Goal: Task Accomplishment & Management: Manage account settings

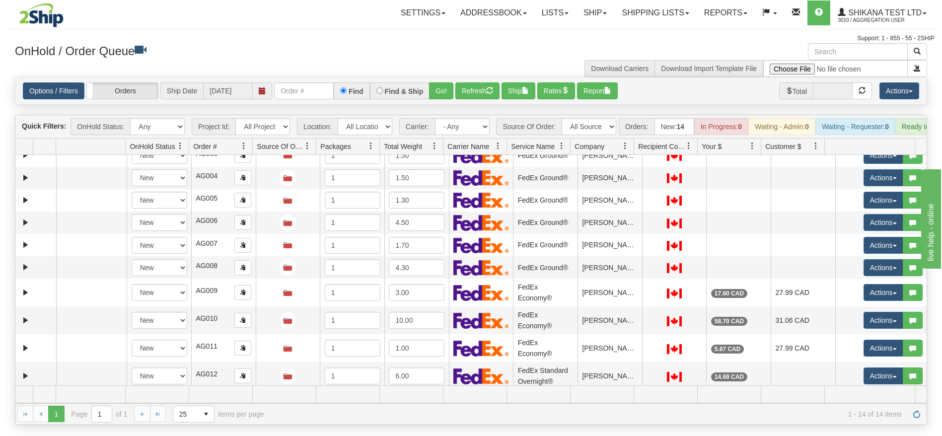
scroll to position [116, 0]
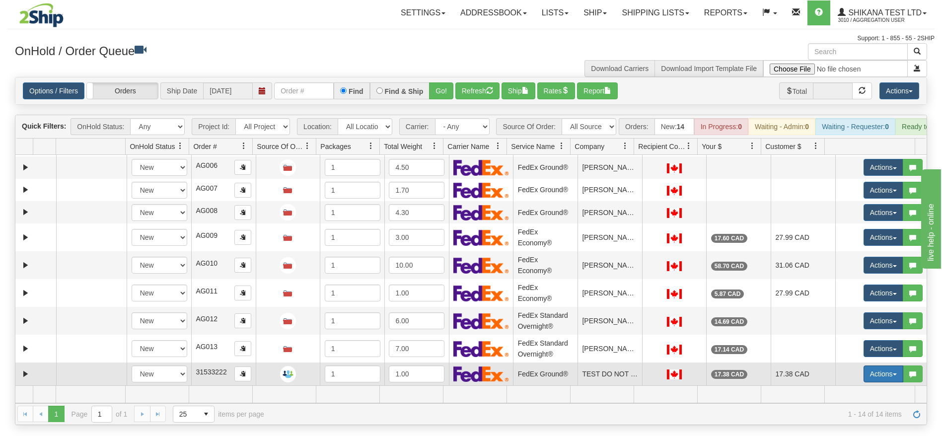
click at [864, 382] on button "Actions" at bounding box center [884, 374] width 40 height 17
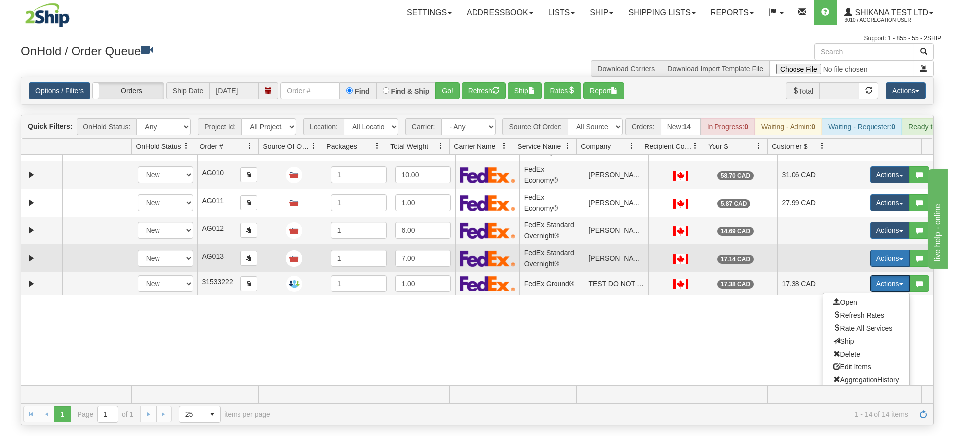
scroll to position [211, 0]
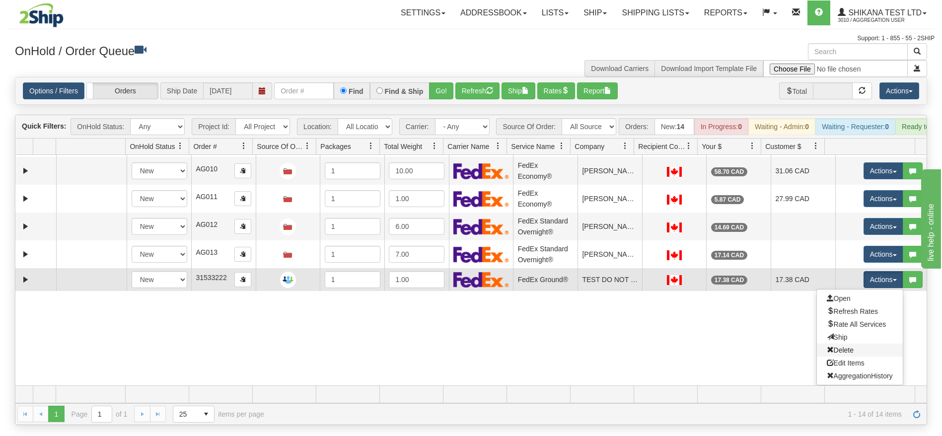
click at [845, 357] on link "Delete" at bounding box center [860, 350] width 86 height 13
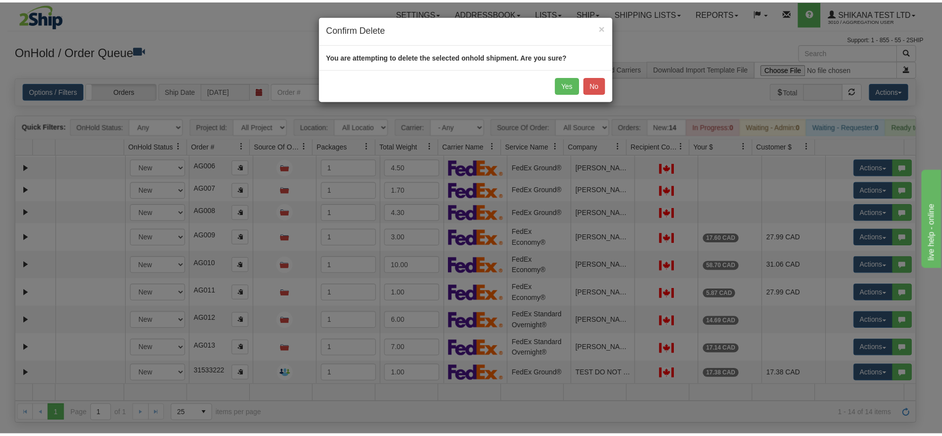
scroll to position [116, 0]
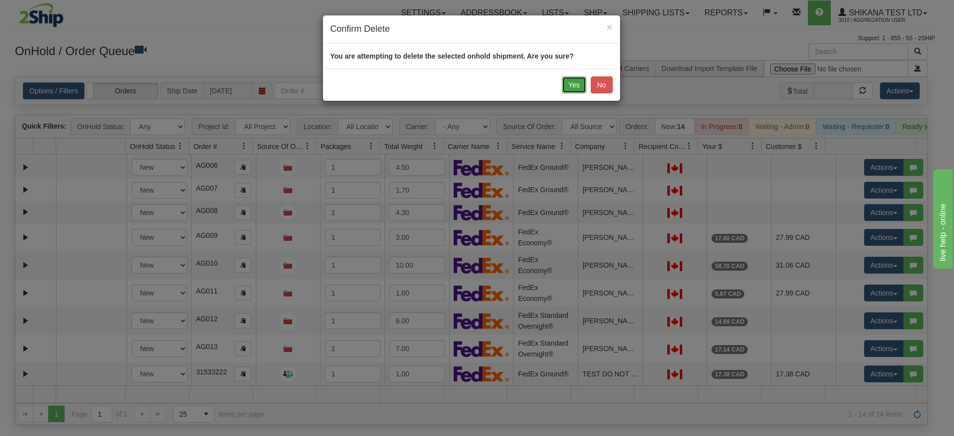
click at [582, 80] on button "Yes" at bounding box center [574, 85] width 24 height 17
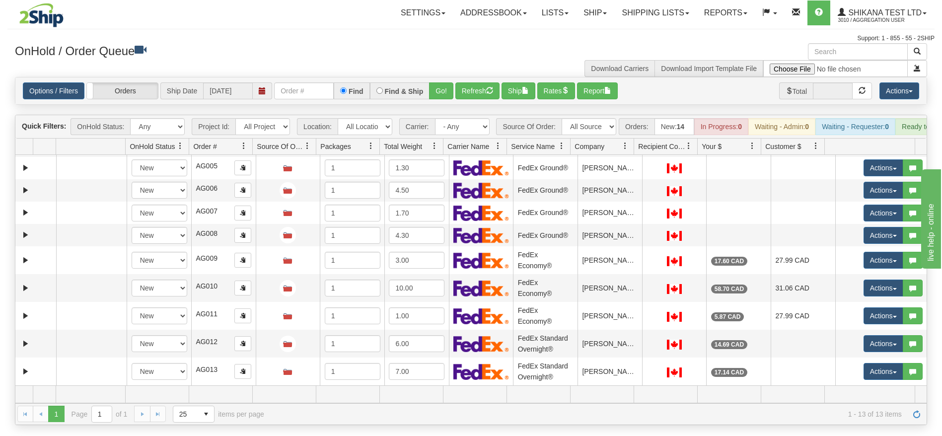
scroll to position [93, 0]
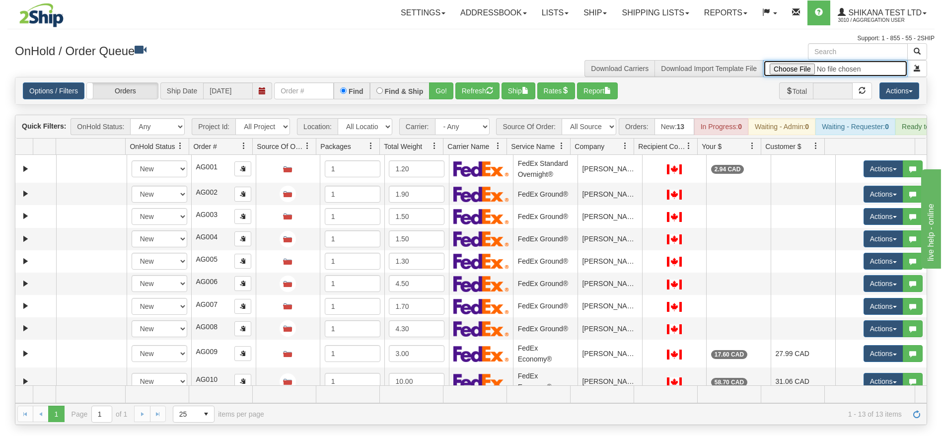
click at [788, 70] on input "file" at bounding box center [836, 68] width 145 height 17
type input "C:\fakepath\Aggregation Template Test.xls"
click at [921, 74] on button "button" at bounding box center [918, 68] width 20 height 17
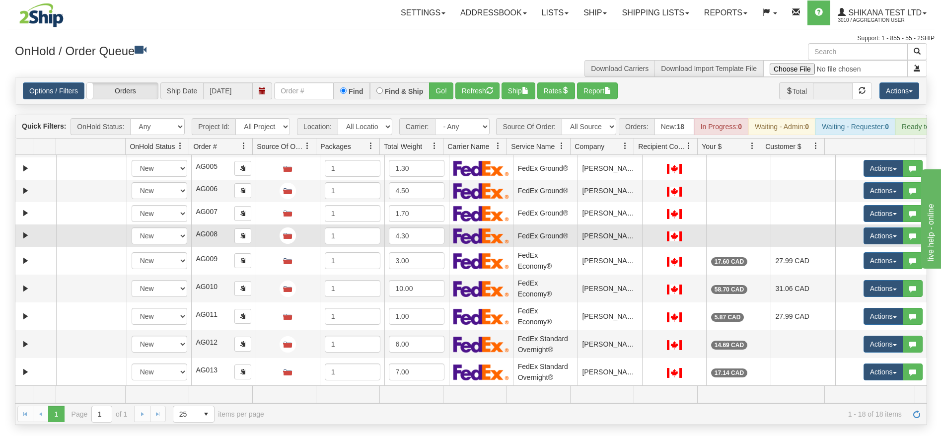
scroll to position [206, 0]
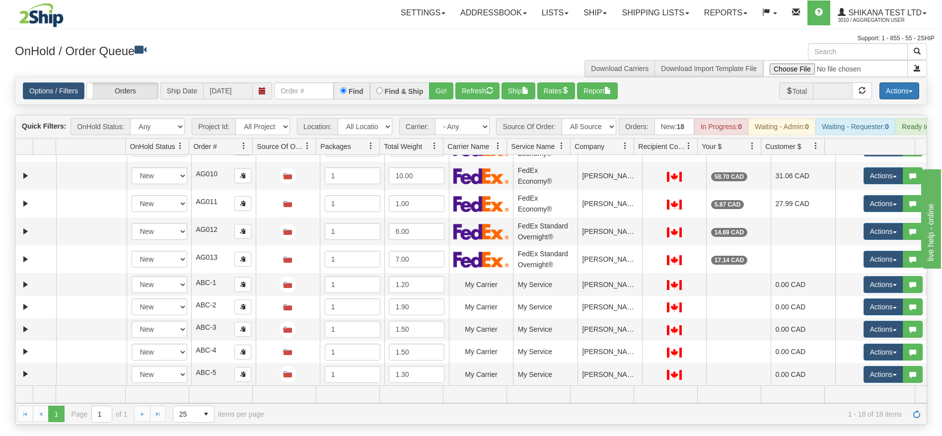
click at [900, 88] on button "Actions" at bounding box center [900, 90] width 40 height 17
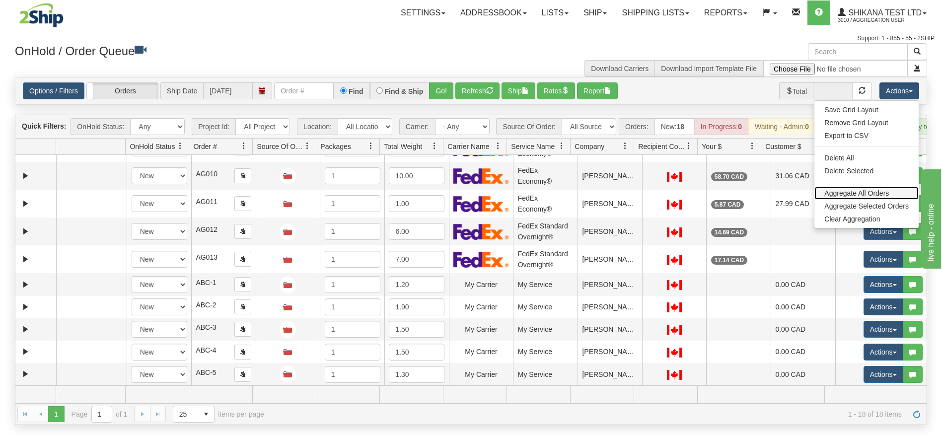
click at [852, 193] on link "Aggregate All Orders" at bounding box center [867, 193] width 104 height 13
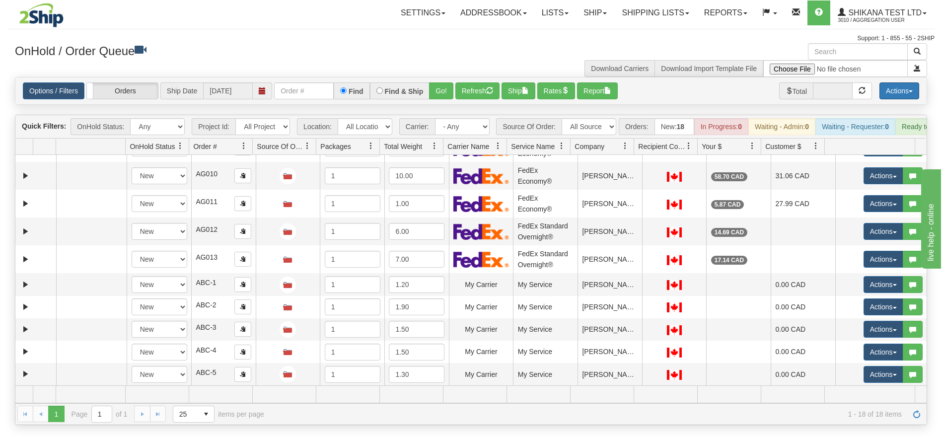
click at [897, 82] on button "Actions" at bounding box center [900, 90] width 40 height 17
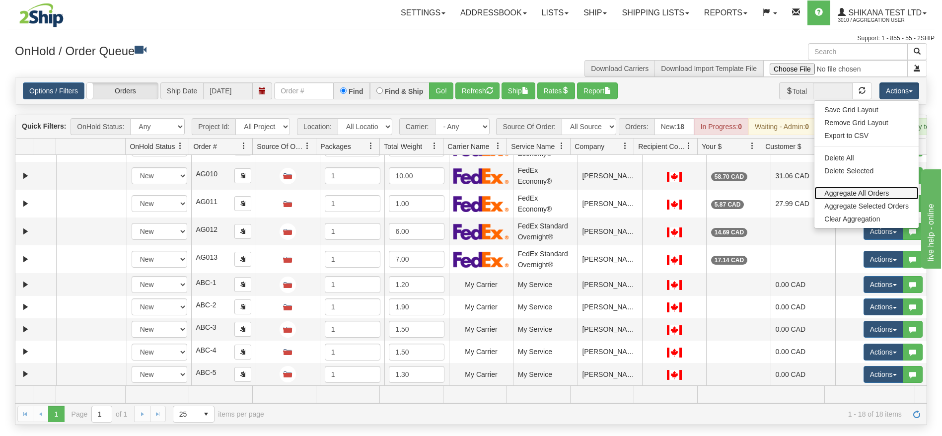
click at [850, 189] on link "Aggregate All Orders" at bounding box center [867, 193] width 104 height 13
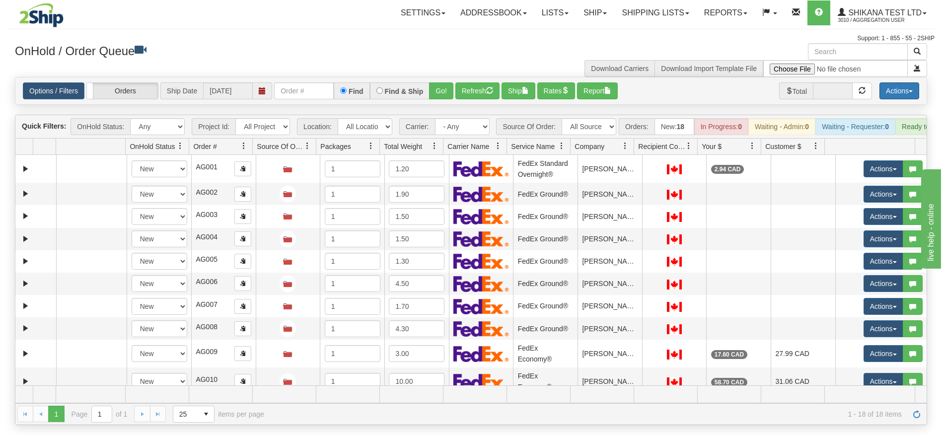
click at [894, 93] on button "Actions" at bounding box center [900, 90] width 40 height 17
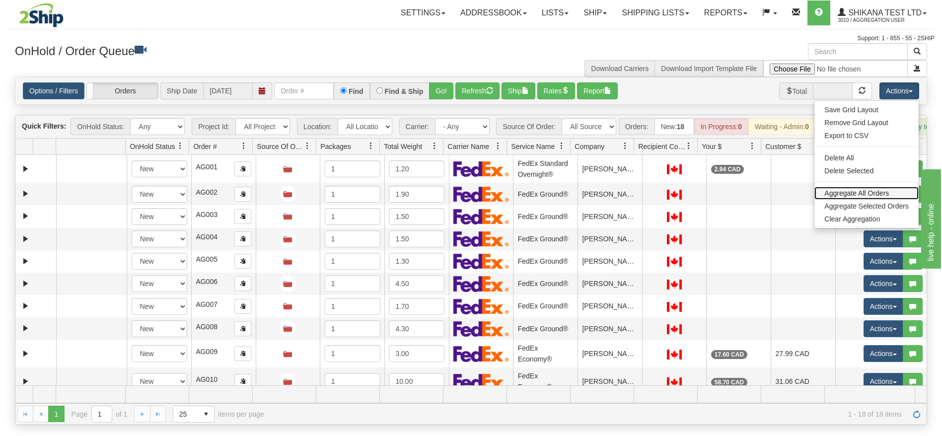
click at [860, 187] on link "Aggregate All Orders" at bounding box center [867, 193] width 104 height 13
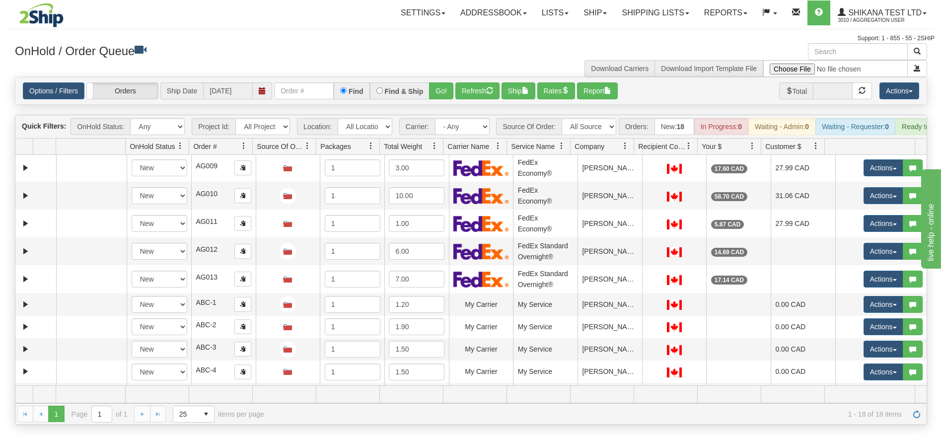
scroll to position [206, 0]
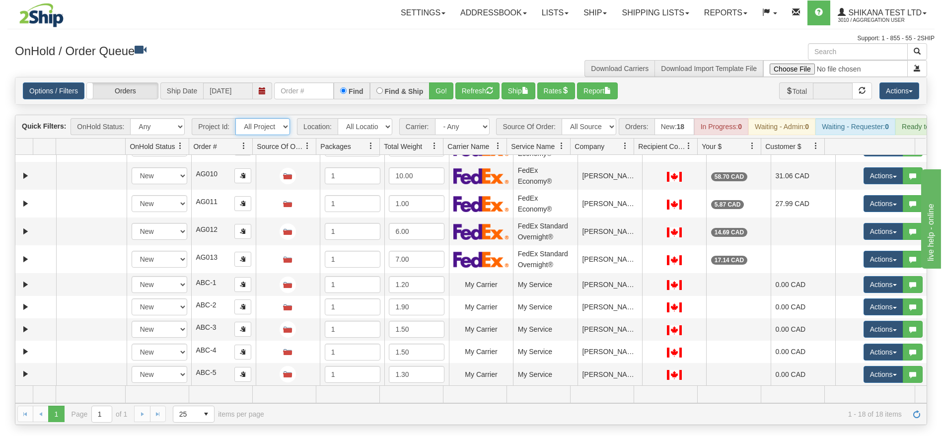
click at [280, 123] on select "All Projects A B CAtoCA" at bounding box center [262, 126] width 55 height 17
select select "A"
click at [235, 118] on select "All Projects A B CAtoCA" at bounding box center [262, 126] width 55 height 17
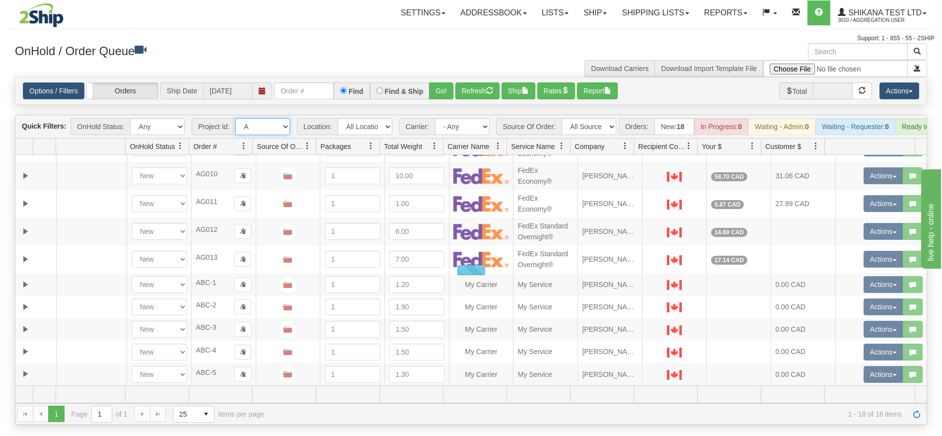
click at [265, 127] on select "All Projects A B CAtoCA" at bounding box center [262, 126] width 55 height 17
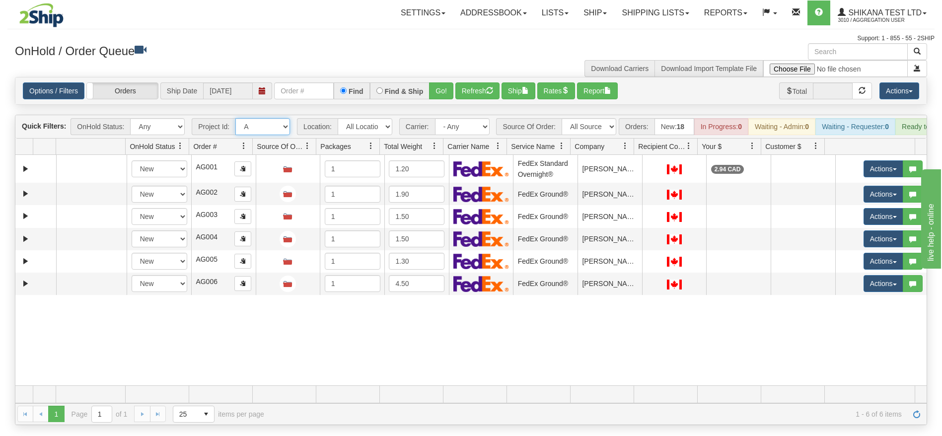
scroll to position [0, 0]
select select "grid toolbar"
click at [235, 118] on select "All Projects A B CAtoCA" at bounding box center [262, 126] width 55 height 17
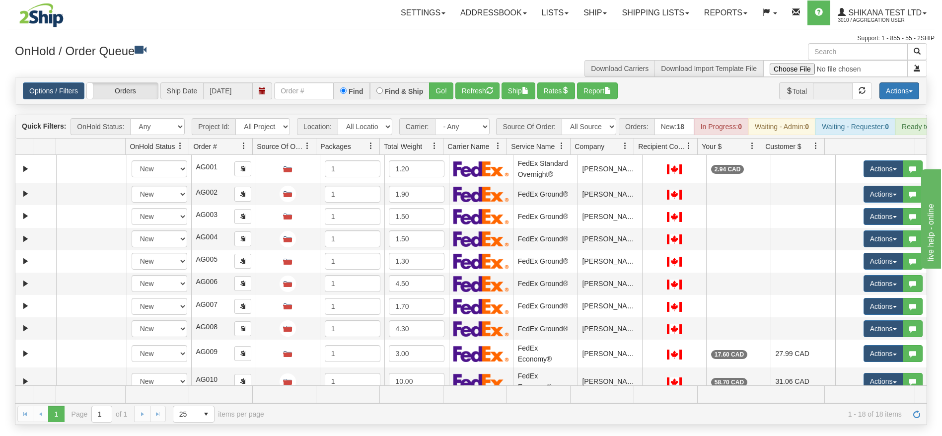
click at [912, 95] on button "Actions" at bounding box center [900, 90] width 40 height 17
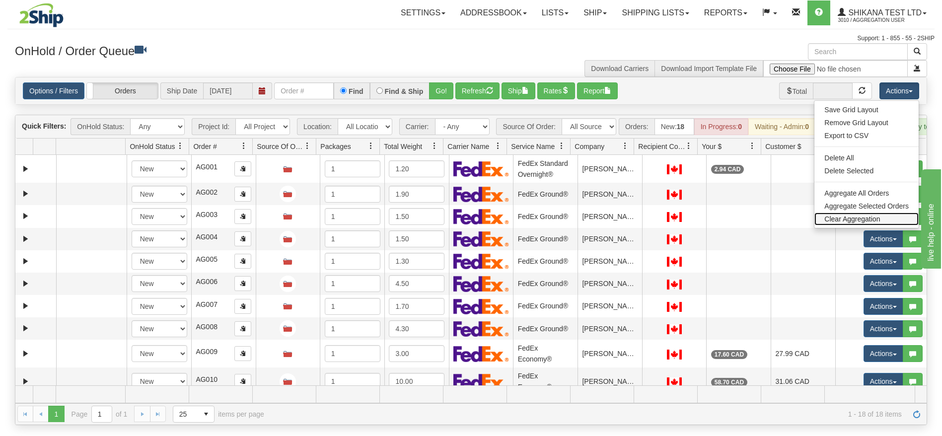
click at [883, 215] on link "Clear Aggregation" at bounding box center [867, 219] width 104 height 13
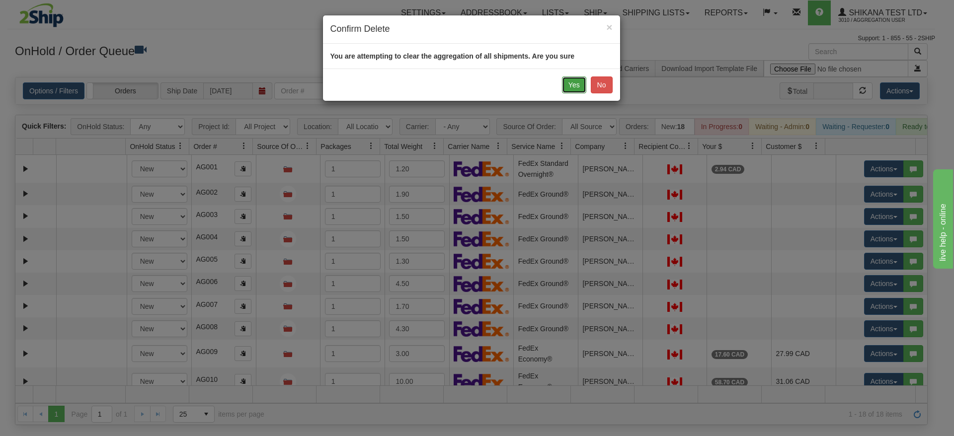
click at [572, 85] on button "Yes" at bounding box center [574, 85] width 24 height 17
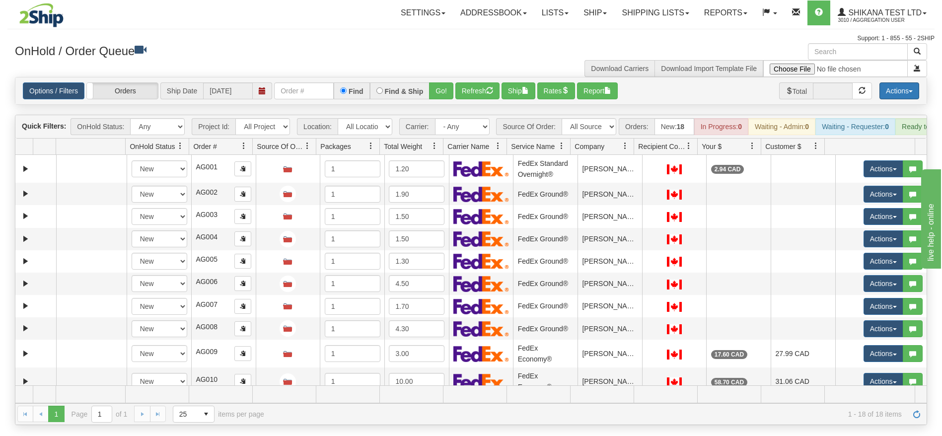
click at [913, 95] on button "Actions" at bounding box center [900, 90] width 40 height 17
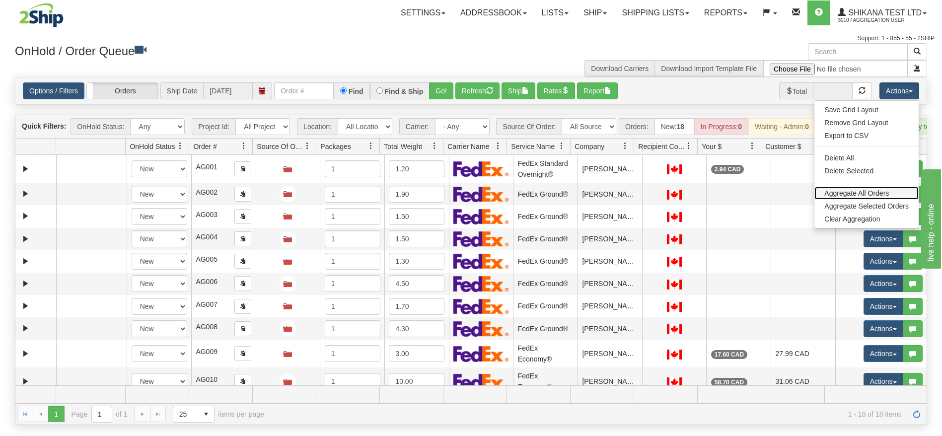
click at [855, 191] on link "Aggregate All Orders" at bounding box center [867, 193] width 104 height 13
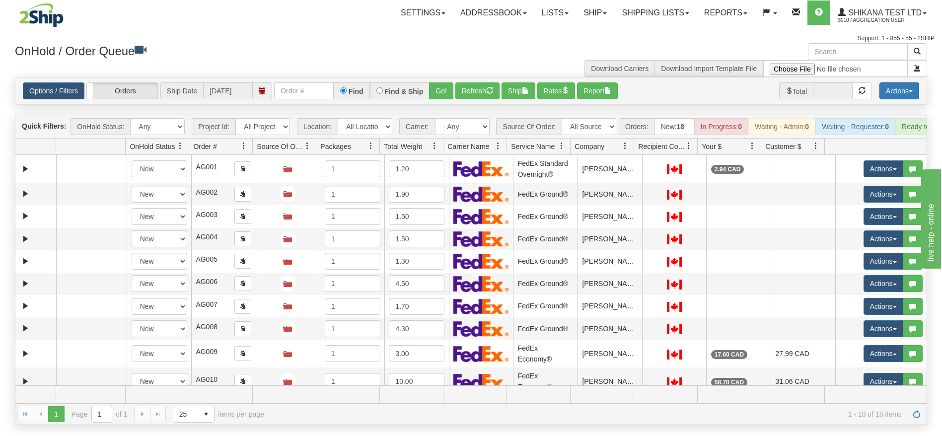
click at [898, 95] on button "Actions" at bounding box center [900, 90] width 40 height 17
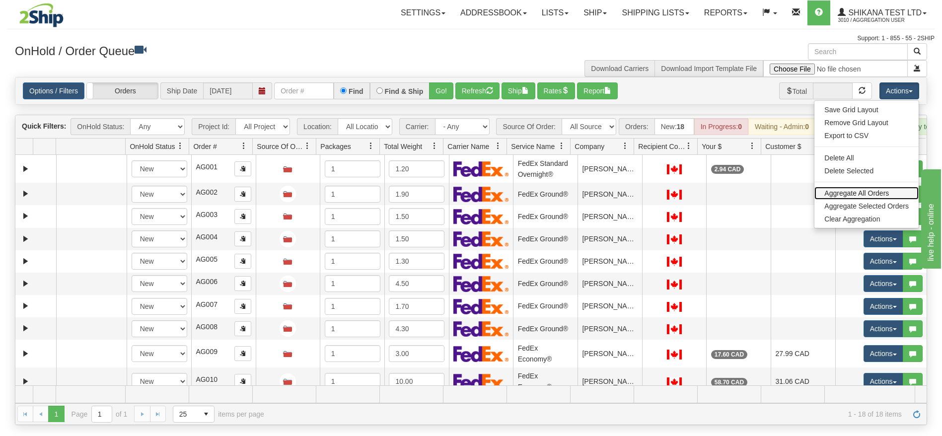
click at [849, 193] on link "Aggregate All Orders" at bounding box center [867, 193] width 104 height 13
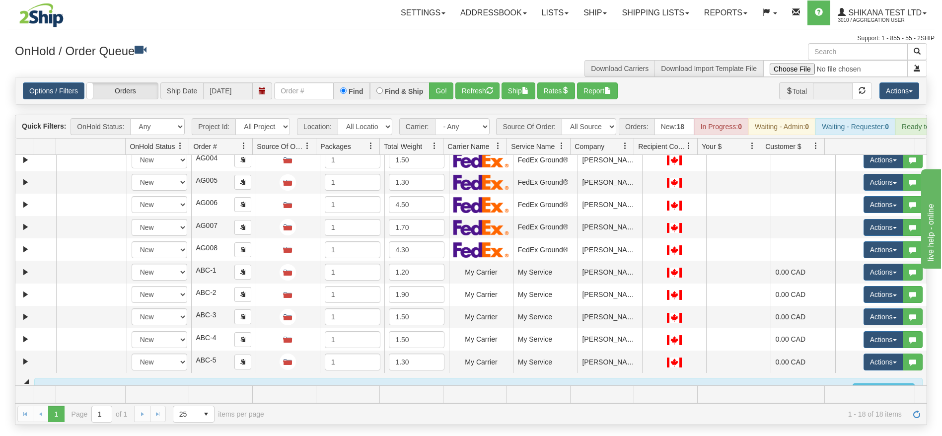
scroll to position [75, 0]
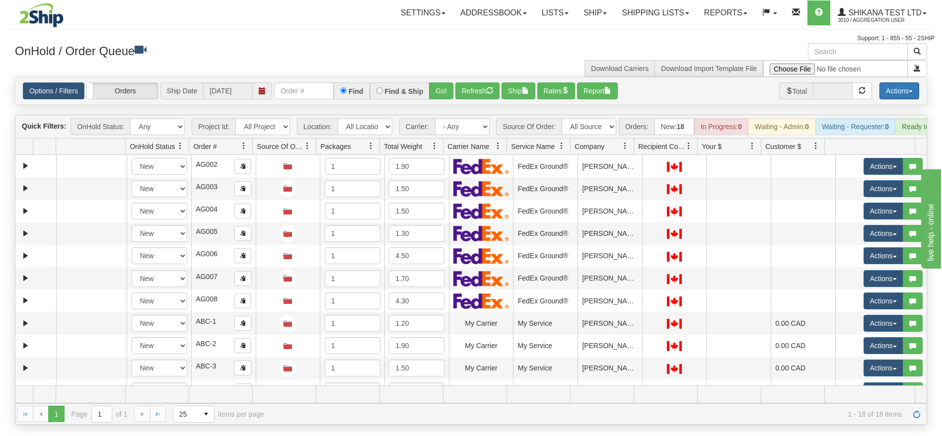
click at [902, 96] on button "Actions" at bounding box center [900, 90] width 40 height 17
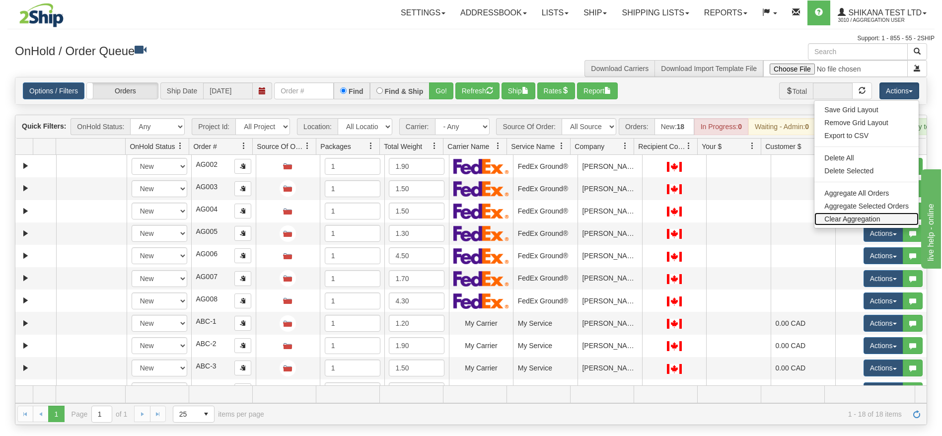
click at [859, 214] on link "Clear Aggregation" at bounding box center [867, 219] width 104 height 13
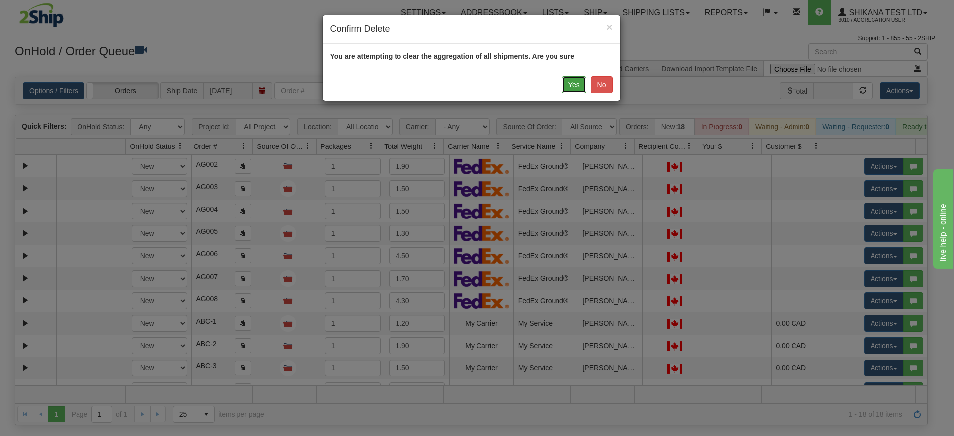
click at [567, 88] on button "Yes" at bounding box center [574, 85] width 24 height 17
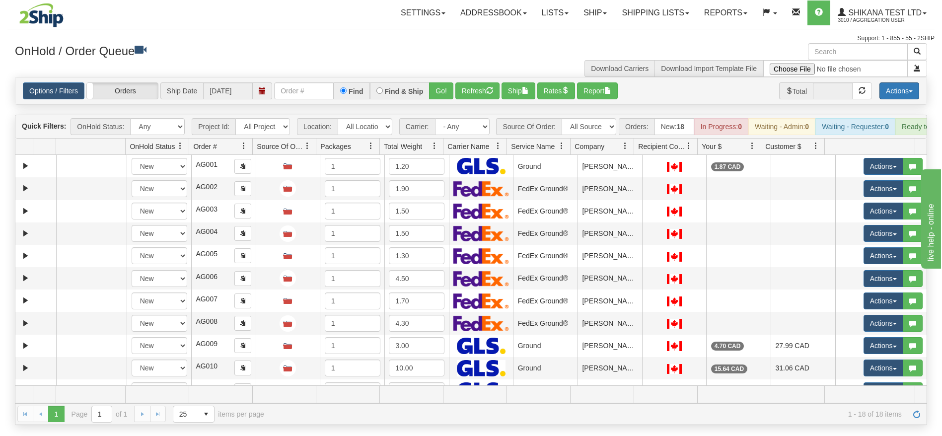
click at [899, 93] on button "Actions" at bounding box center [900, 90] width 40 height 17
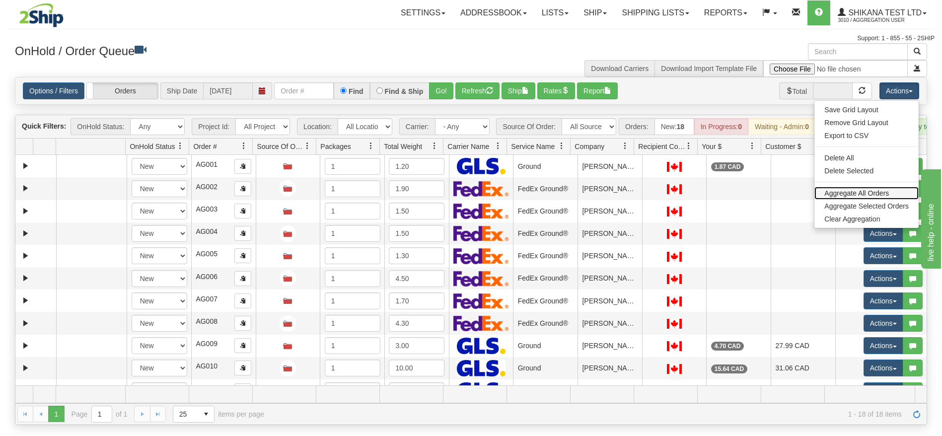
click at [853, 191] on link "Aggregate All Orders" at bounding box center [867, 193] width 104 height 13
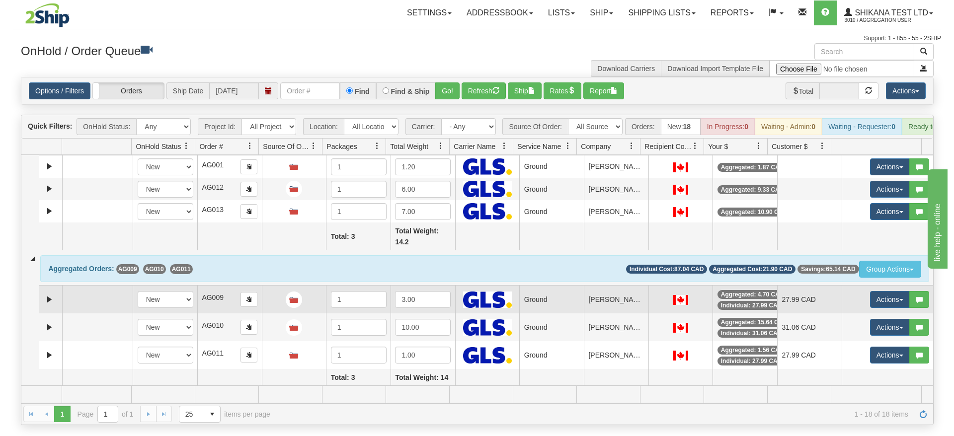
scroll to position [230, 0]
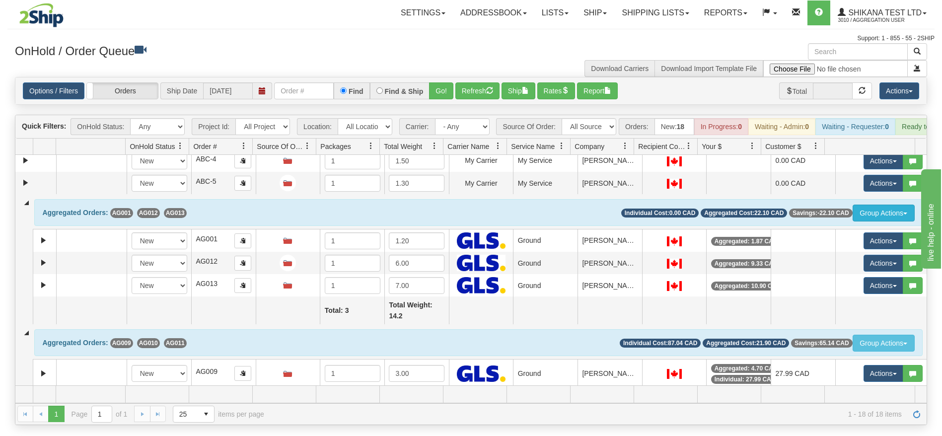
click at [891, 222] on button "Group Actions" at bounding box center [884, 213] width 62 height 17
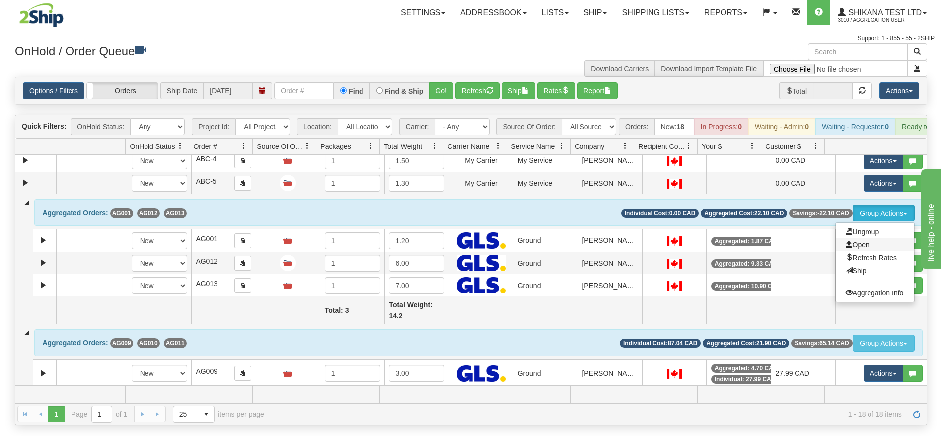
click at [855, 249] on span "Open" at bounding box center [858, 245] width 24 height 8
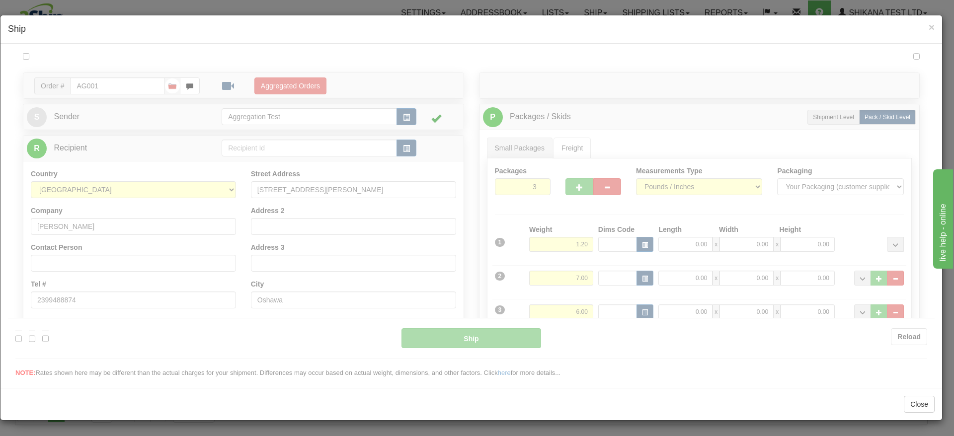
scroll to position [0, 0]
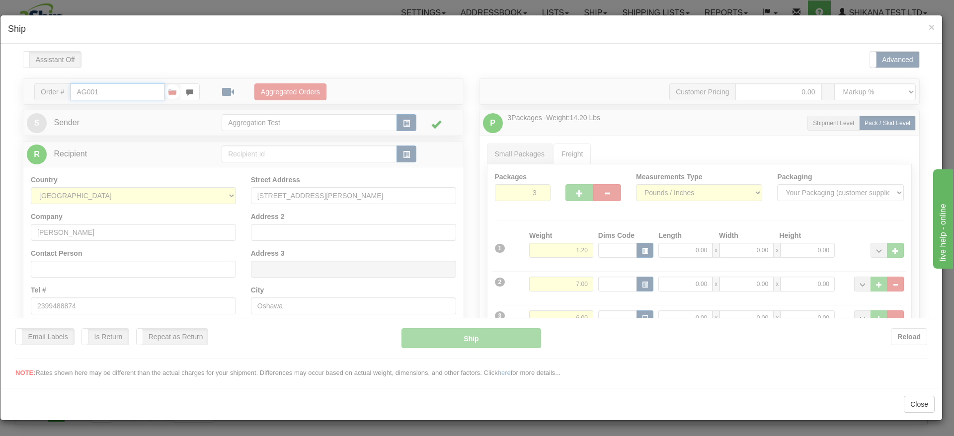
type input "1"
type input "23:00"
type input "16:00"
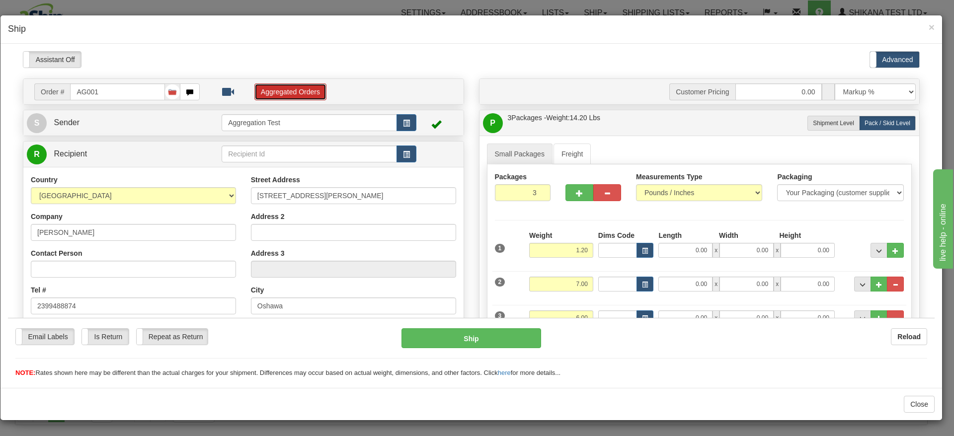
click at [288, 84] on button "Aggregated Orders" at bounding box center [290, 91] width 72 height 17
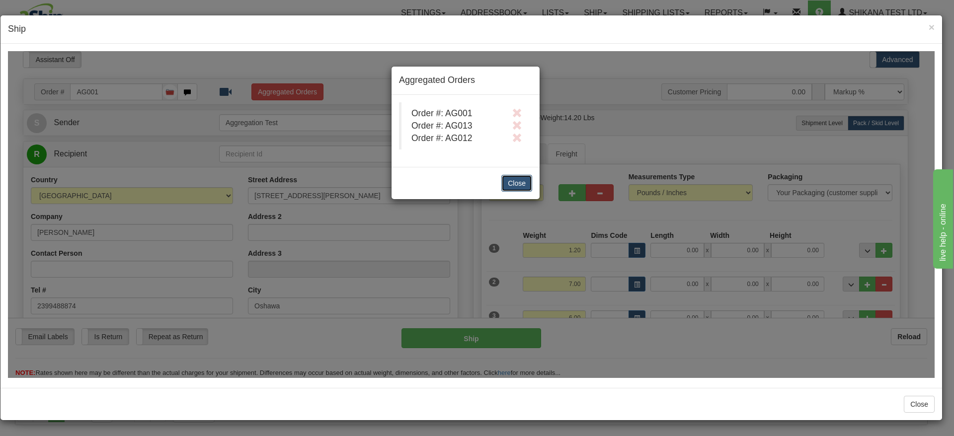
click at [525, 178] on button "Close" at bounding box center [516, 182] width 31 height 17
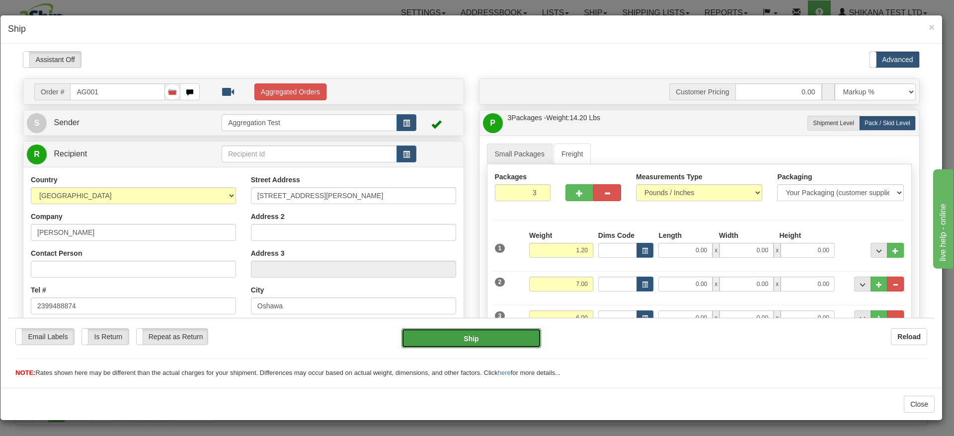
click at [474, 340] on button "Ship" at bounding box center [471, 338] width 140 height 20
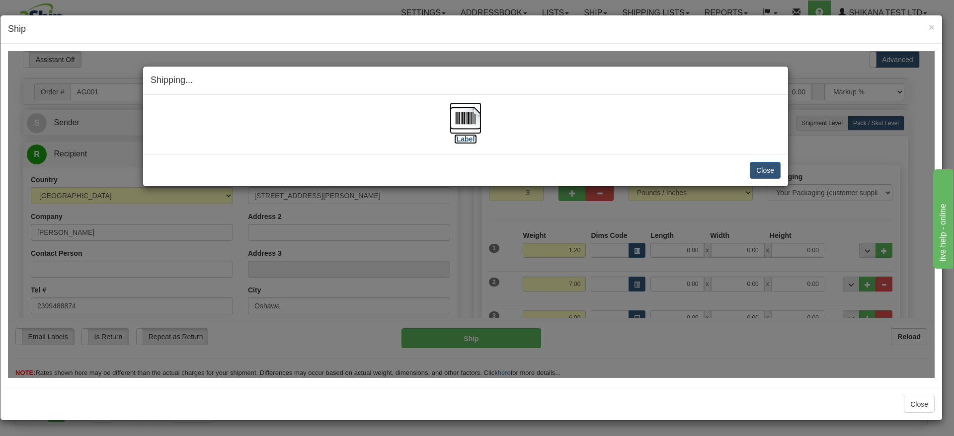
click at [466, 139] on label "[Label]" at bounding box center [465, 139] width 23 height 10
click at [766, 175] on button "Close" at bounding box center [765, 169] width 31 height 17
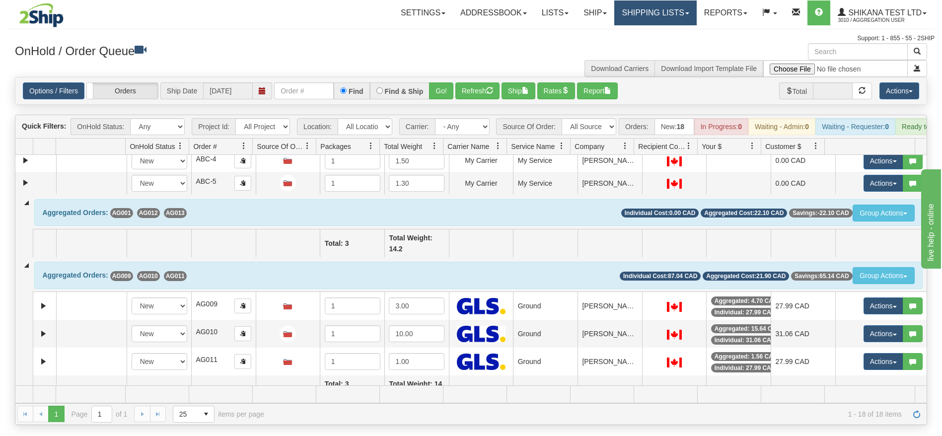
click at [639, 15] on link "Shipping lists" at bounding box center [655, 12] width 82 height 25
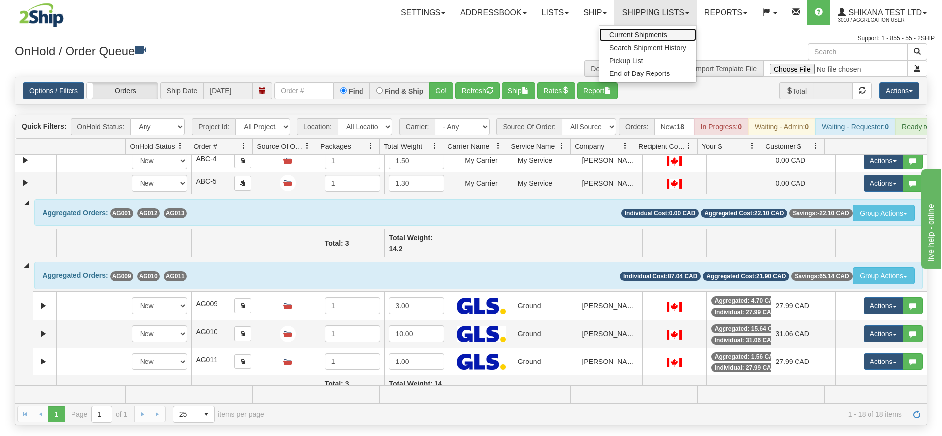
click at [639, 37] on span "Current Shipments" at bounding box center [639, 35] width 58 height 8
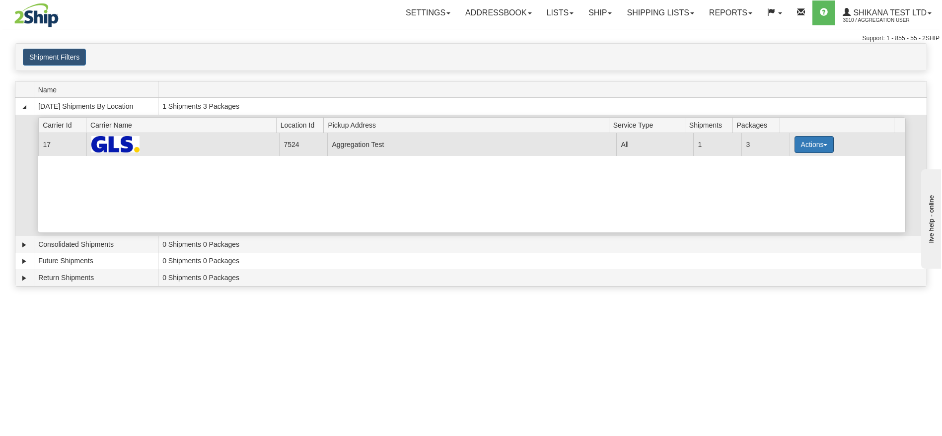
click at [795, 151] on button "Actions" at bounding box center [815, 144] width 40 height 17
click at [785, 165] on span "Details" at bounding box center [777, 162] width 27 height 7
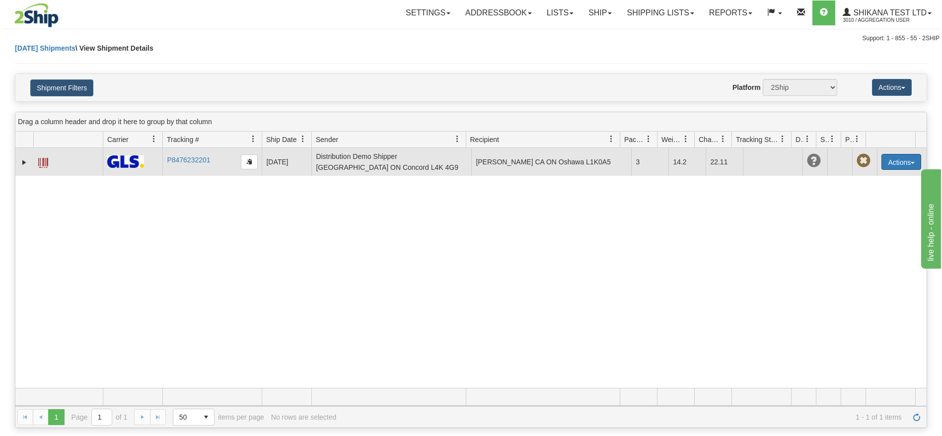
click at [895, 158] on button "Actions" at bounding box center [902, 162] width 40 height 16
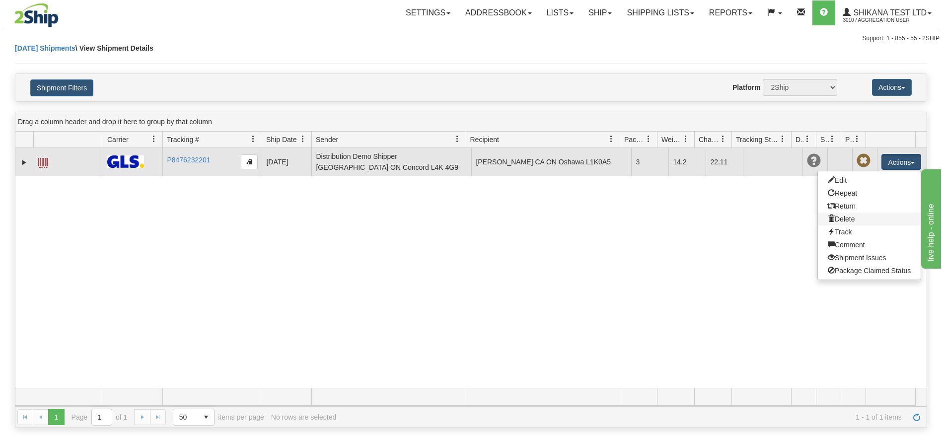
click at [845, 219] on link "Delete" at bounding box center [869, 219] width 103 height 13
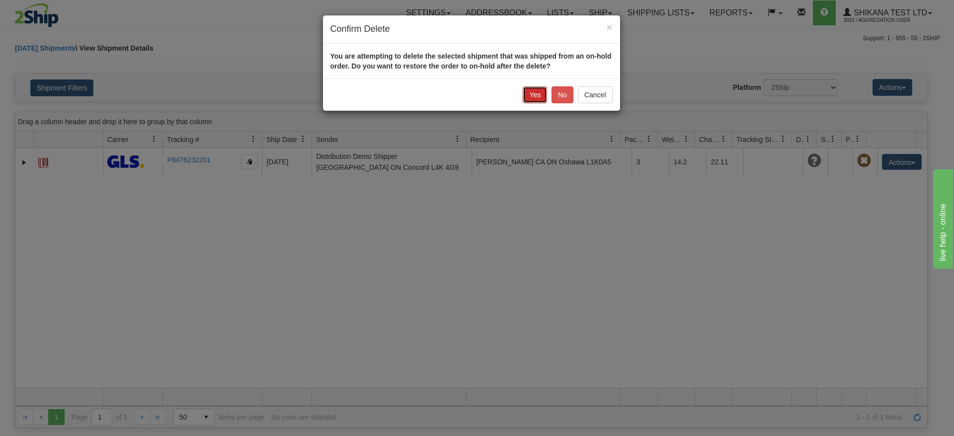
click at [534, 100] on button "Yes" at bounding box center [535, 94] width 24 height 17
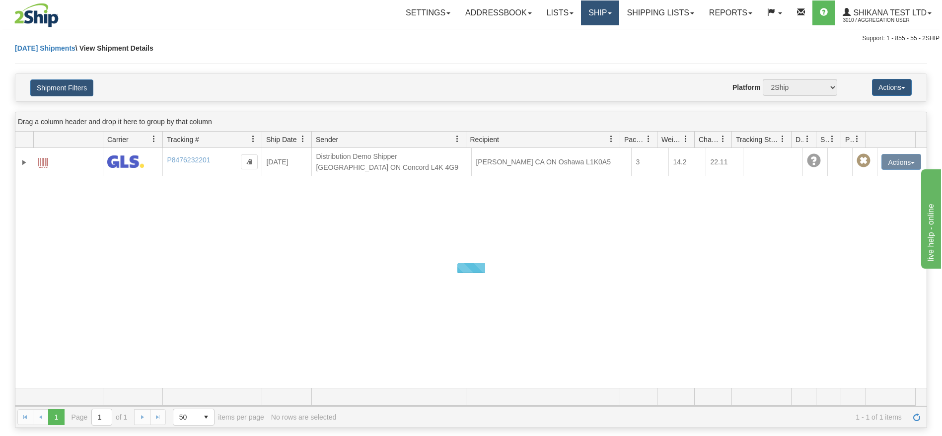
click at [586, 16] on link "Ship" at bounding box center [600, 12] width 38 height 25
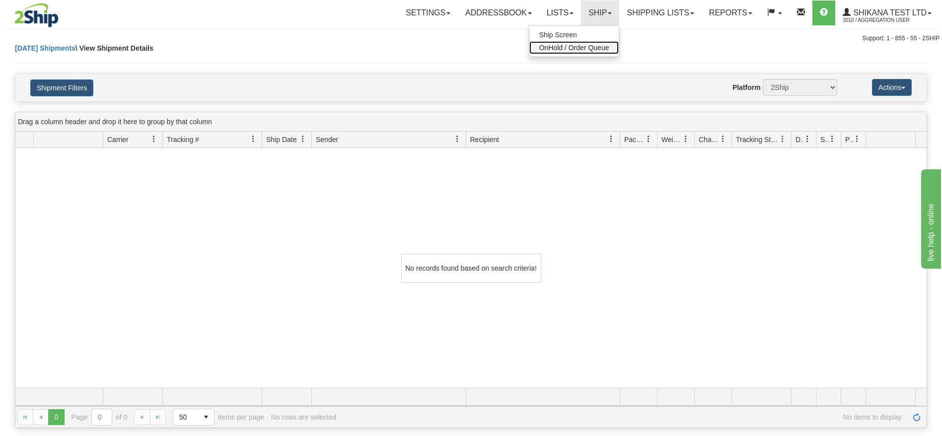
click at [570, 48] on span "OnHold / Order Queue" at bounding box center [574, 48] width 70 height 8
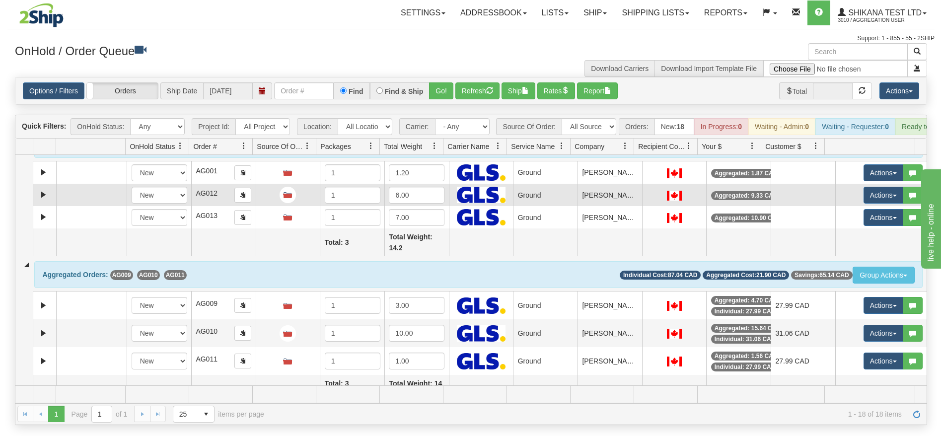
scroll to position [224, 0]
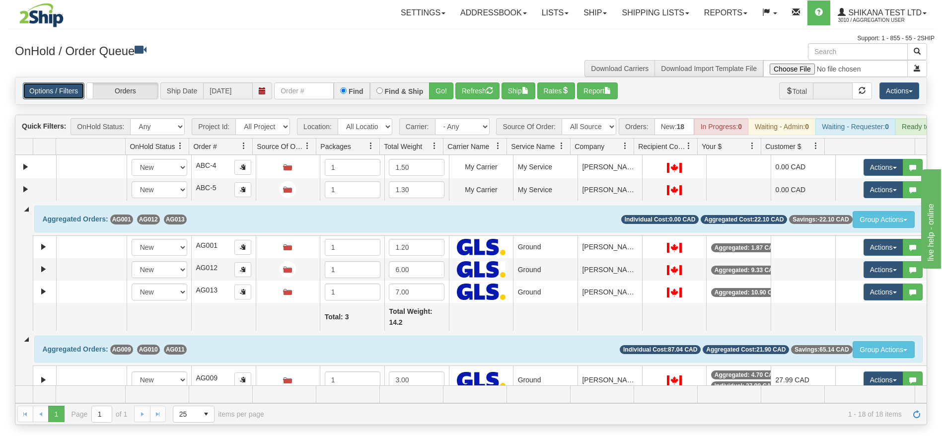
click at [48, 94] on link "Options / Filters" at bounding box center [54, 90] width 62 height 17
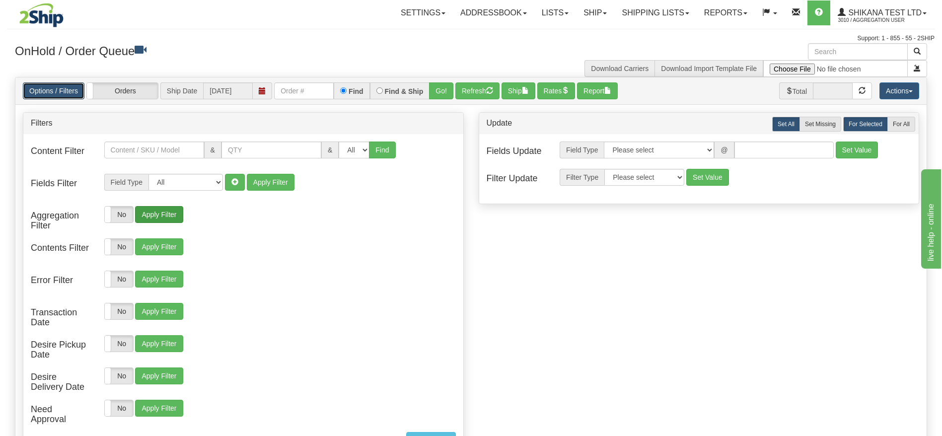
scroll to position [75, 0]
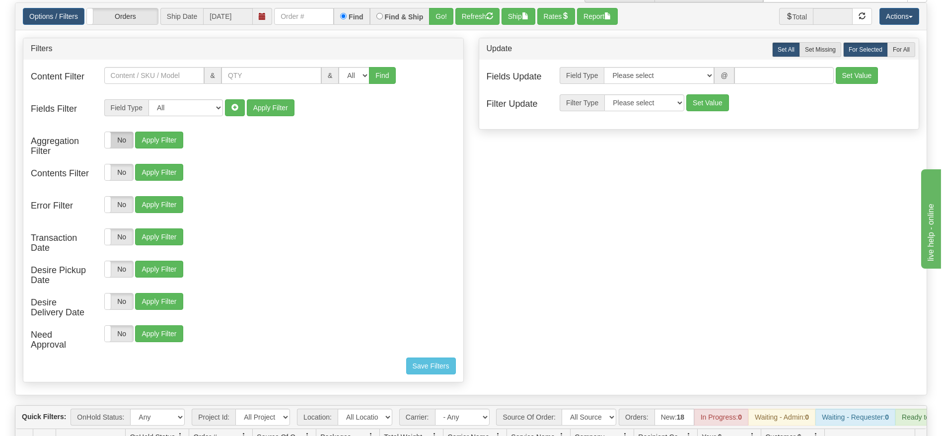
click at [117, 138] on label "No" at bounding box center [119, 140] width 28 height 16
click at [218, 139] on span at bounding box center [213, 140] width 13 height 16
click at [255, 141] on button "Apply Filter" at bounding box center [267, 140] width 48 height 17
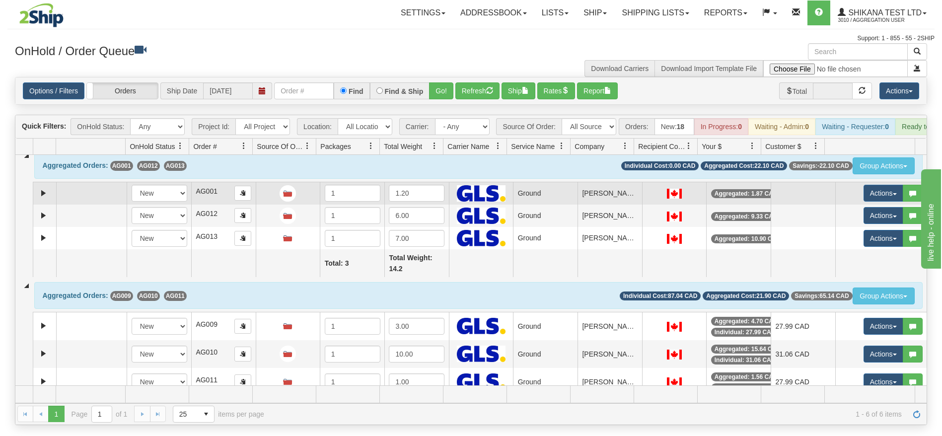
scroll to position [0, 0]
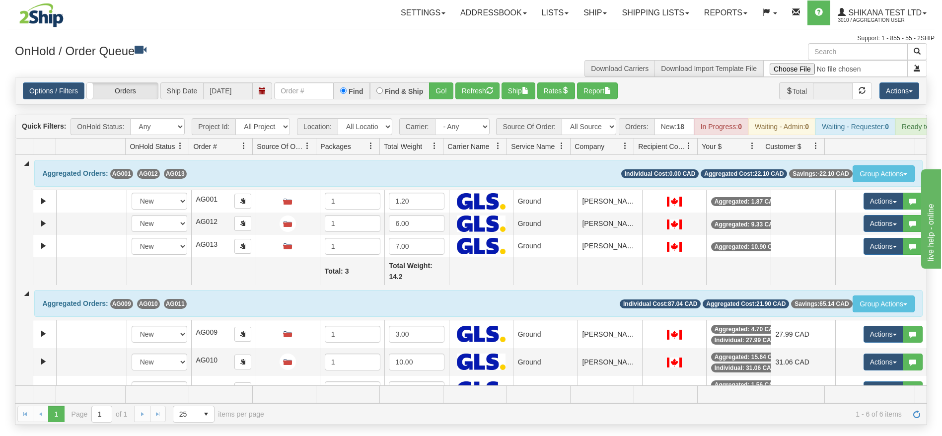
drag, startPoint x: 267, startPoint y: 181, endPoint x: 267, endPoint y: 192, distance: 10.4
click at [267, 181] on div "Aggregated Orders: AG001 AG012 AG013 Group Actions Ungroup Open Refresh Rates S…" at bounding box center [478, 173] width 888 height 27
drag, startPoint x: 284, startPoint y: 310, endPoint x: 290, endPoint y: 275, distance: 35.3
click at [286, 307] on div "Aggregated Orders: AG009 AG010 AG011 Group Actions Ungroup Open Refresh Rates S…" at bounding box center [478, 303] width 888 height 27
click at [288, 187] on div "Aggregated Orders: AG001 AG012 AG013 Group Actions Ungroup Open Refresh Rates S…" at bounding box center [478, 173] width 888 height 27
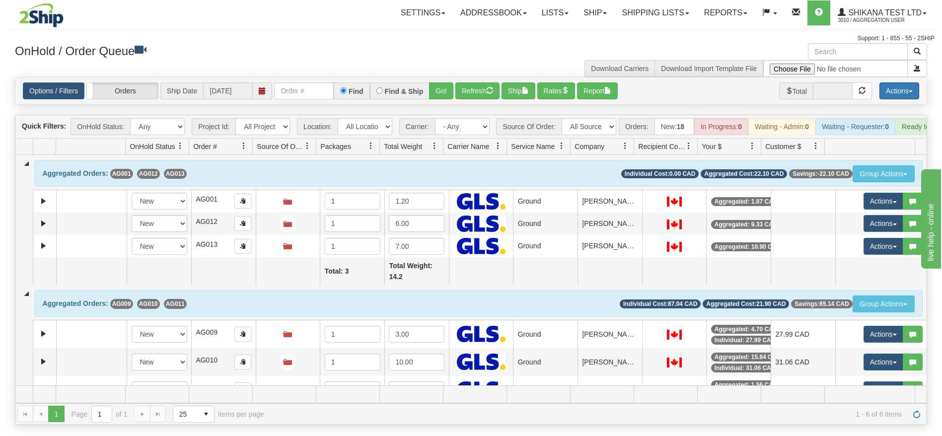
click at [915, 84] on button "Actions" at bounding box center [900, 90] width 40 height 17
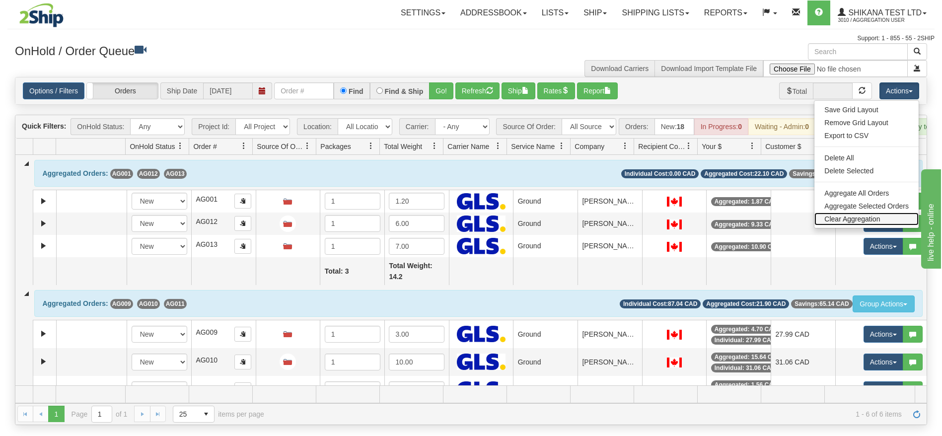
click at [835, 222] on link "Clear Aggregation" at bounding box center [867, 219] width 104 height 13
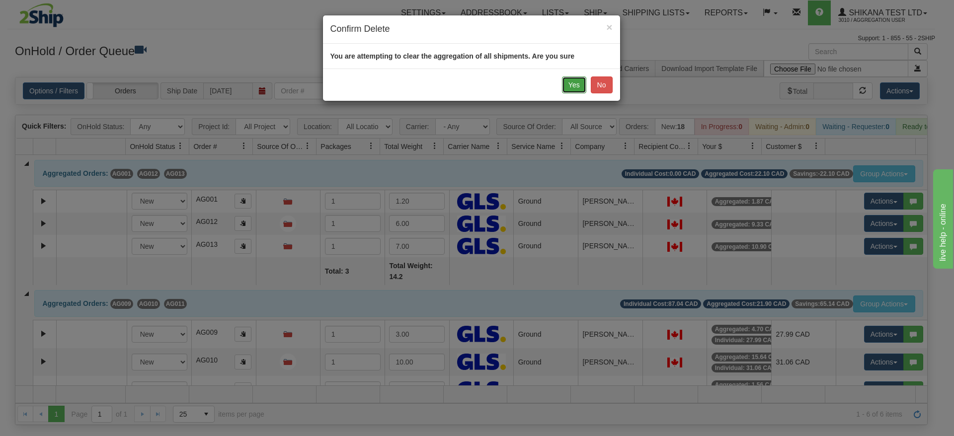
click at [580, 88] on button "Yes" at bounding box center [574, 85] width 24 height 17
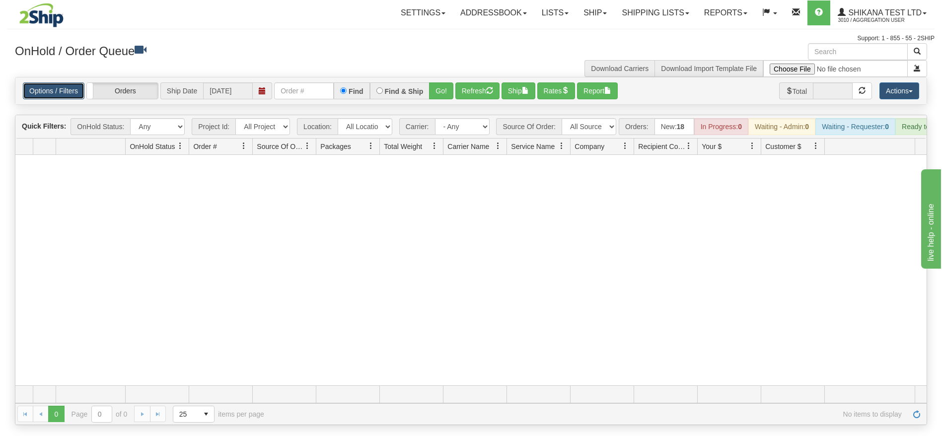
click at [60, 84] on link "Options / Filters" at bounding box center [54, 90] width 62 height 17
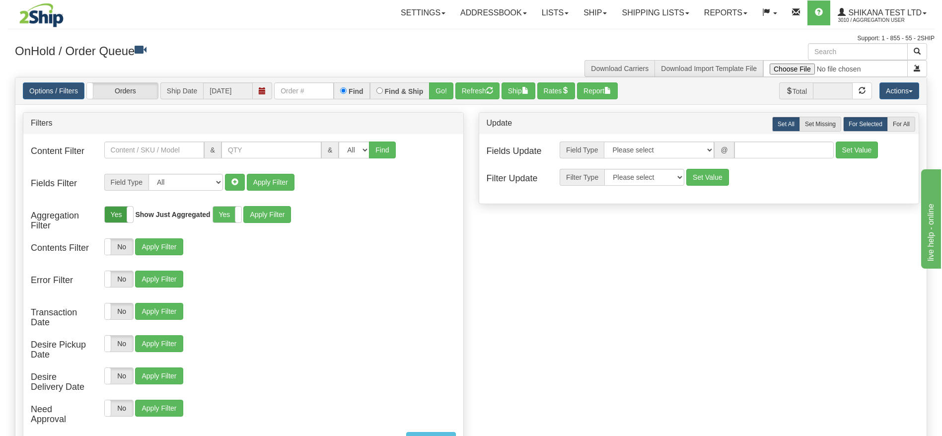
click at [116, 210] on label "Yes" at bounding box center [119, 215] width 28 height 16
click at [177, 213] on button "Apply Filter" at bounding box center [159, 214] width 48 height 17
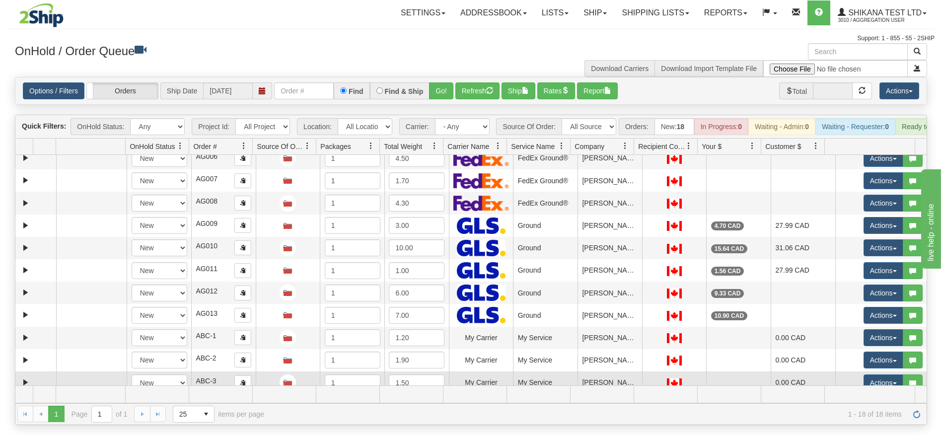
scroll to position [173, 0]
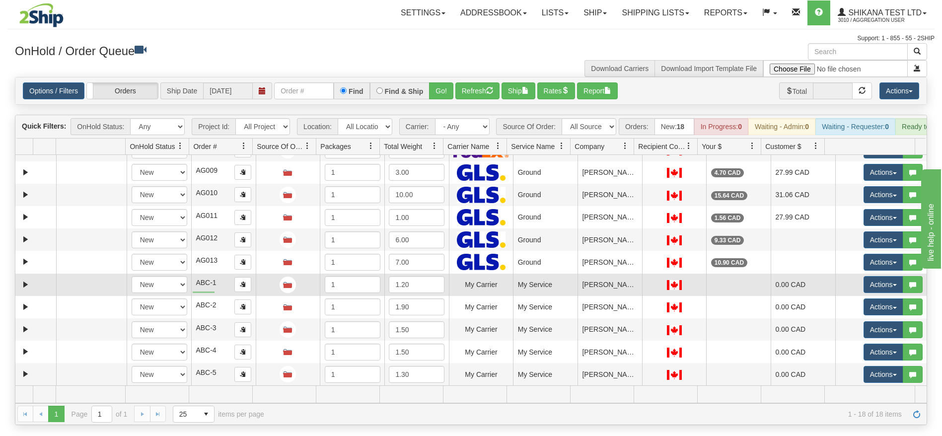
drag, startPoint x: 193, startPoint y: 292, endPoint x: 215, endPoint y: 293, distance: 21.9
click at [215, 293] on td "ABC-1" at bounding box center [223, 285] width 65 height 22
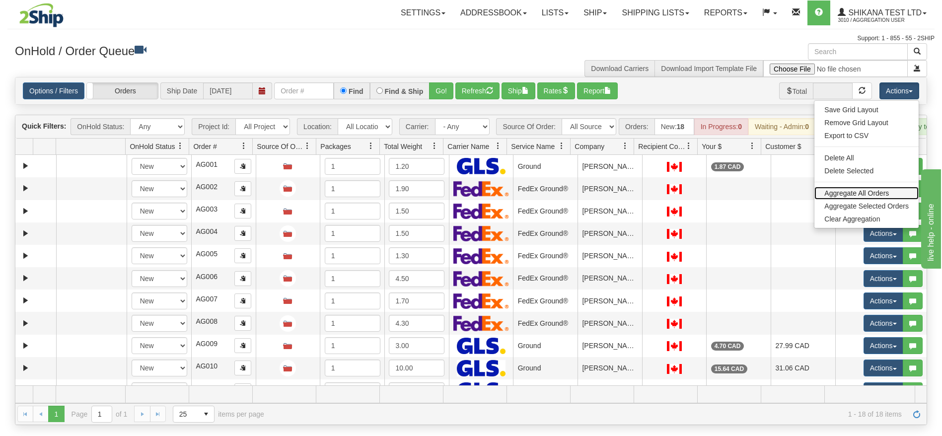
click at [868, 191] on link "Aggregate All Orders" at bounding box center [867, 193] width 104 height 13
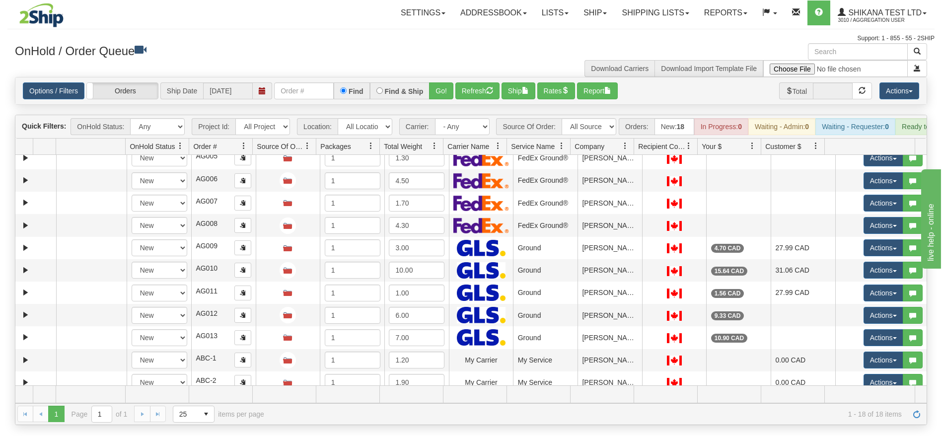
scroll to position [173, 0]
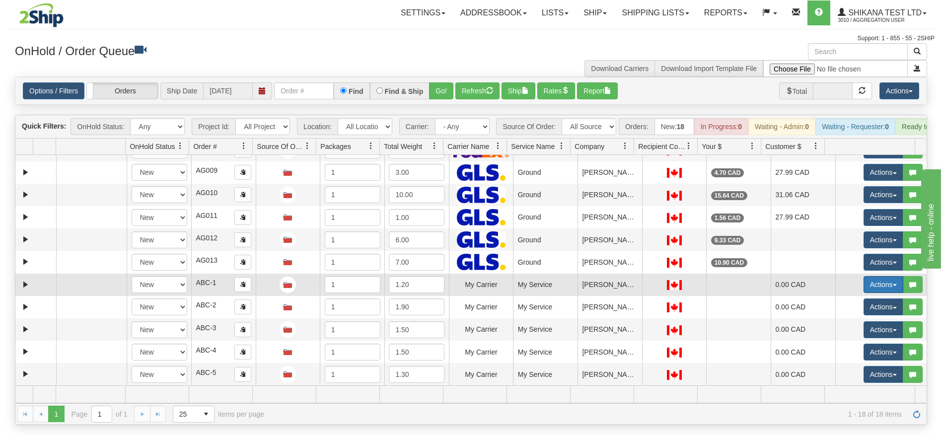
click at [867, 293] on button "Actions" at bounding box center [884, 284] width 40 height 17
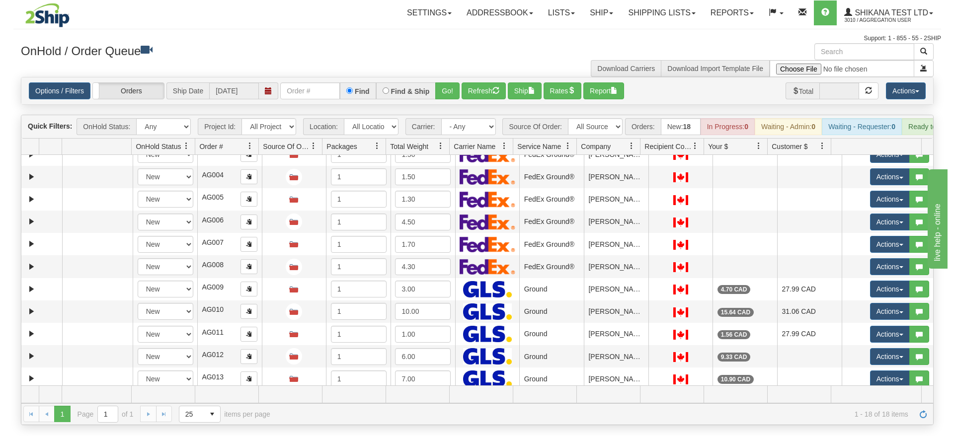
scroll to position [178, 0]
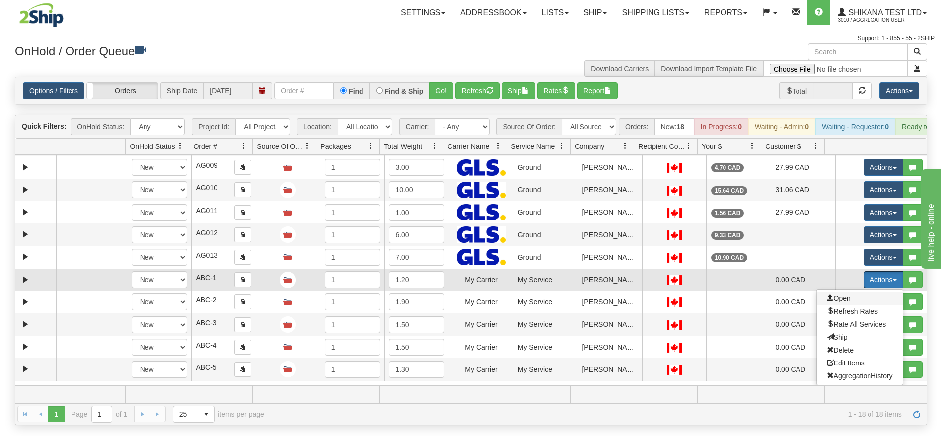
click at [833, 303] on span "Open" at bounding box center [839, 299] width 24 height 8
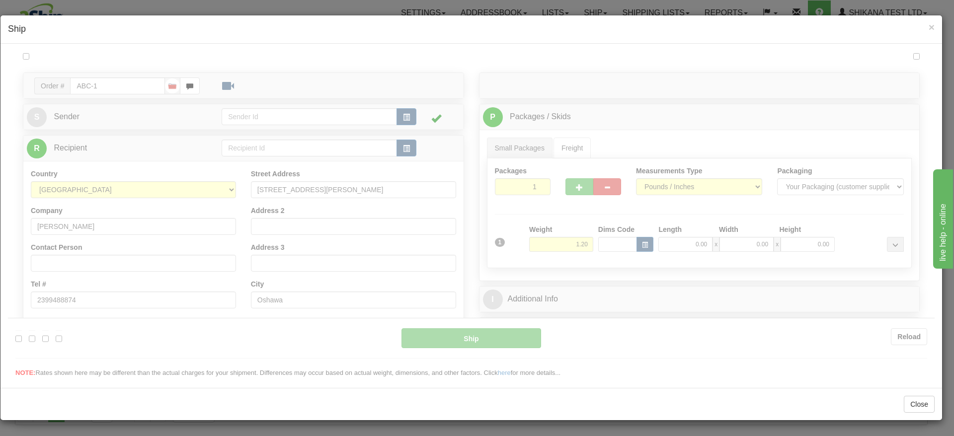
scroll to position [0, 0]
type input "00"
type input "23:00"
type input "16:00"
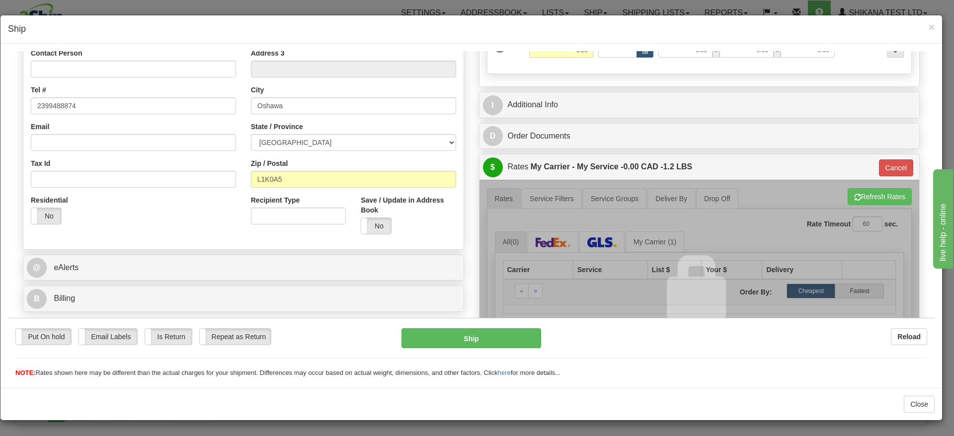
scroll to position [224, 0]
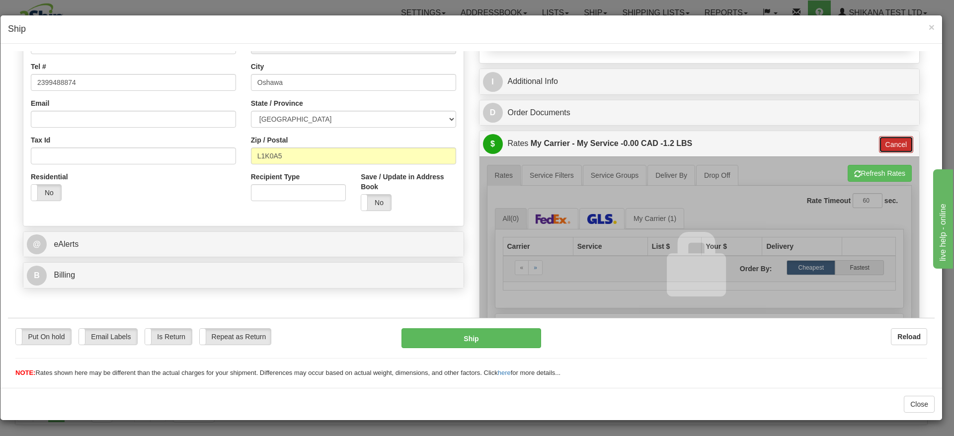
click at [895, 143] on button "Cancel" at bounding box center [896, 144] width 35 height 17
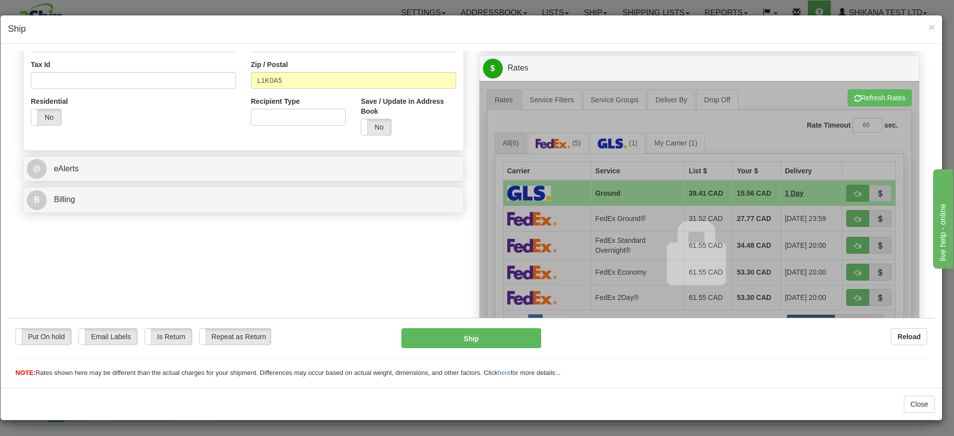
scroll to position [373, 0]
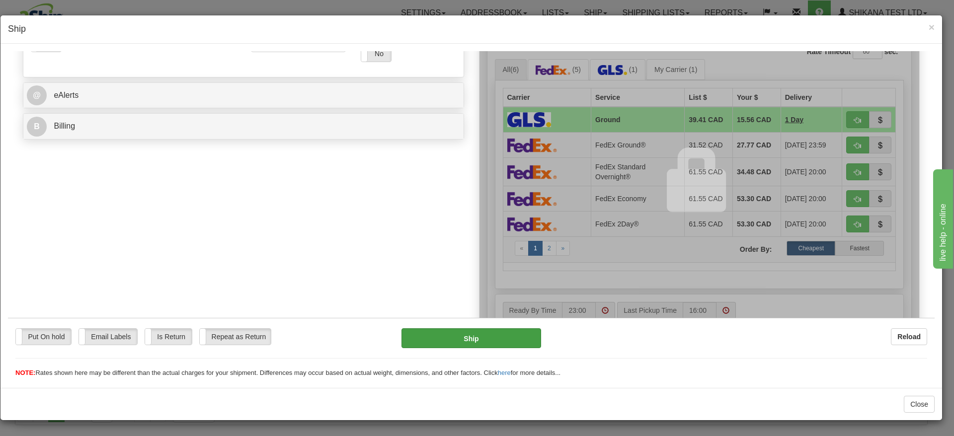
drag, startPoint x: 47, startPoint y: 333, endPoint x: 440, endPoint y: 346, distance: 393.7
click at [48, 332] on label "Put On hold" at bounding box center [43, 336] width 55 height 16
click at [453, 339] on button "Hold" at bounding box center [471, 338] width 140 height 20
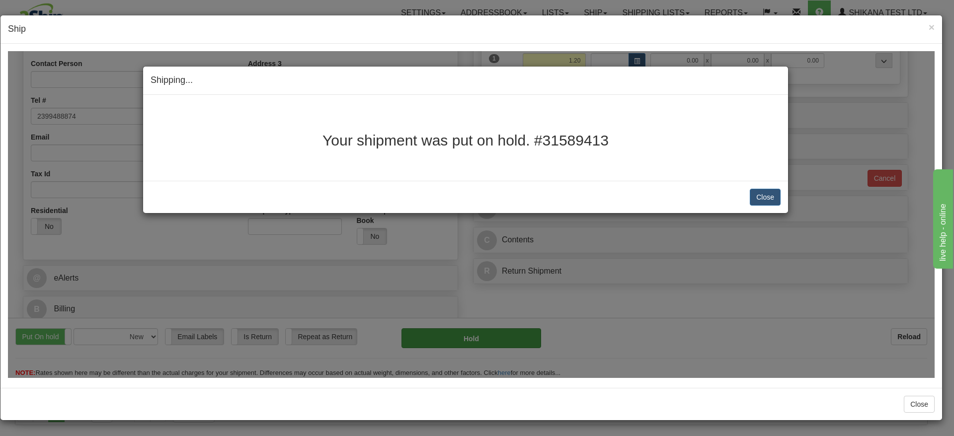
scroll to position [190, 0]
click at [770, 200] on button "Close" at bounding box center [765, 196] width 31 height 17
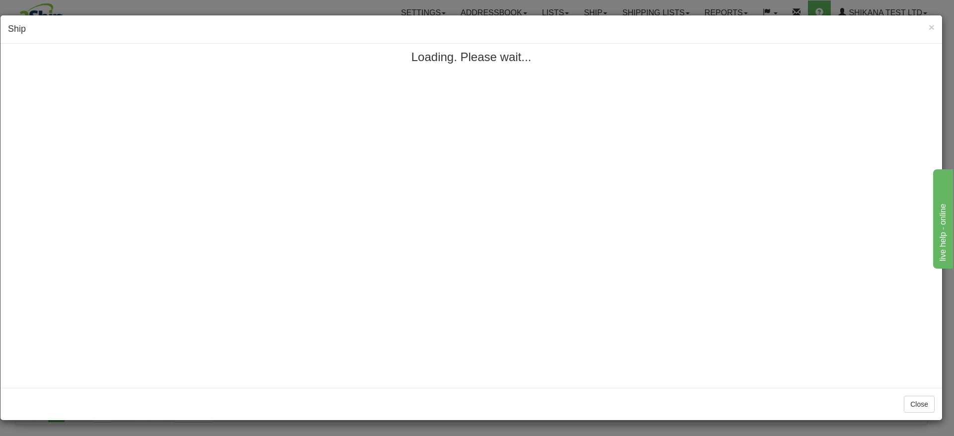
scroll to position [0, 0]
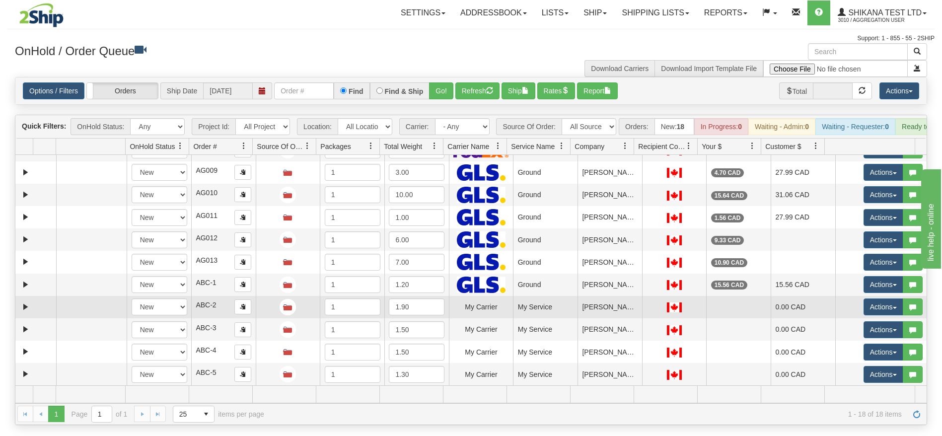
click at [775, 317] on td "0.00 CAD" at bounding box center [803, 307] width 65 height 22
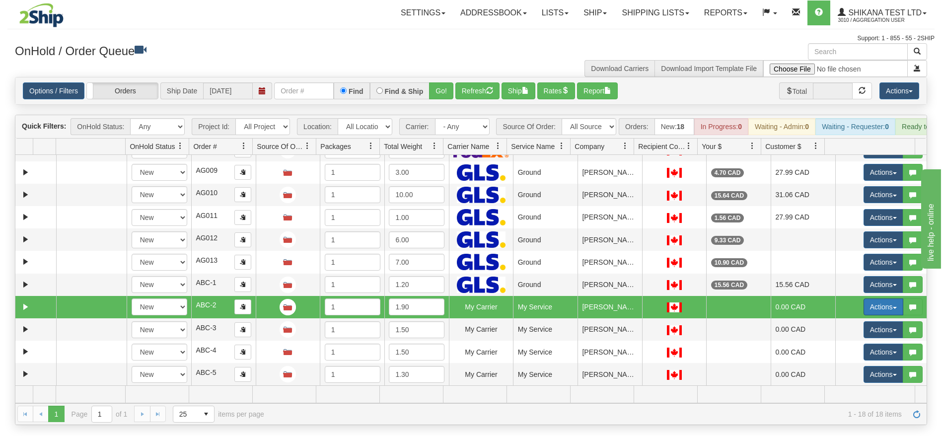
click at [880, 315] on button "Actions" at bounding box center [884, 307] width 40 height 17
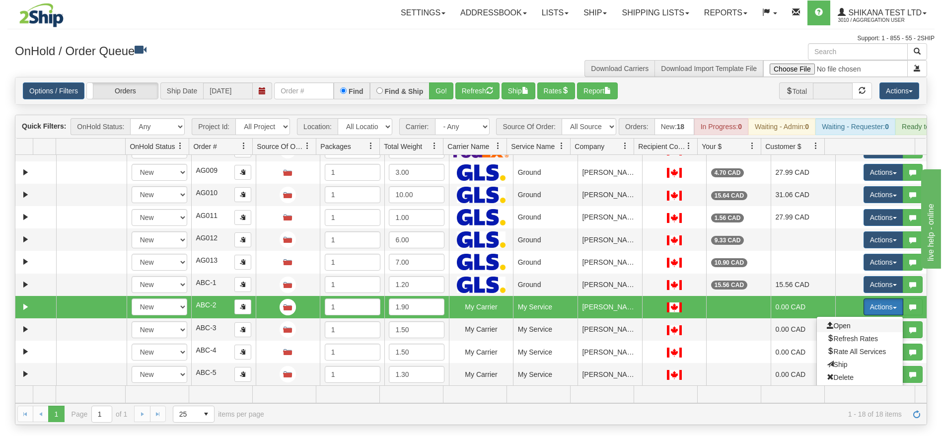
click at [835, 330] on span "Open" at bounding box center [839, 326] width 24 height 8
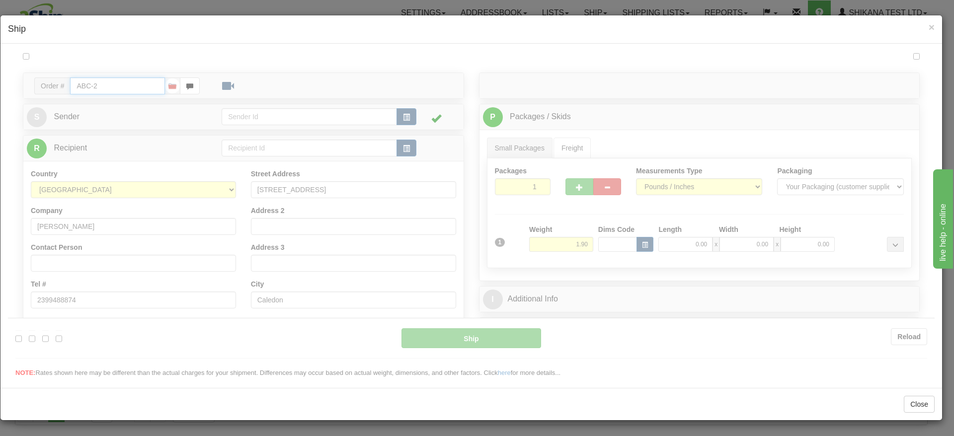
type input "00"
type input "23:00"
type input "16:00"
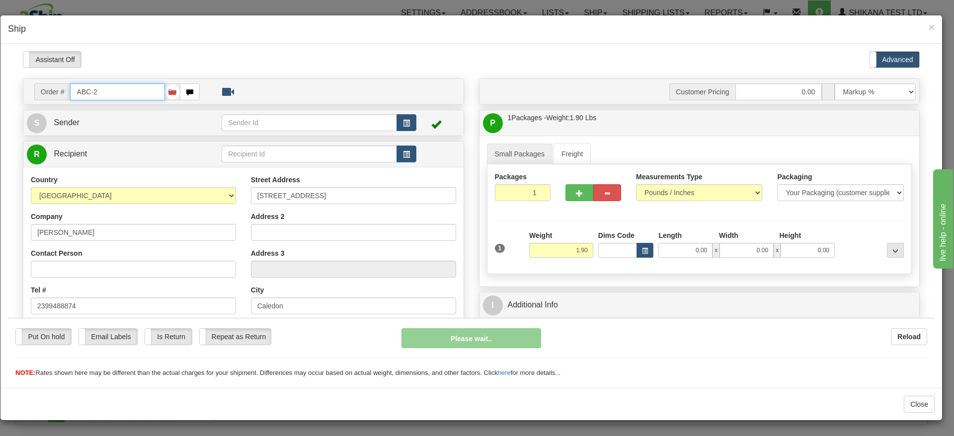
scroll to position [224, 0]
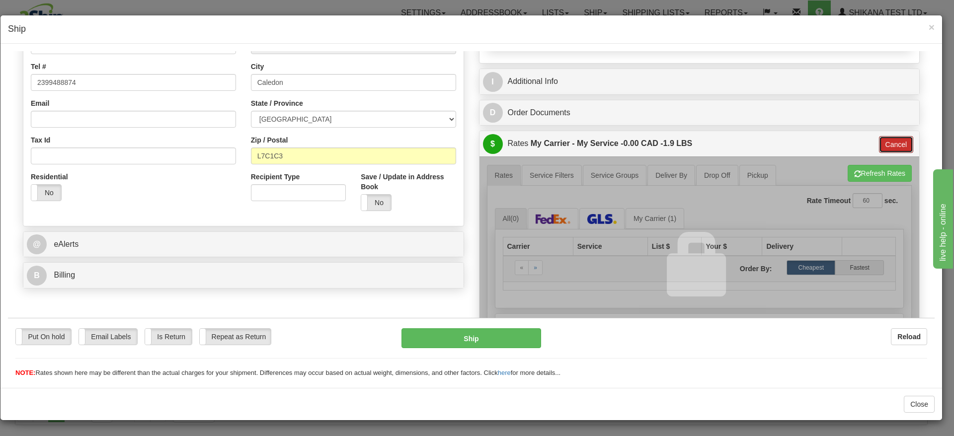
drag, startPoint x: 879, startPoint y: 142, endPoint x: 632, endPoint y: 261, distance: 273.7
click at [879, 142] on button "Cancel" at bounding box center [896, 144] width 35 height 17
click at [578, 222] on div at bounding box center [699, 263] width 440 height 215
click at [605, 217] on div at bounding box center [699, 263] width 440 height 215
click at [672, 223] on div at bounding box center [699, 263] width 440 height 215
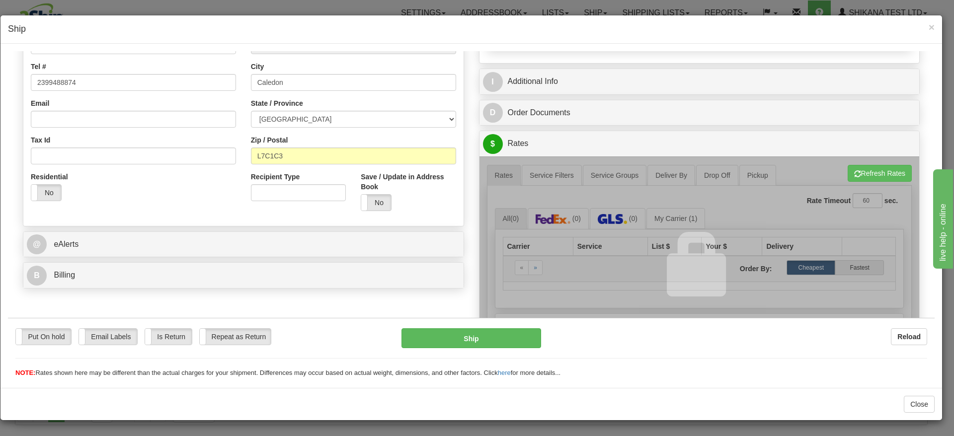
click at [674, 222] on div at bounding box center [699, 263] width 440 height 215
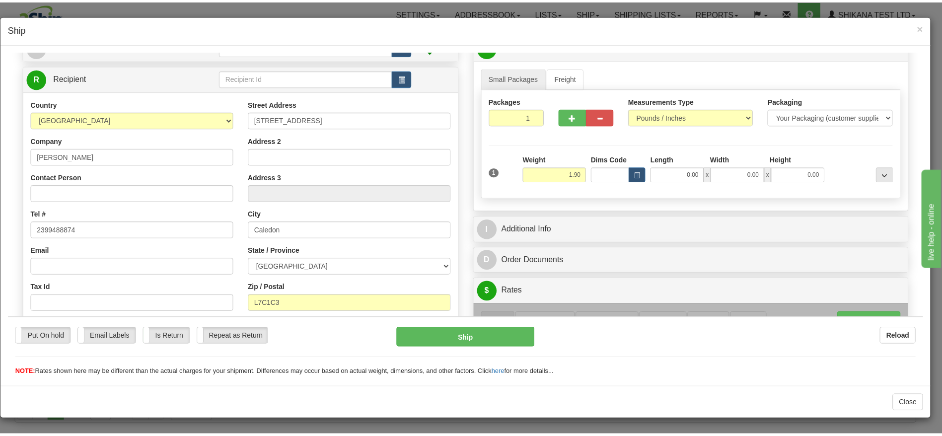
scroll to position [149, 0]
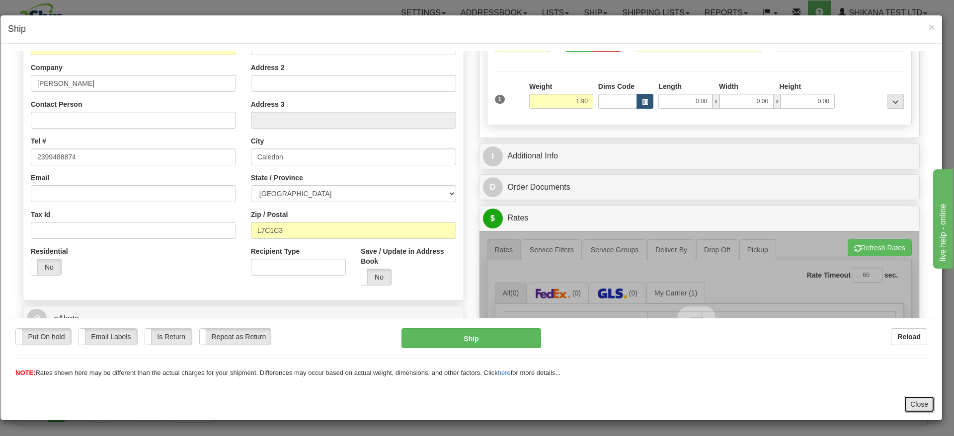
click at [913, 402] on button "Close" at bounding box center [919, 404] width 31 height 17
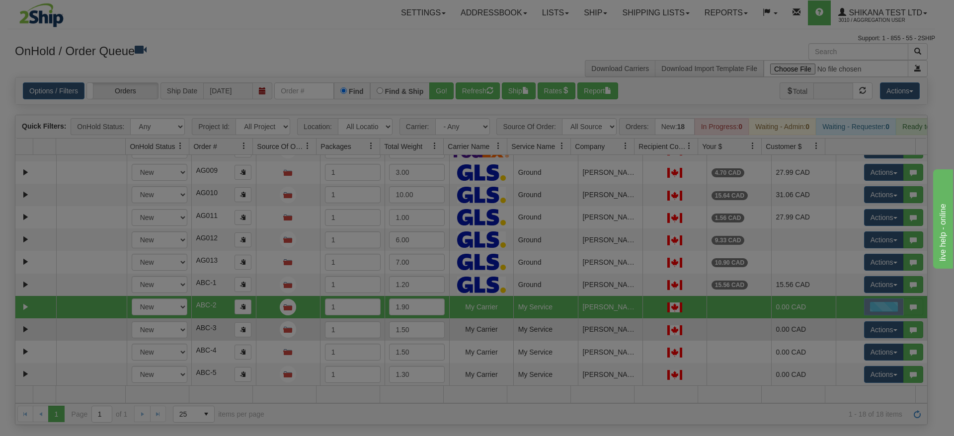
scroll to position [0, 0]
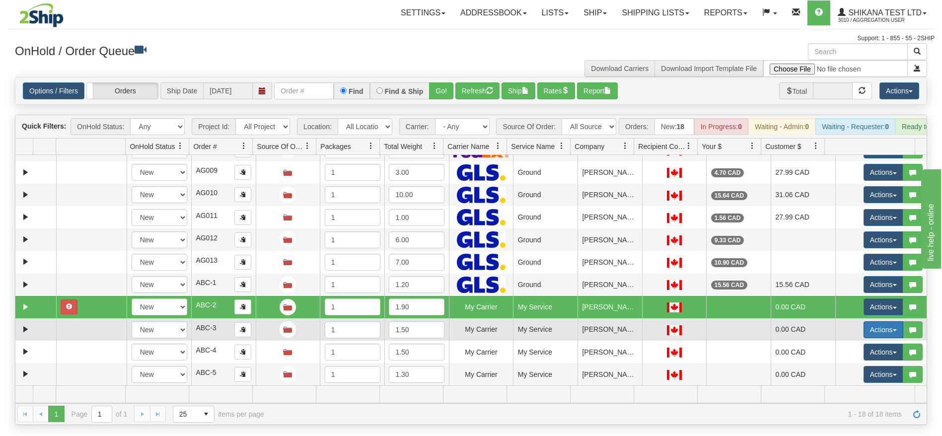
click at [871, 338] on button "Actions" at bounding box center [884, 329] width 40 height 17
click at [851, 355] on link "Open" at bounding box center [860, 348] width 86 height 13
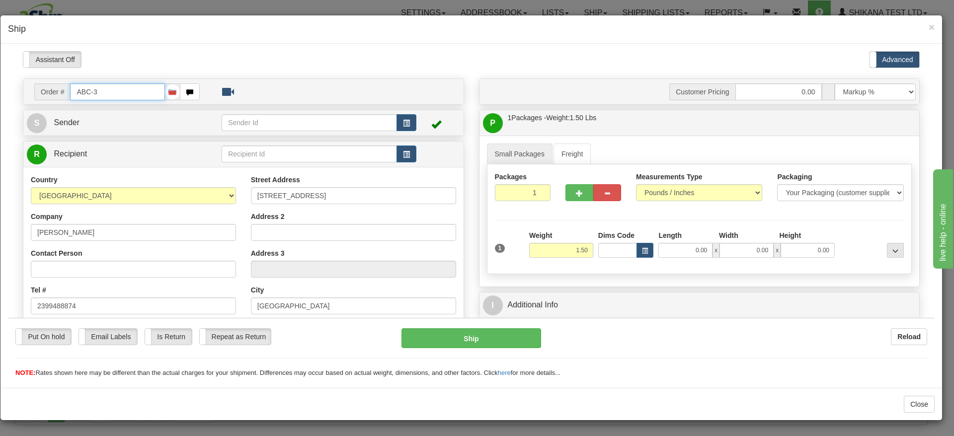
type input "00"
type input "23:00"
type input "16:00"
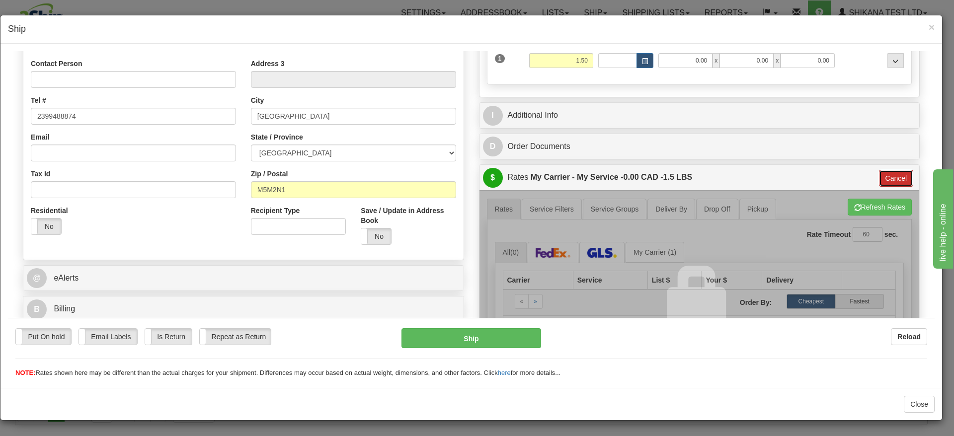
click at [887, 172] on button "Cancel" at bounding box center [896, 177] width 35 height 17
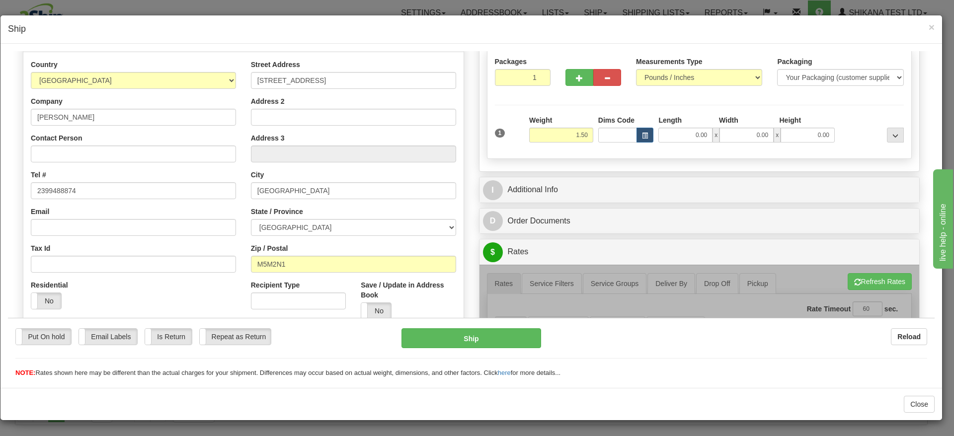
scroll to position [41, 0]
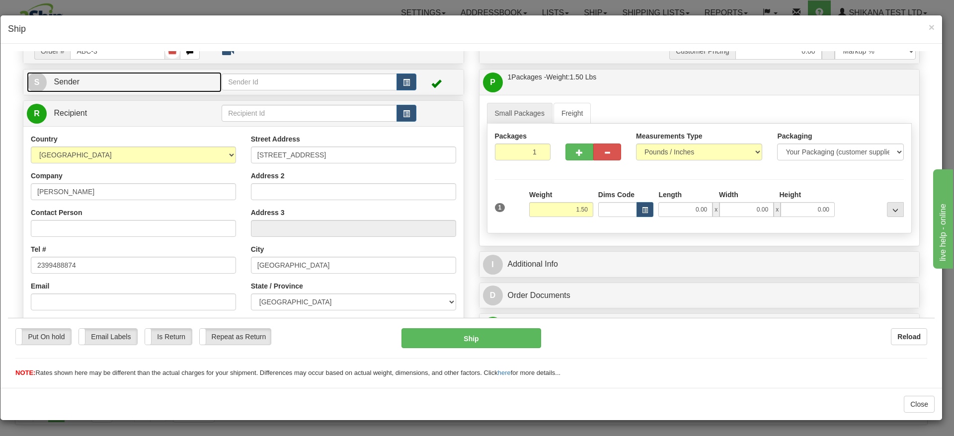
click at [169, 77] on link "S Sender" at bounding box center [124, 82] width 195 height 20
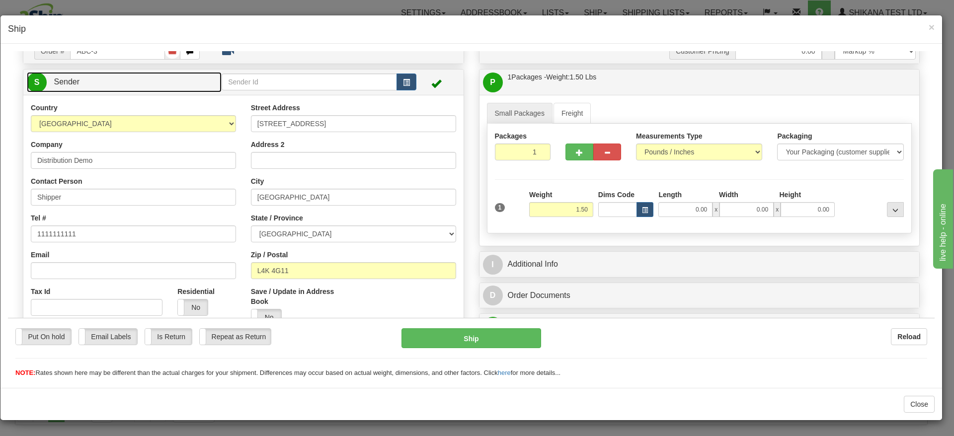
click at [169, 77] on link "S Sender" at bounding box center [124, 82] width 195 height 20
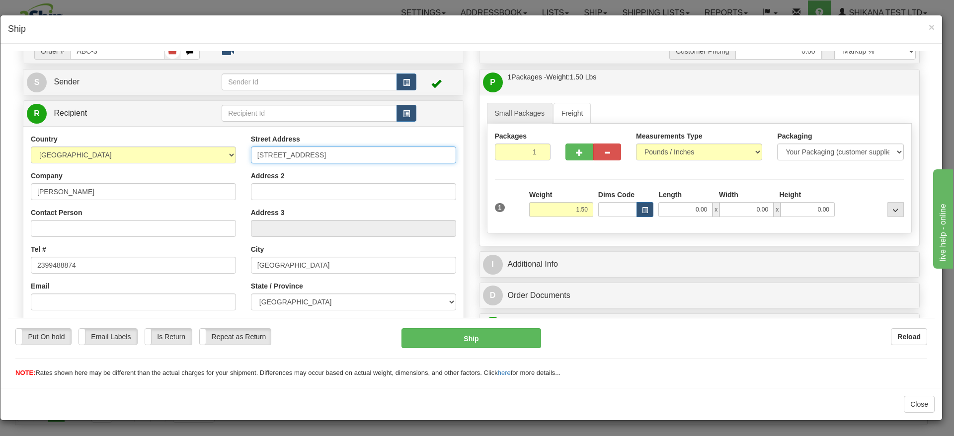
click at [354, 148] on input "70 Bannockburn Avenue" at bounding box center [353, 154] width 205 height 17
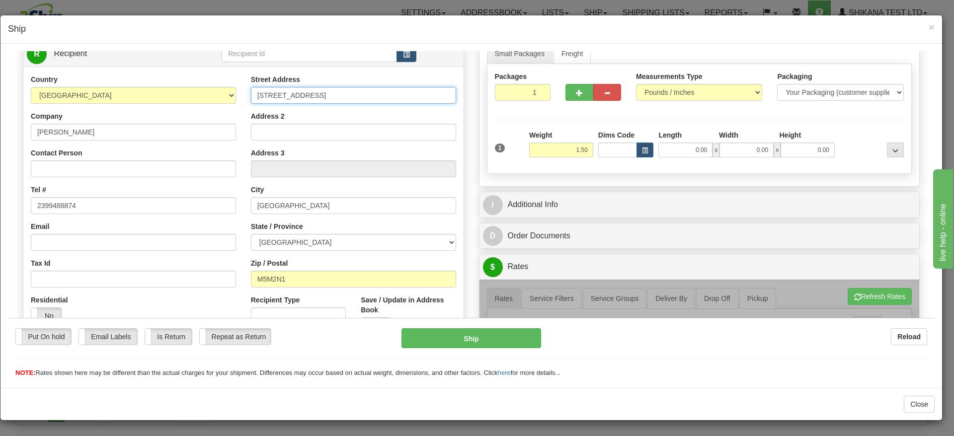
scroll to position [339, 0]
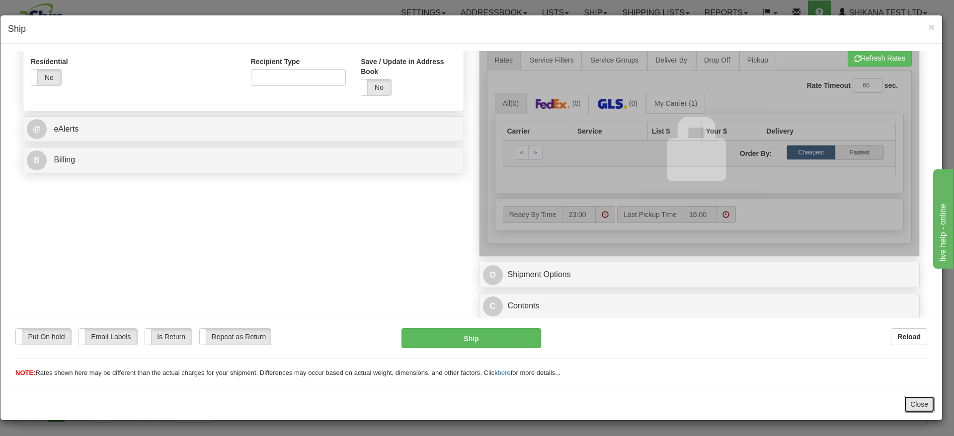
click at [920, 403] on button "Close" at bounding box center [919, 404] width 31 height 17
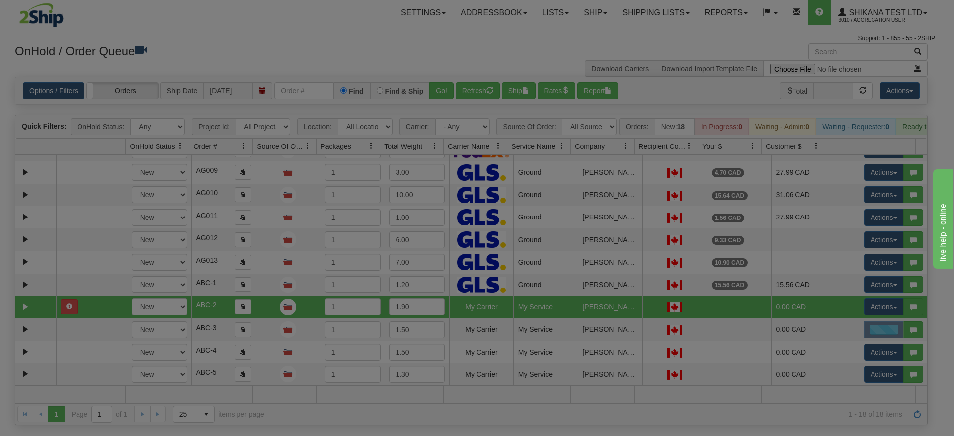
scroll to position [0, 0]
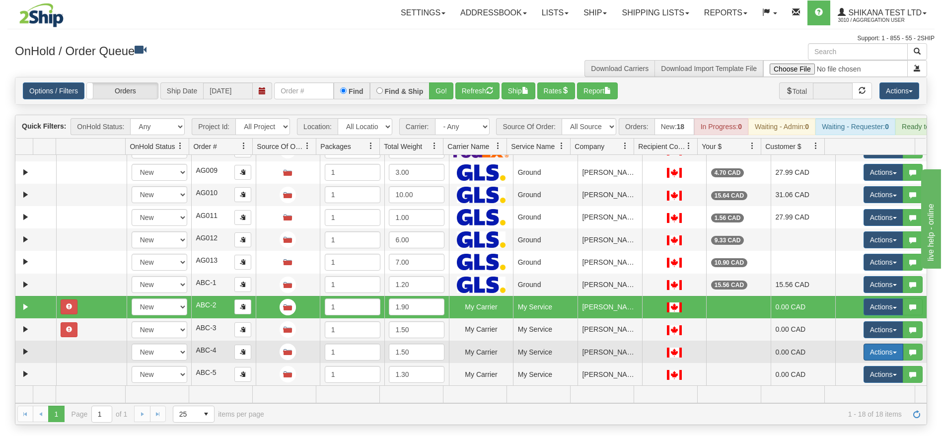
click at [864, 361] on button "Actions" at bounding box center [884, 352] width 40 height 17
click at [845, 378] on link "Open" at bounding box center [860, 371] width 86 height 13
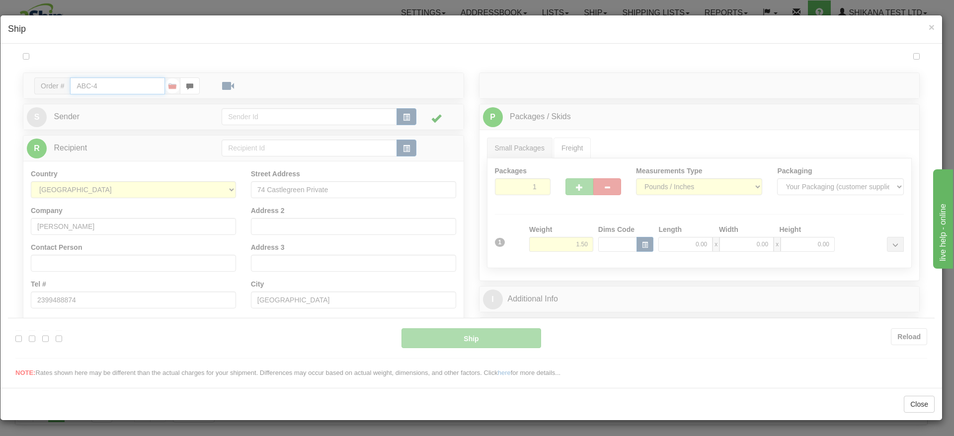
type input "00"
type input "23:00"
type input "16:00"
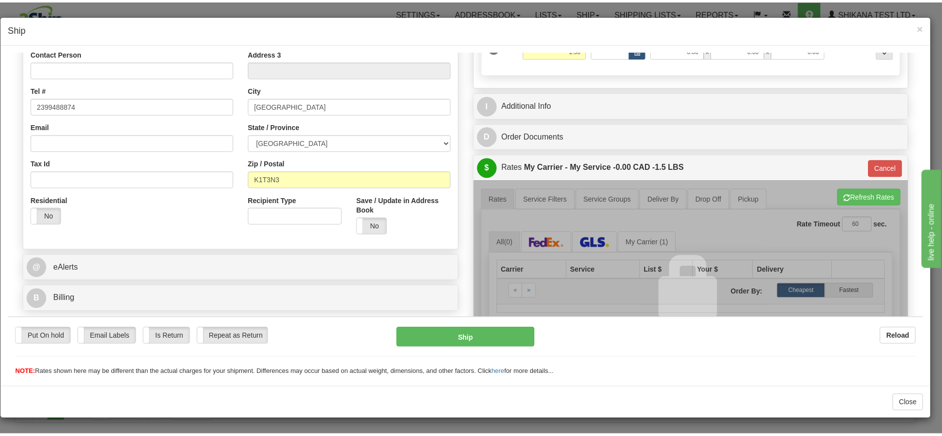
scroll to position [224, 0]
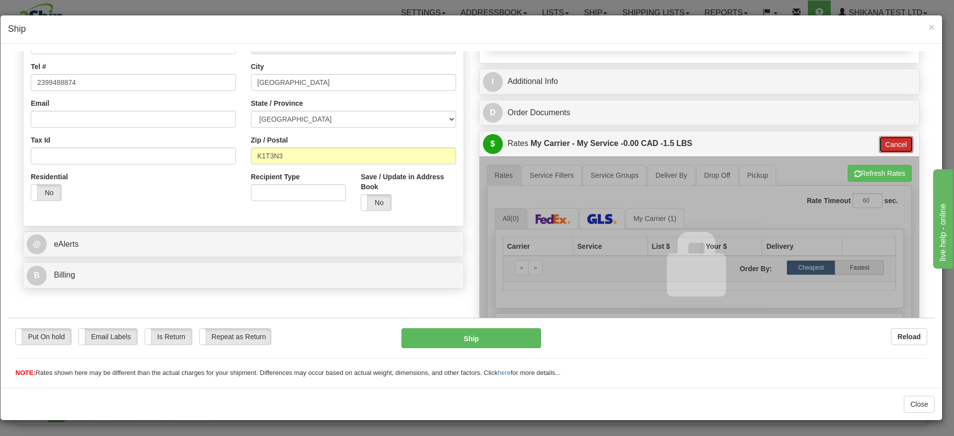
click at [879, 149] on button "Cancel" at bounding box center [896, 144] width 35 height 17
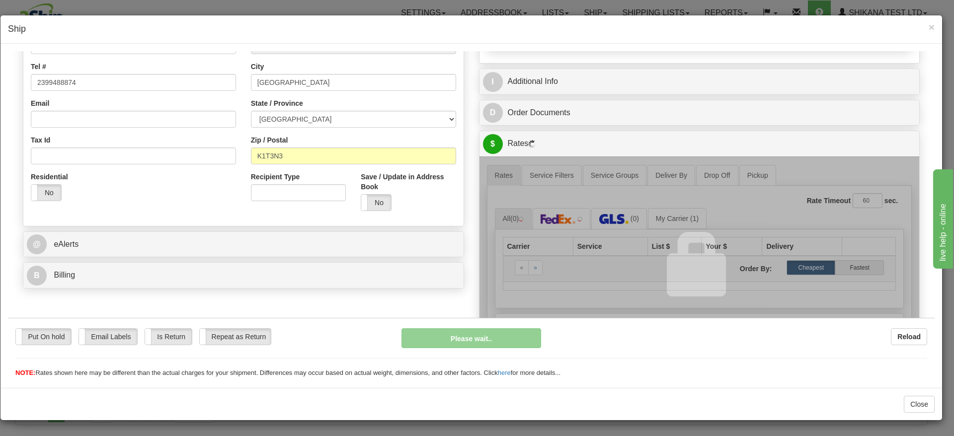
click at [633, 220] on div at bounding box center [699, 263] width 440 height 215
click at [547, 220] on div at bounding box center [699, 263] width 440 height 215
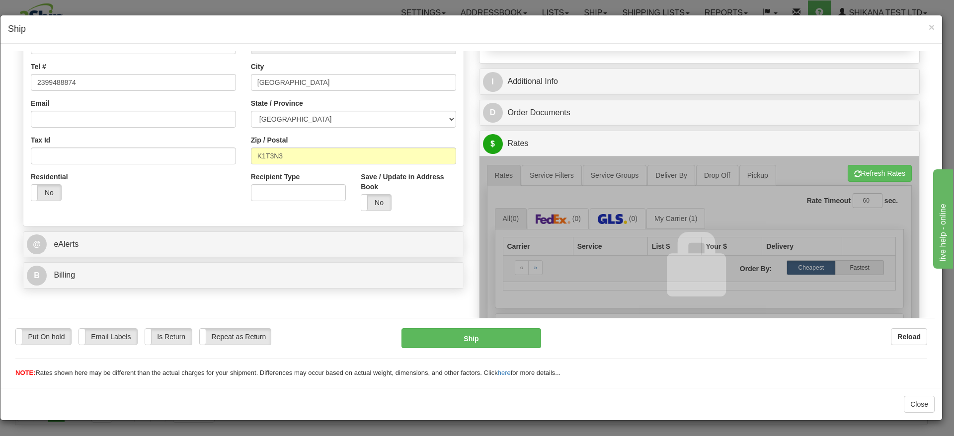
click at [688, 219] on div at bounding box center [699, 263] width 440 height 215
drag, startPoint x: 912, startPoint y: 408, endPoint x: 906, endPoint y: 400, distance: 9.2
click at [912, 406] on button "Close" at bounding box center [919, 404] width 31 height 17
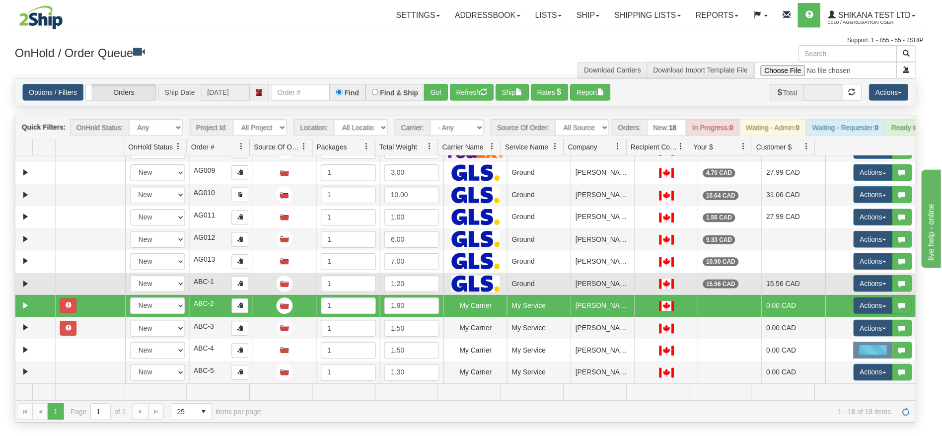
scroll to position [0, 0]
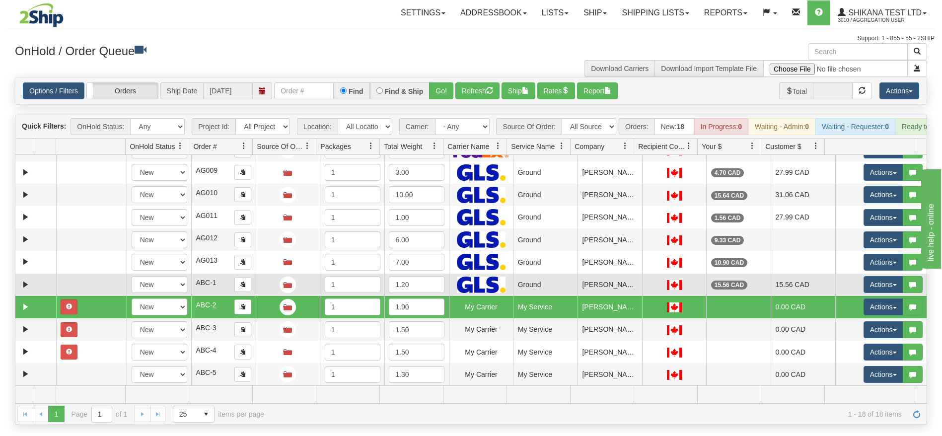
click at [461, 293] on img at bounding box center [481, 285] width 49 height 16
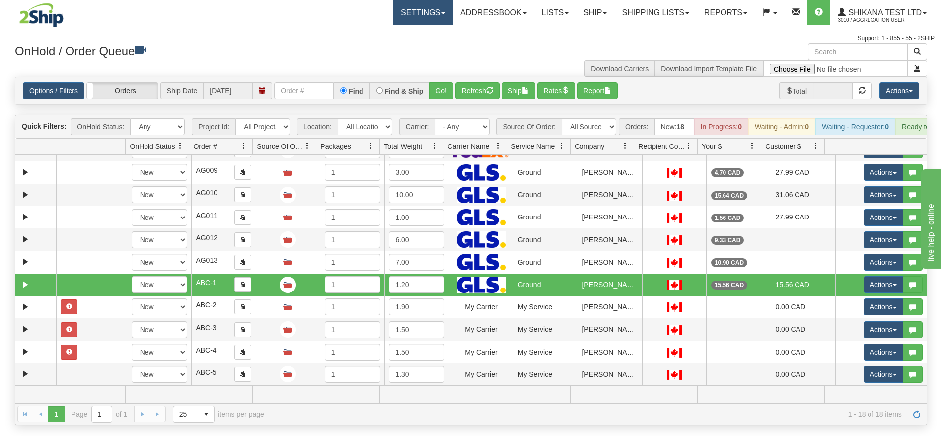
click at [409, 22] on link "Settings" at bounding box center [423, 12] width 60 height 25
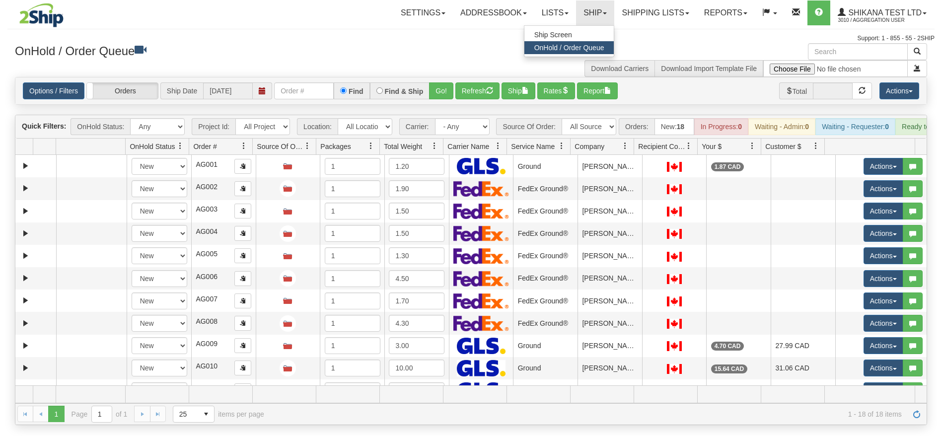
click at [586, 22] on link "Ship" at bounding box center [595, 12] width 38 height 25
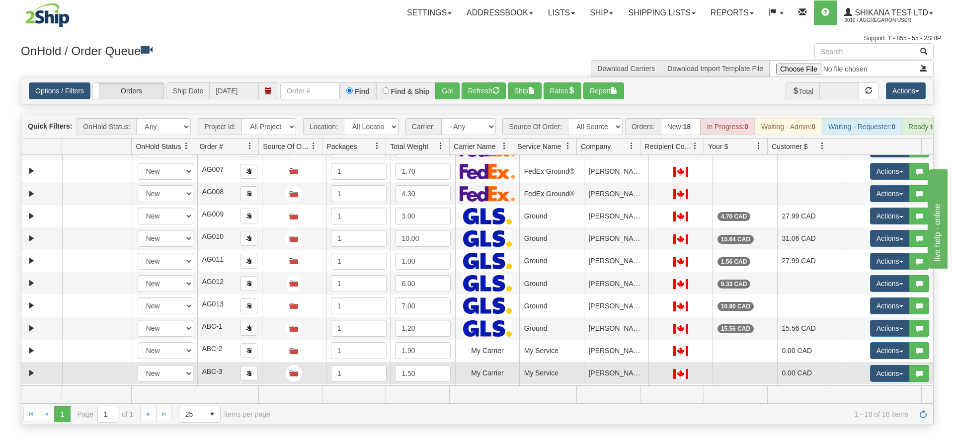
scroll to position [173, 0]
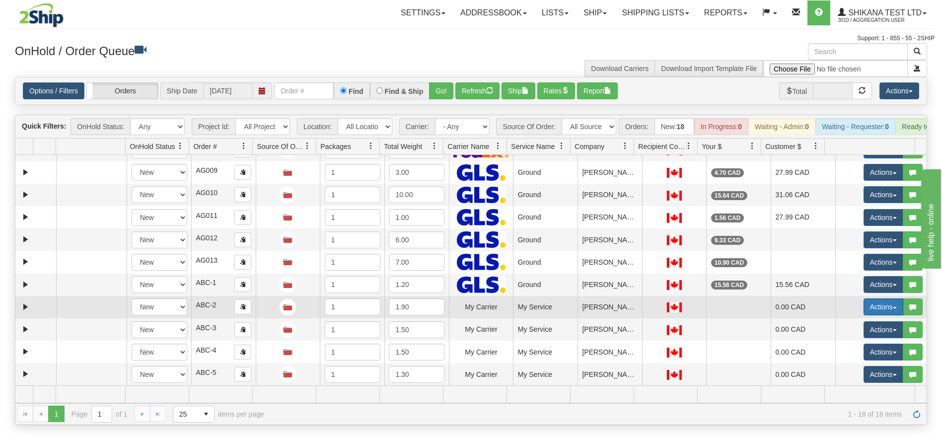
click at [864, 315] on button "Actions" at bounding box center [884, 307] width 40 height 17
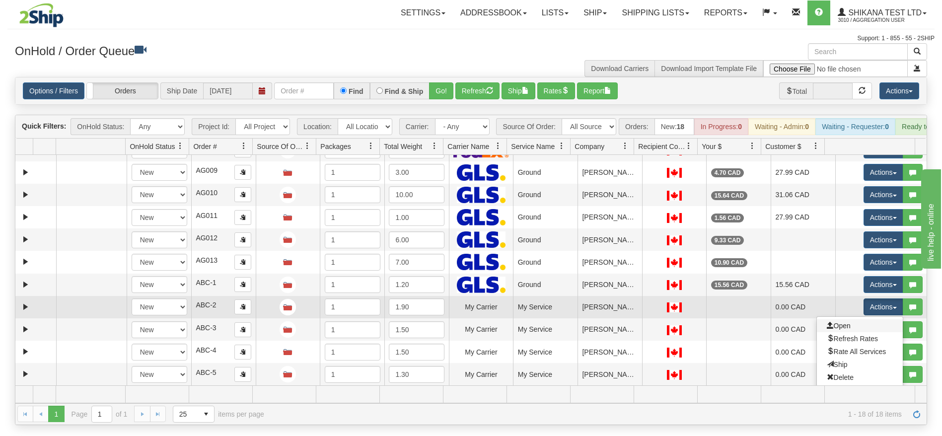
click at [857, 332] on link "Open" at bounding box center [860, 325] width 86 height 13
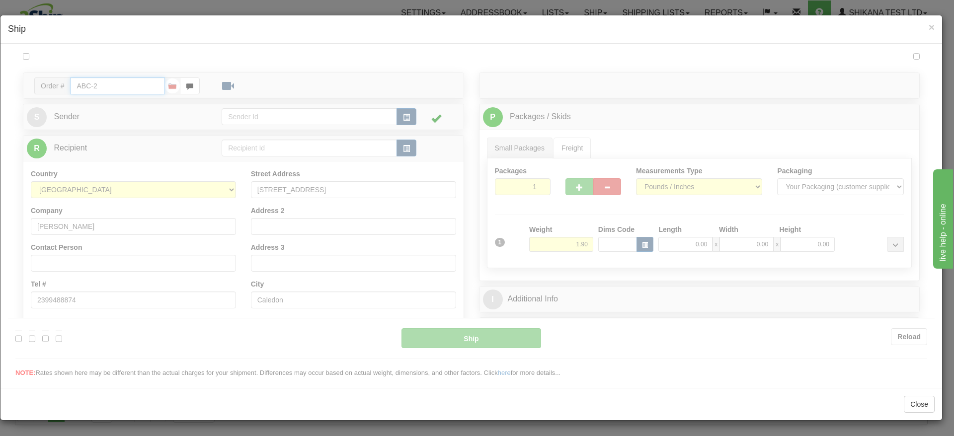
type input "00"
type input "23:00"
type input "16:00"
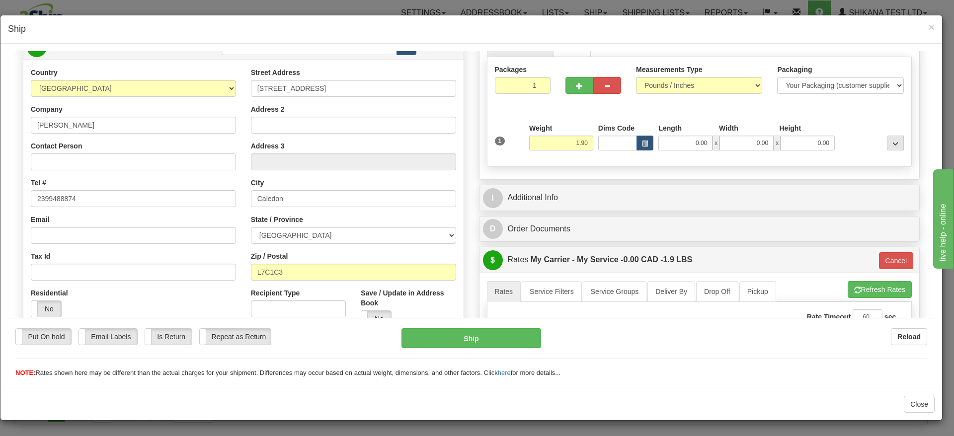
scroll to position [298, 0]
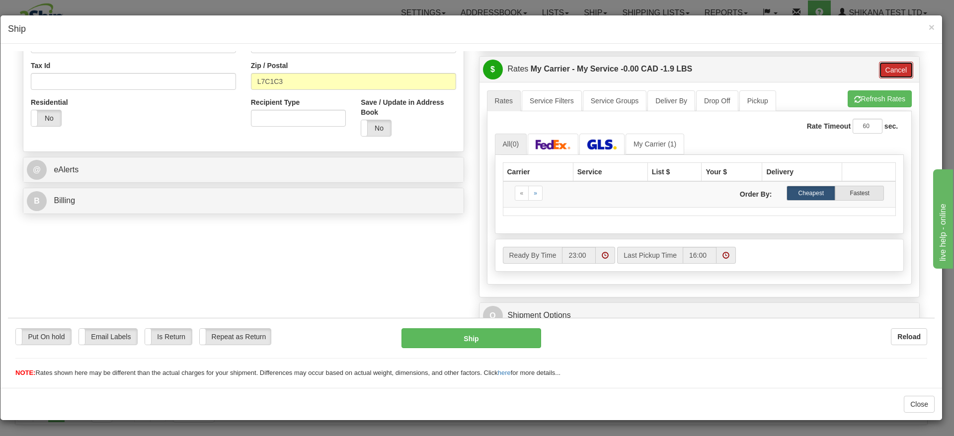
click at [879, 68] on button "Cancel" at bounding box center [896, 69] width 35 height 17
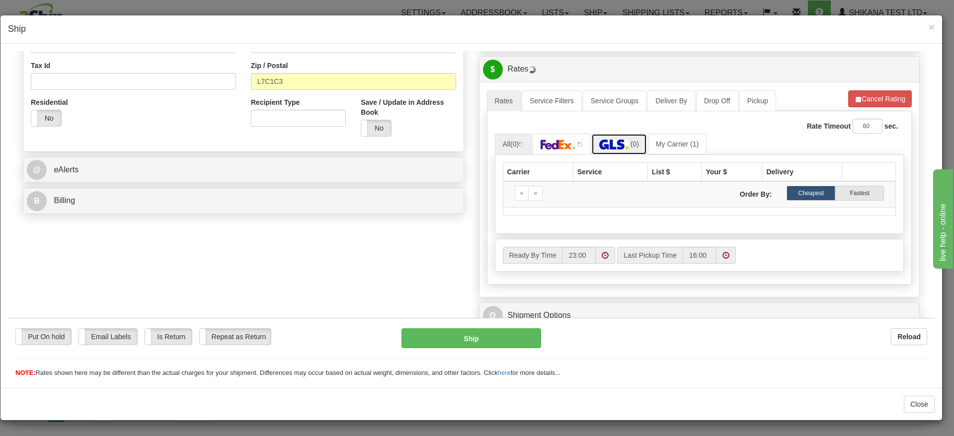
click at [622, 141] on img at bounding box center [613, 144] width 29 height 10
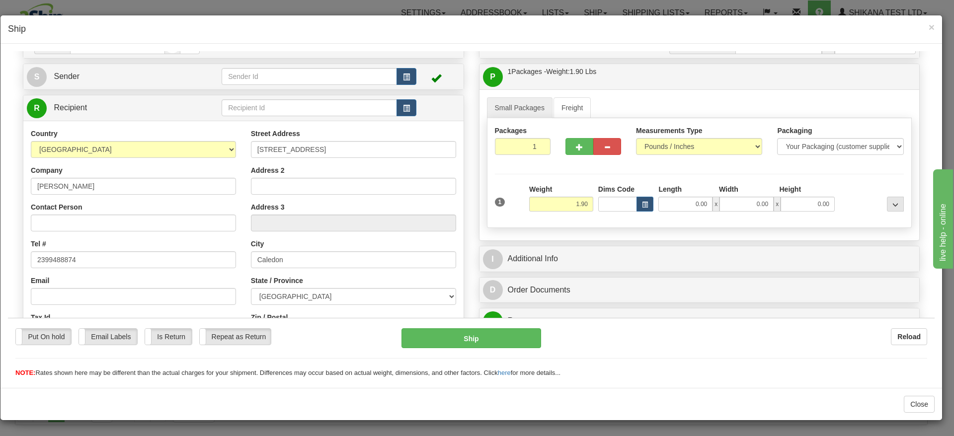
scroll to position [0, 0]
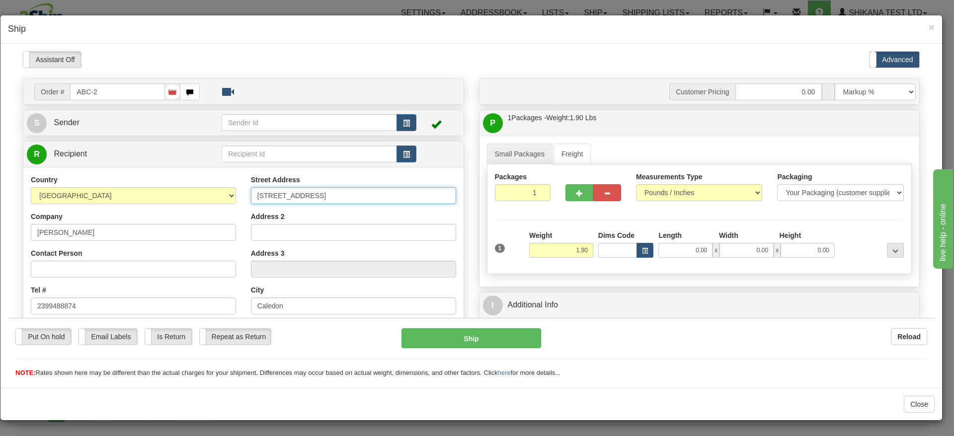
drag, startPoint x: 225, startPoint y: 182, endPoint x: 187, endPoint y: 182, distance: 37.8
click at [187, 182] on div "Country AFGHANISTAN ALAND ISLANDS ALBANIA ALGERIA AMERICAN SAMOA ANDORRA ANGOLA…" at bounding box center [243, 307] width 440 height 267
click at [403, 154] on span "button" at bounding box center [406, 154] width 7 height 6
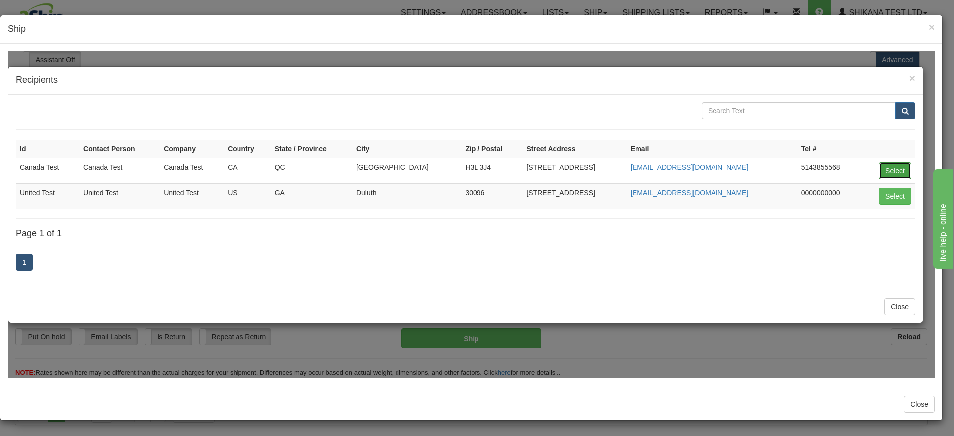
click at [890, 170] on button "Select" at bounding box center [895, 170] width 32 height 17
type input "Canada Test"
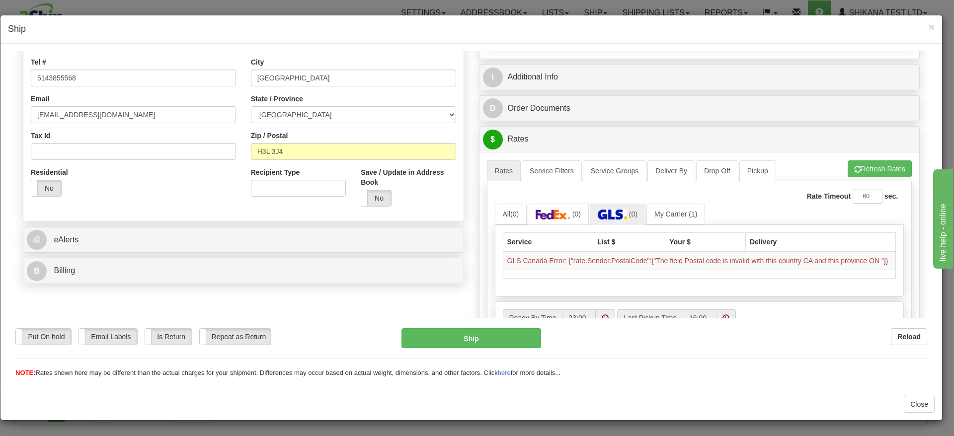
scroll to position [298, 0]
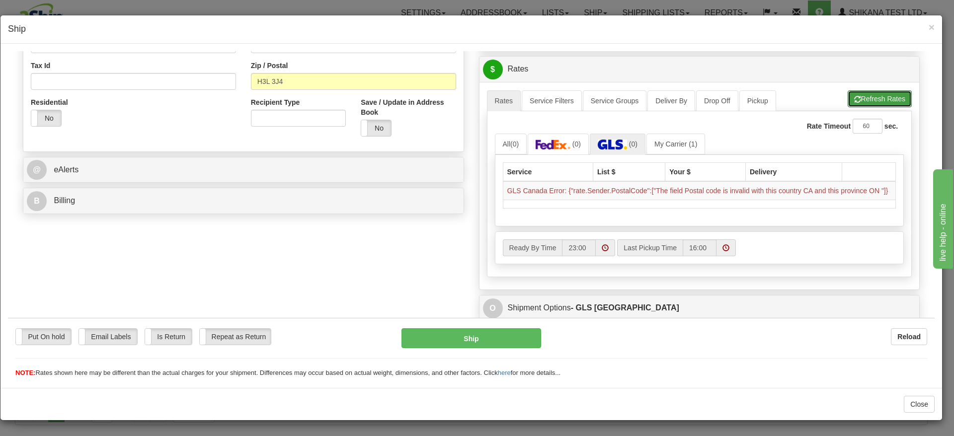
click at [866, 93] on button "Refresh Rates" at bounding box center [879, 98] width 64 height 17
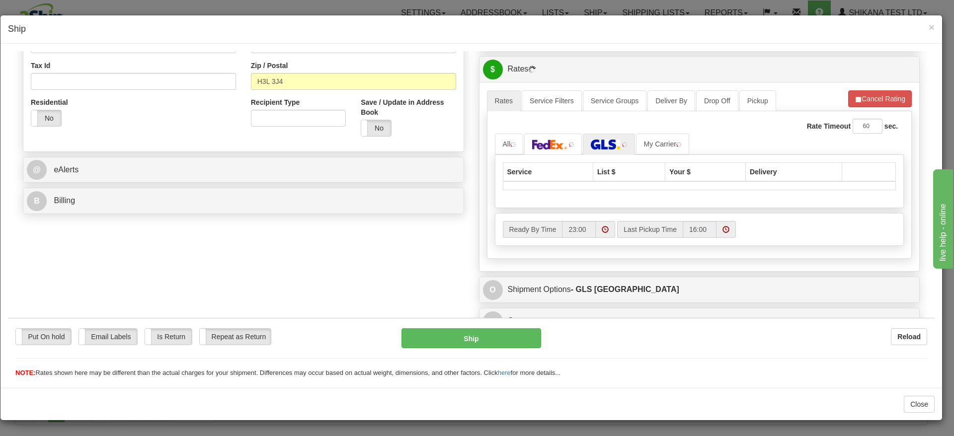
scroll to position [75, 0]
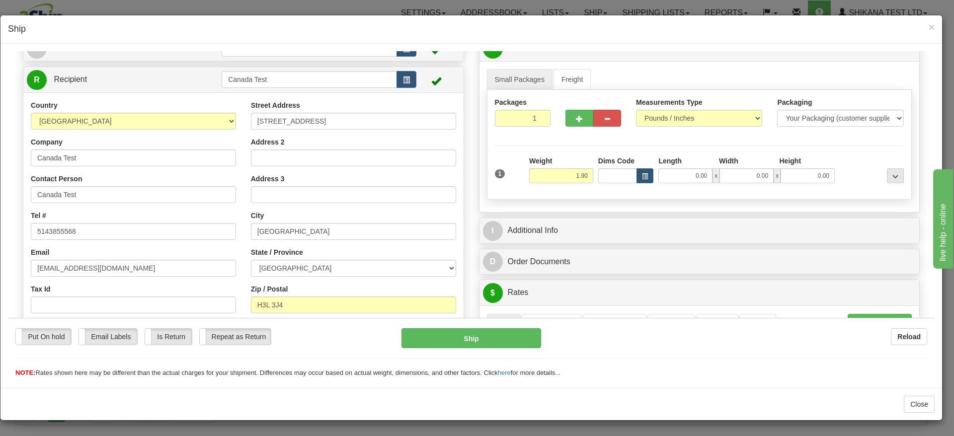
click at [599, 59] on div "P Packages / Skids 1 Packages - Weight: 1.90 Lbs 1 Skids - Weight: NaN Lbs Ship…" at bounding box center [699, 47] width 440 height 25
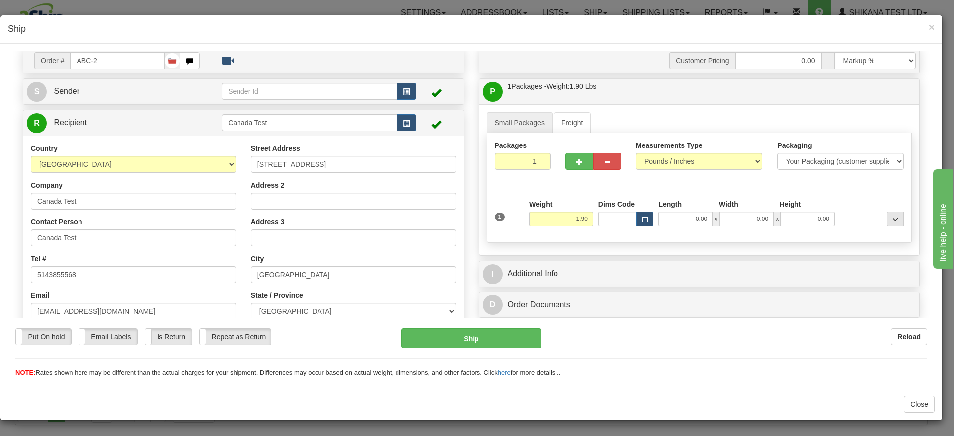
scroll to position [0, 0]
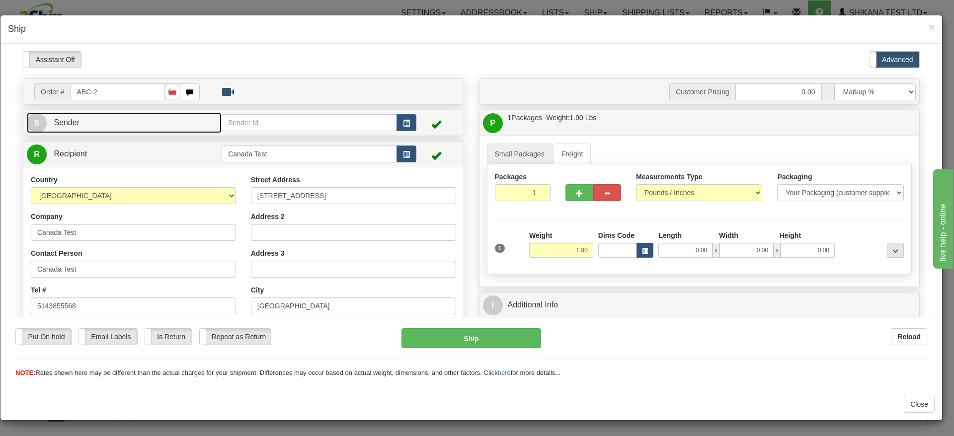
click at [188, 121] on link "S Sender" at bounding box center [124, 122] width 195 height 20
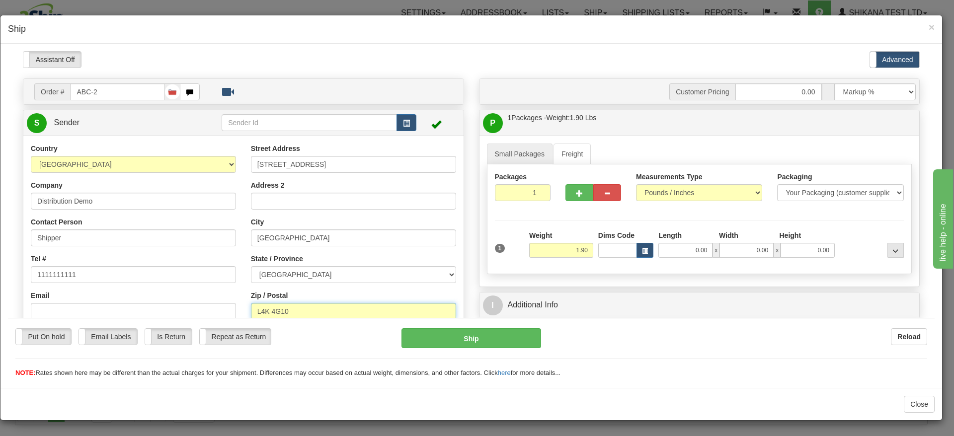
click at [328, 310] on input "L4K 4G10" at bounding box center [353, 311] width 205 height 17
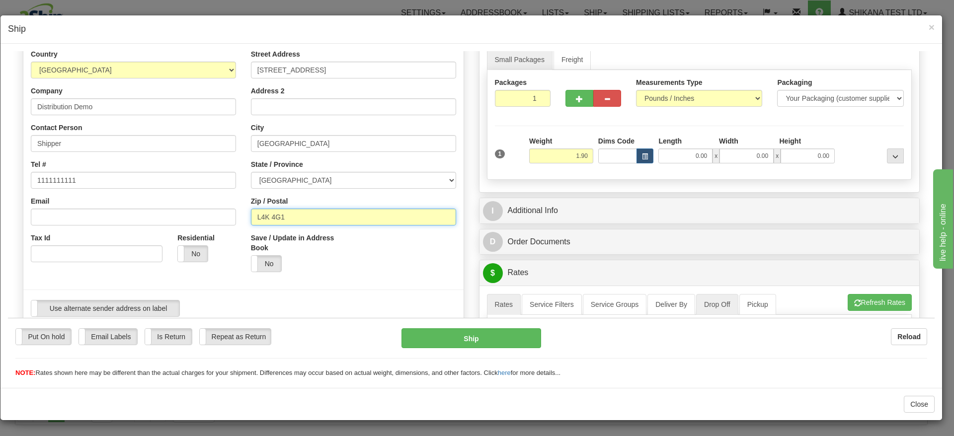
scroll to position [149, 0]
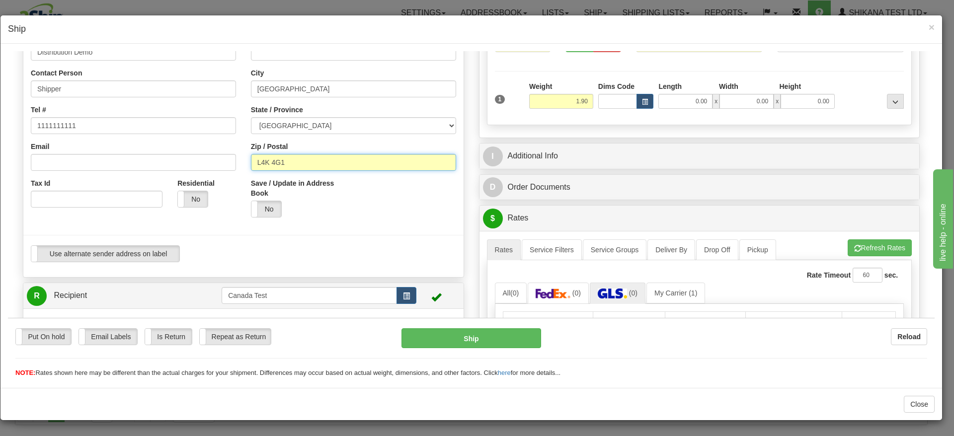
type input "L4K 4G1"
click at [847, 248] on li "Refresh Rates Cancel Rating" at bounding box center [879, 247] width 64 height 17
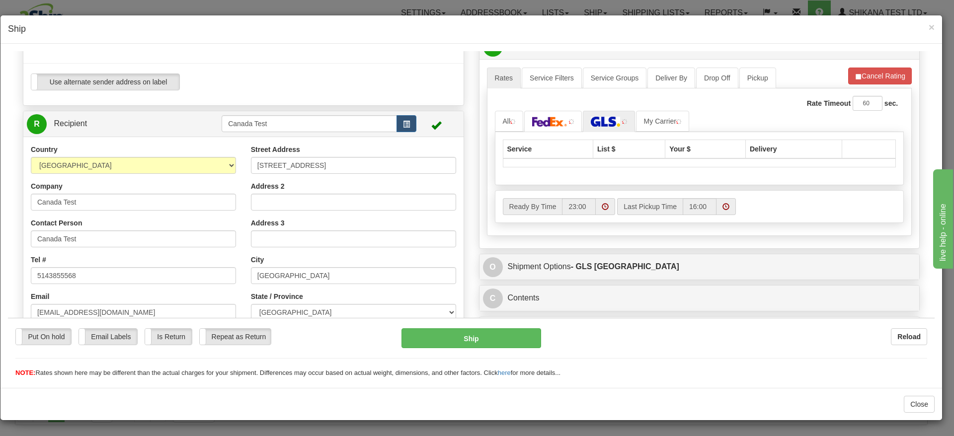
scroll to position [298, 0]
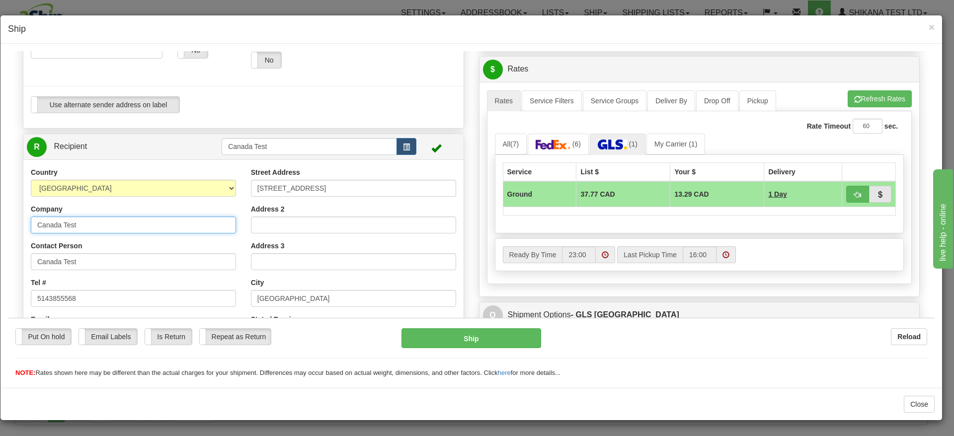
drag, startPoint x: 158, startPoint y: 227, endPoint x: 8, endPoint y: 276, distance: 158.4
drag, startPoint x: 47, startPoint y: 222, endPoint x: 0, endPoint y: 222, distance: 46.7
type input "Hailey Paul"
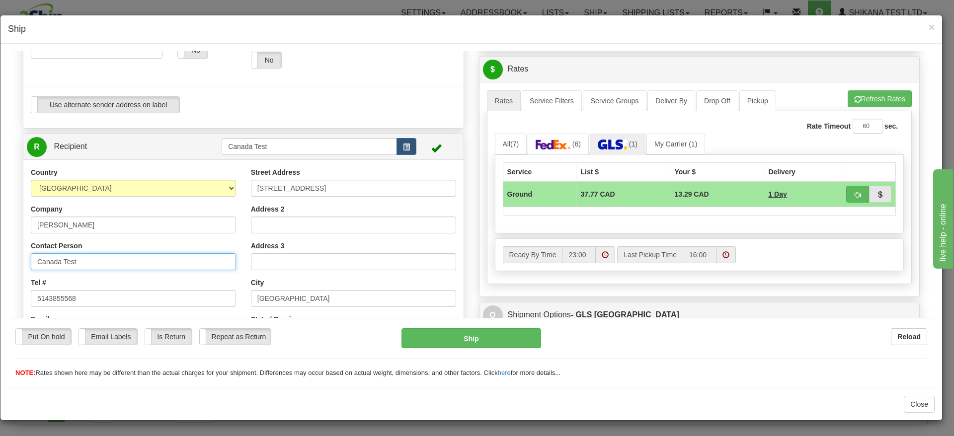
drag, startPoint x: 13, startPoint y: 244, endPoint x: 0, endPoint y: 242, distance: 13.1
paste input "Hailey Paul"
type input "Hailey Paul"
click at [119, 341] on label "Email Labels" at bounding box center [108, 336] width 58 height 16
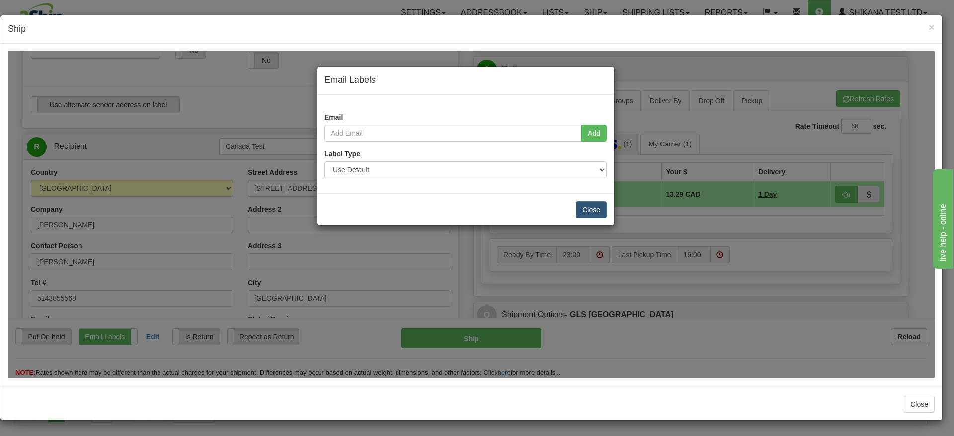
click at [119, 341] on div "Email Labels Email Add Label Type Use Default Laser (8 ½” x 11”) Thermal (4” x …" at bounding box center [471, 214] width 926 height 327
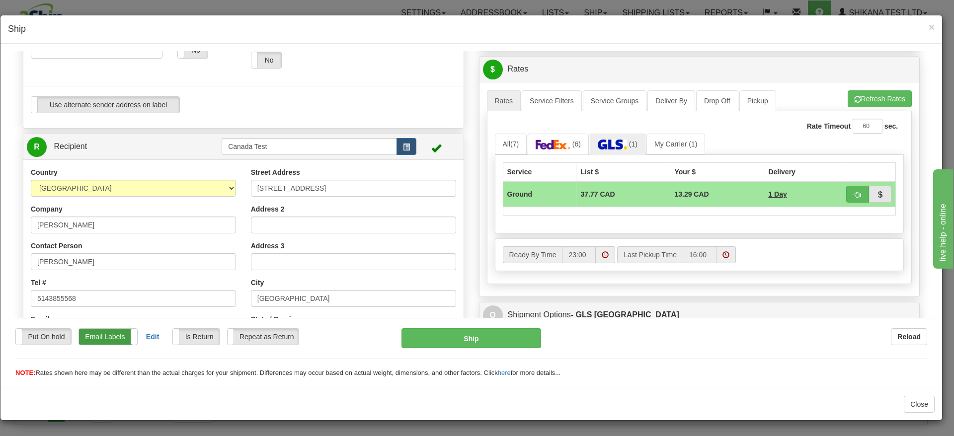
click at [93, 329] on label "Email Labels" at bounding box center [108, 336] width 58 height 16
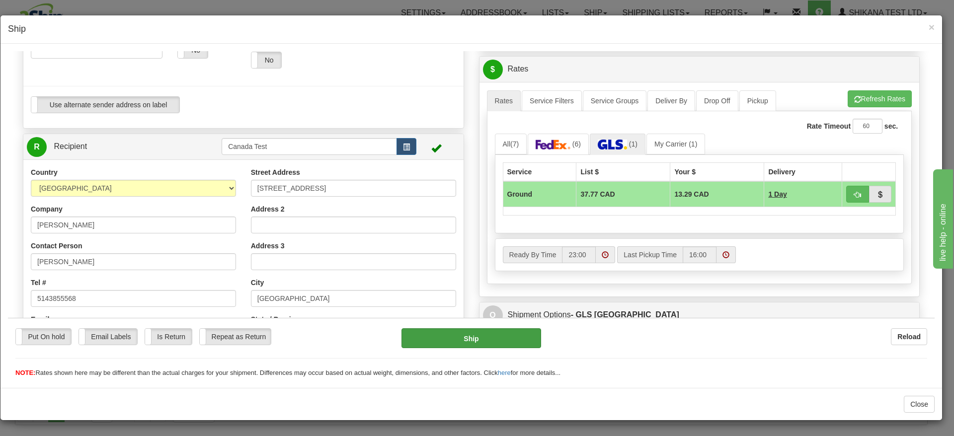
drag, startPoint x: 51, startPoint y: 334, endPoint x: 446, endPoint y: 332, distance: 394.4
click at [54, 335] on label "Put On hold" at bounding box center [43, 336] width 55 height 16
click at [446, 332] on button "Hold" at bounding box center [471, 338] width 140 height 20
type input "1"
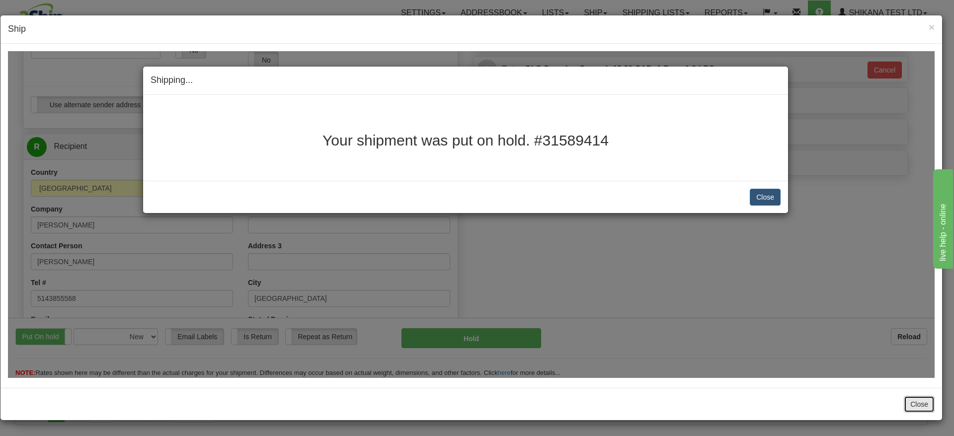
click at [918, 403] on button "Close" at bounding box center [919, 404] width 31 height 17
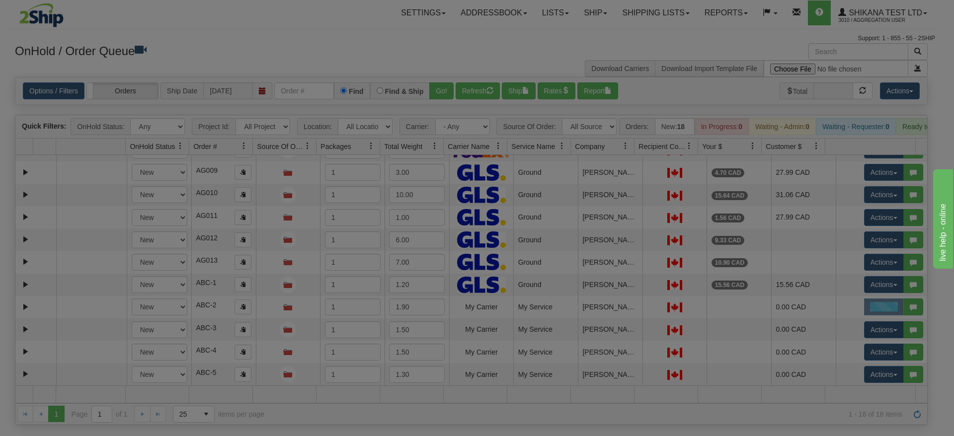
scroll to position [0, 0]
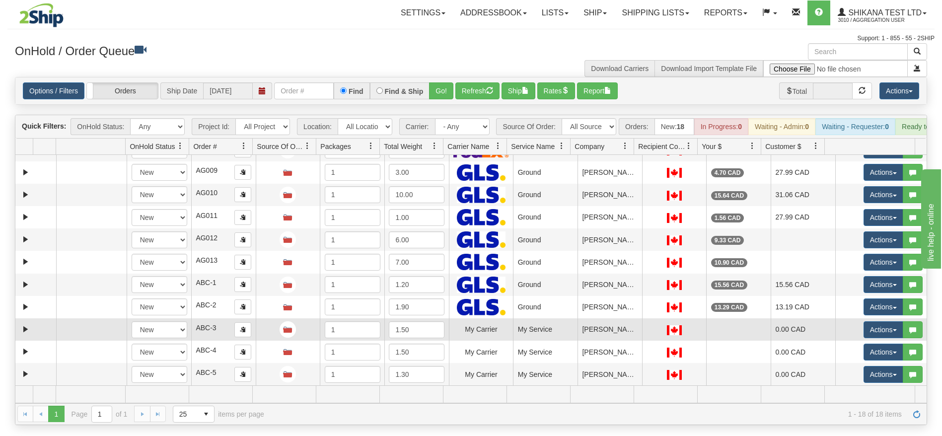
click at [606, 341] on td "Jack Kronis" at bounding box center [610, 329] width 65 height 22
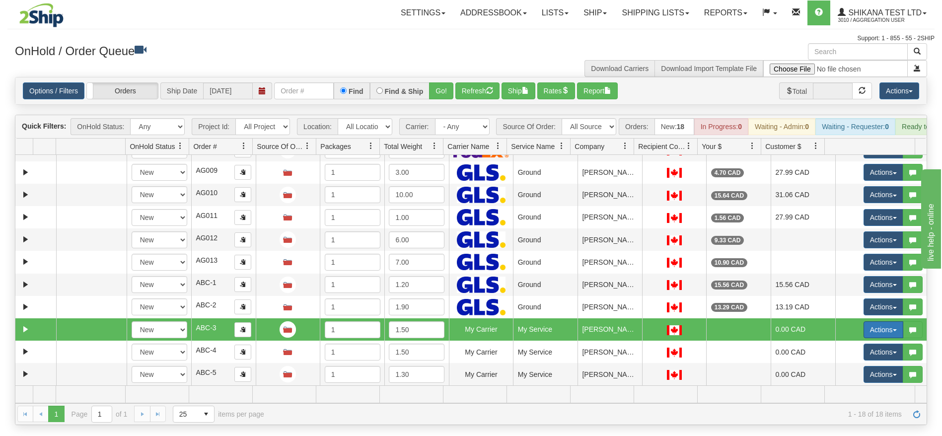
click at [864, 338] on button "Actions" at bounding box center [884, 329] width 40 height 17
click at [847, 355] on link "Open" at bounding box center [860, 348] width 86 height 13
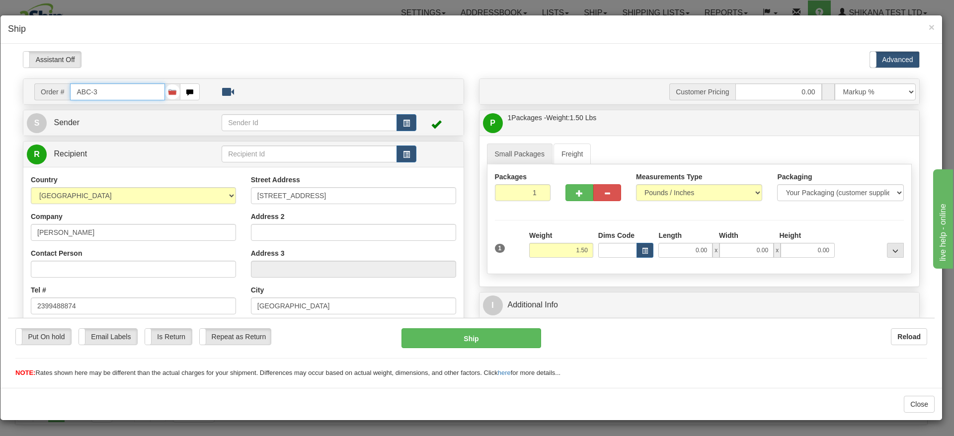
type input "00"
type input "23:00"
type input "16:00"
drag, startPoint x: 91, startPoint y: 231, endPoint x: 15, endPoint y: 277, distance: 88.3
click at [8, 231] on html "Please wait... Attention! Ok Add to Bidding... Preview Custom Documents Preview…" at bounding box center [471, 214] width 926 height 327
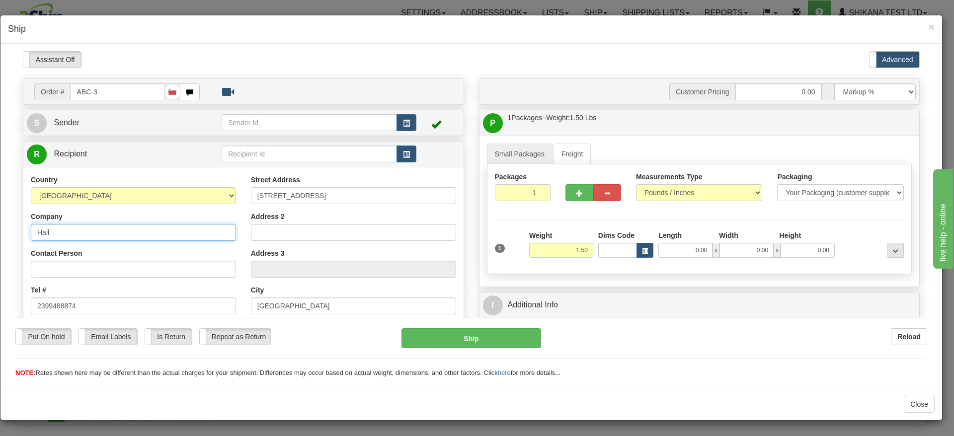
type input "Hailey Paul"
drag, startPoint x: 93, startPoint y: 237, endPoint x: 104, endPoint y: 262, distance: 27.1
click at [8, 237] on html "Please wait... Attention! Ok Add to Bidding... Preview Custom Documents Preview…" at bounding box center [471, 214] width 926 height 327
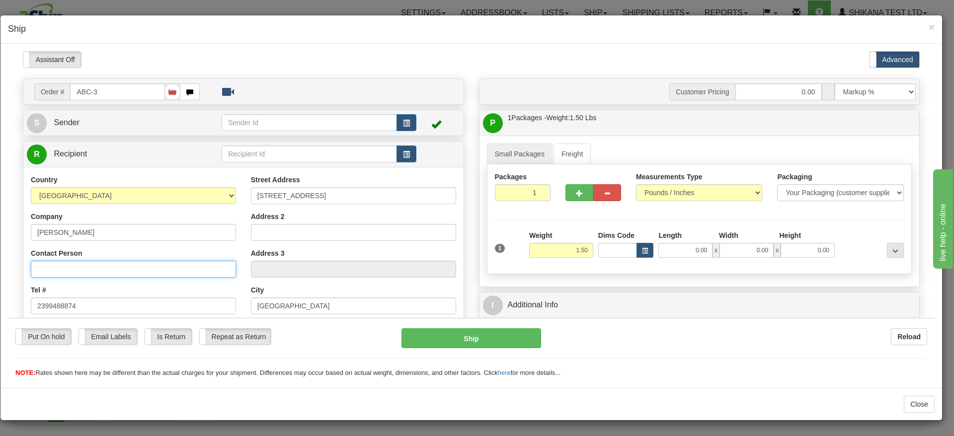
click at [99, 271] on input "Contact Person" at bounding box center [133, 268] width 205 height 17
paste input "Hailey Paul"
type input "Hailey Paul"
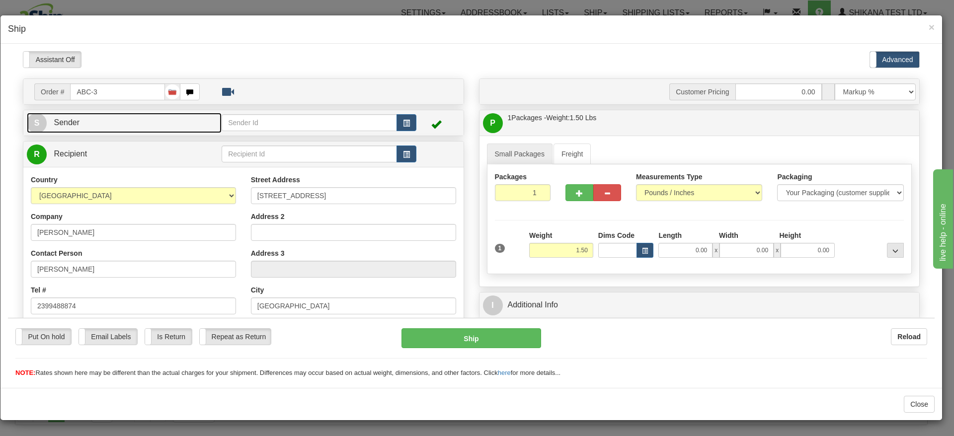
click at [126, 122] on link "S Sender" at bounding box center [124, 122] width 195 height 20
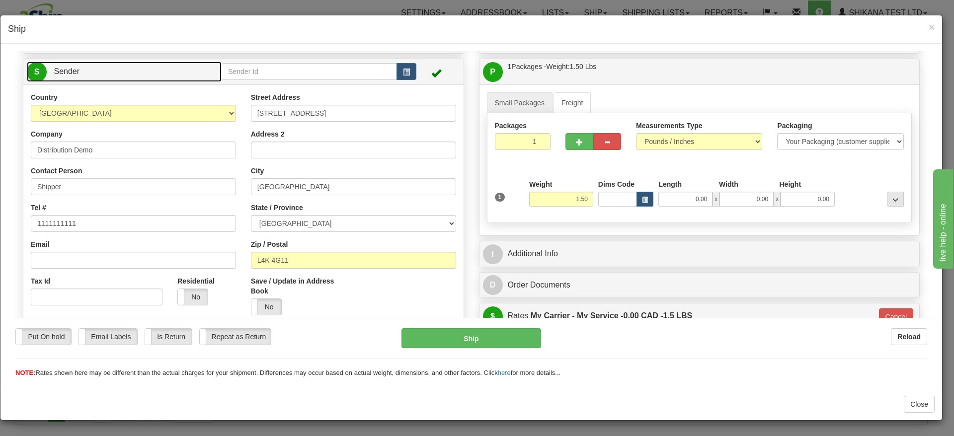
scroll to position [75, 0]
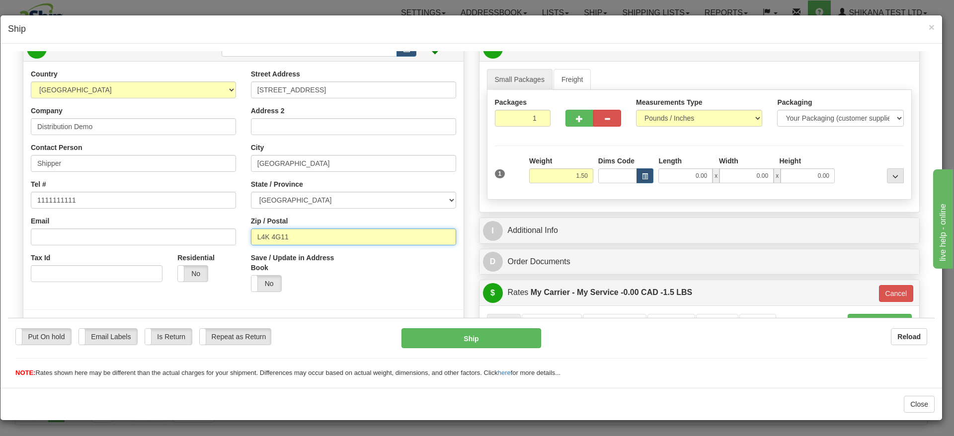
click at [300, 238] on input "L4K 4G11" at bounding box center [353, 236] width 205 height 17
type input "L4K 4G1"
click at [879, 294] on button "Cancel" at bounding box center [896, 293] width 35 height 17
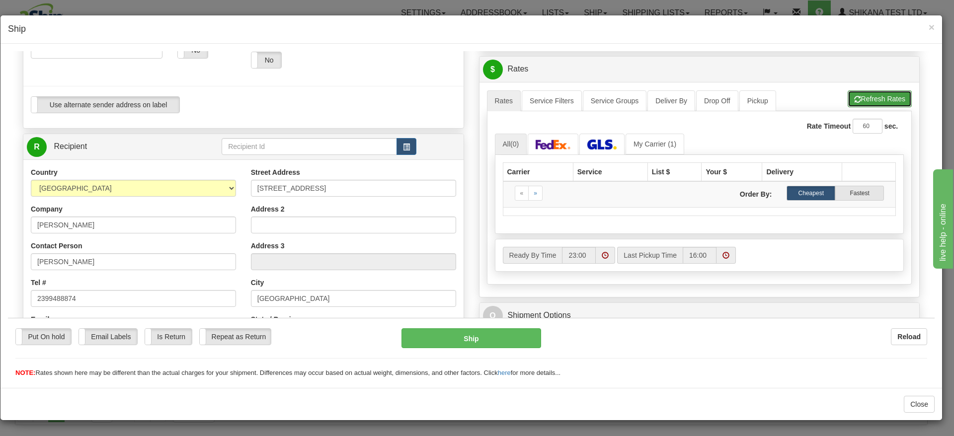
click at [857, 98] on button "Refresh Rates" at bounding box center [879, 98] width 64 height 17
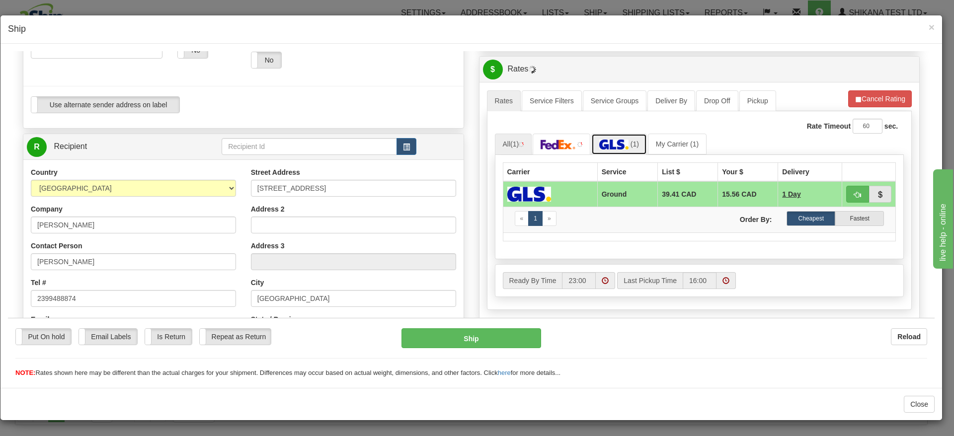
click at [624, 146] on link "(1)" at bounding box center [619, 143] width 56 height 21
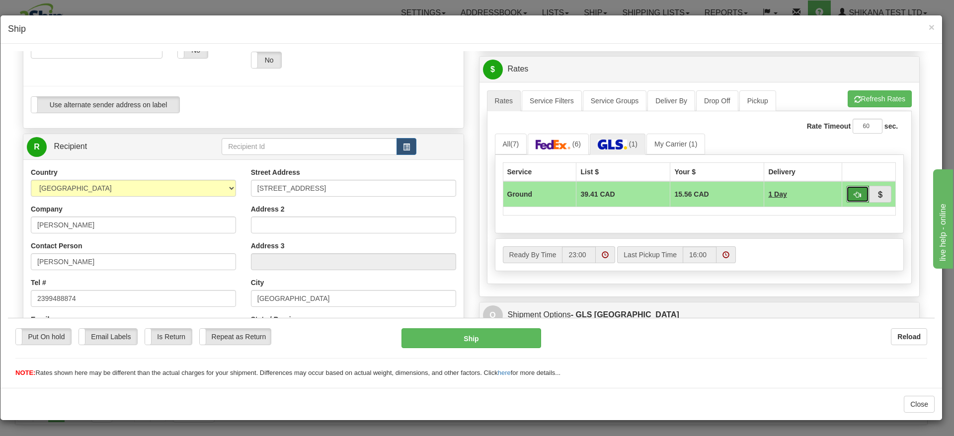
click at [854, 192] on span "button" at bounding box center [857, 194] width 7 height 6
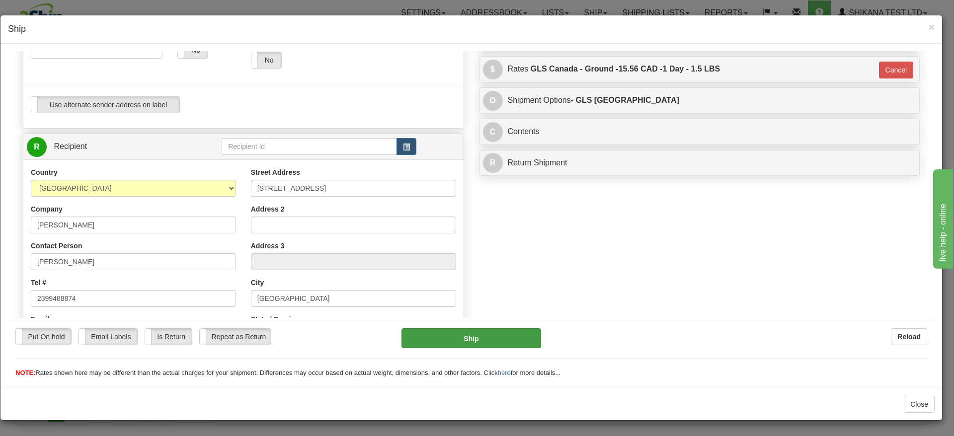
drag, startPoint x: 57, startPoint y: 339, endPoint x: 482, endPoint y: 336, distance: 425.2
click at [62, 339] on label "Put On hold" at bounding box center [43, 336] width 55 height 16
click at [482, 336] on button "Hold" at bounding box center [471, 338] width 140 height 20
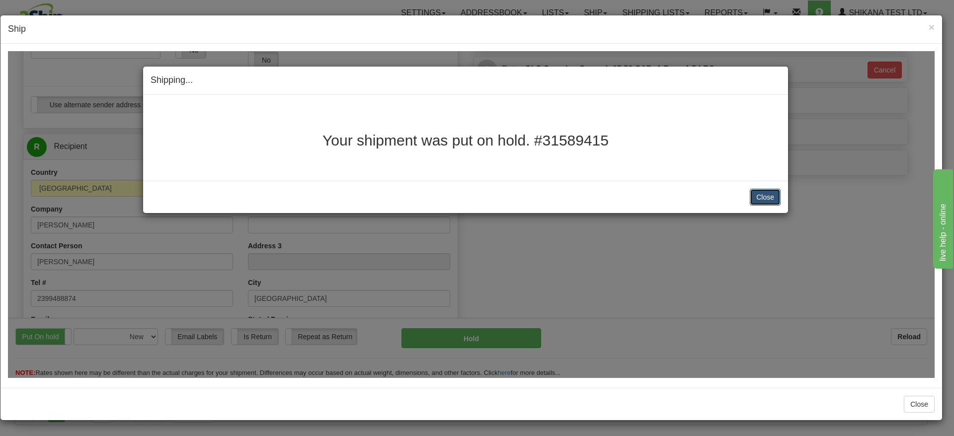
drag, startPoint x: 773, startPoint y: 197, endPoint x: 778, endPoint y: 198, distance: 5.1
click at [776, 197] on button "Close" at bounding box center [765, 196] width 31 height 17
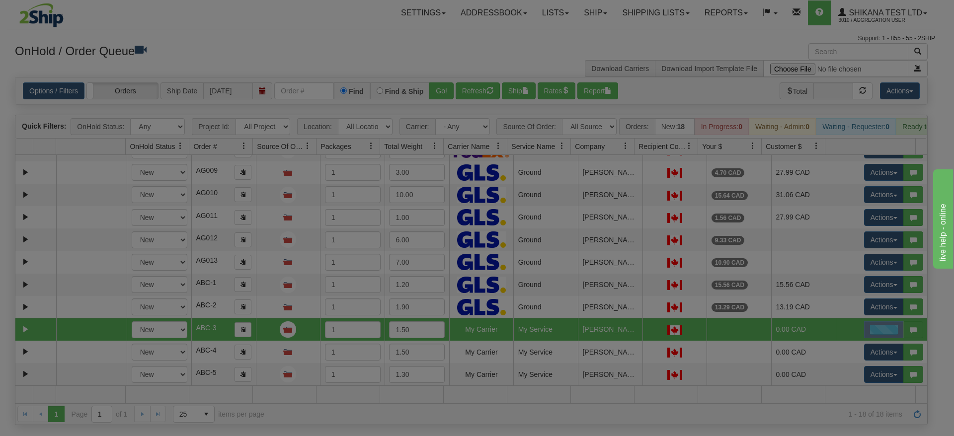
scroll to position [0, 0]
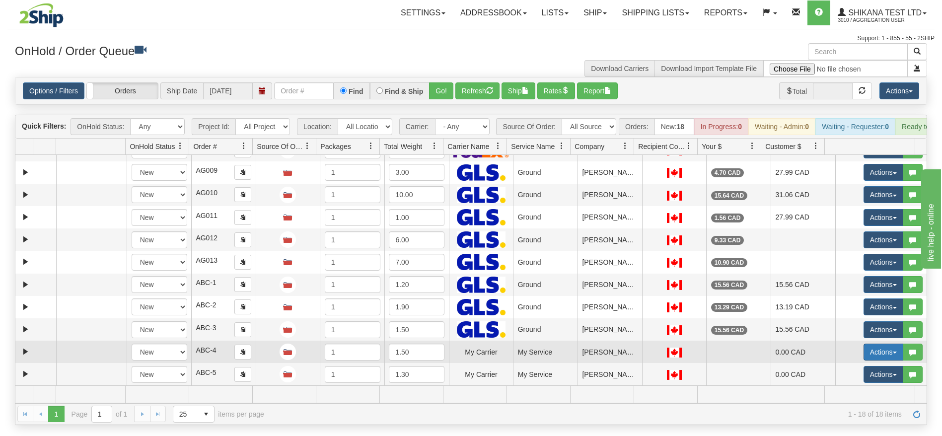
click at [864, 361] on button "Actions" at bounding box center [884, 352] width 40 height 17
click at [841, 378] on link "Open" at bounding box center [860, 371] width 86 height 13
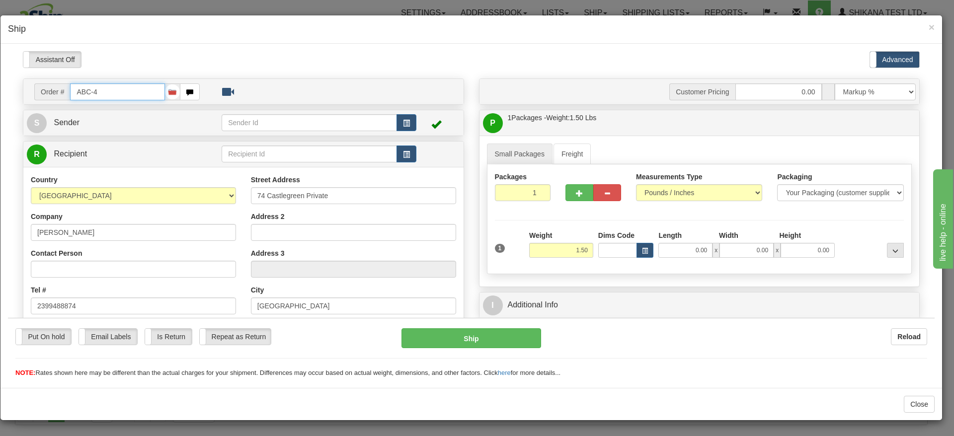
type input "00"
type input "23:00"
type input "16:00"
drag, startPoint x: 5, startPoint y: 228, endPoint x: 0, endPoint y: 229, distance: 5.0
click at [8, 229] on html "Please wait... Attention! Ok Add to Bidding... Preview Custom Documents Preview…" at bounding box center [471, 214] width 926 height 327
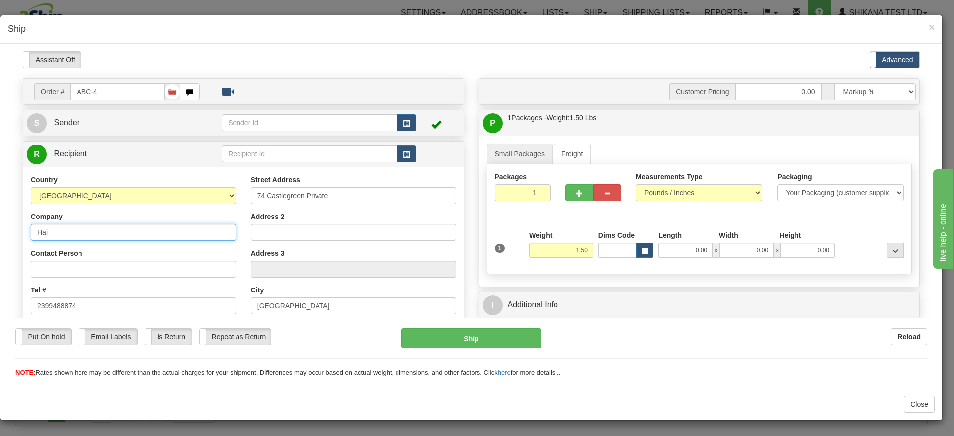
type input "[PERSON_NAME]"
click at [8, 247] on html "Please wait... Attention! Ok Add to Bidding... Preview Custom Documents Preview…" at bounding box center [471, 214] width 926 height 327
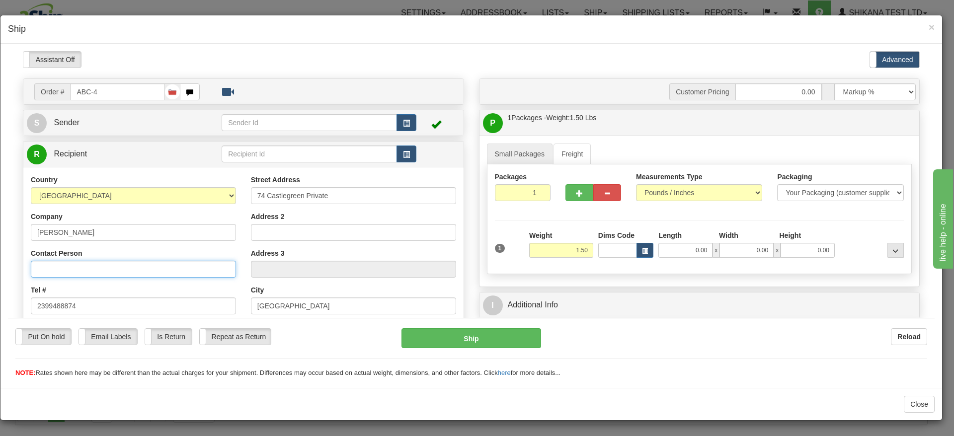
click at [76, 266] on input "Contact Person" at bounding box center [133, 268] width 205 height 17
paste input "[PERSON_NAME]"
type input "[PERSON_NAME]"
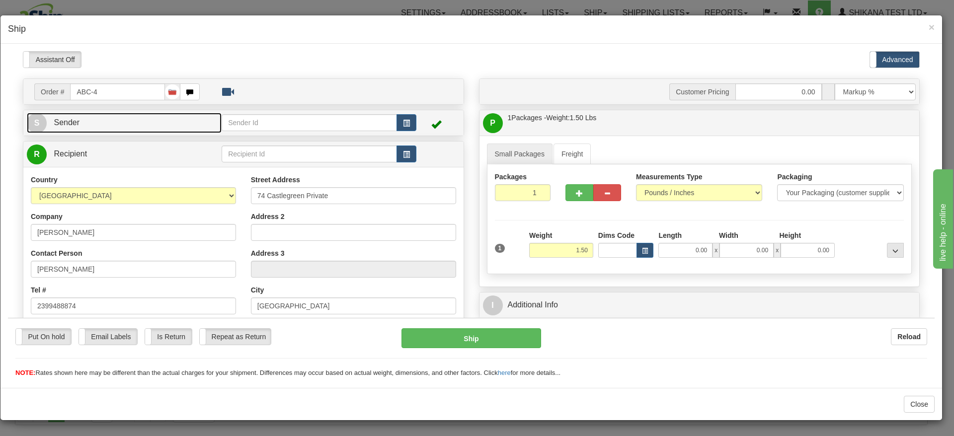
click at [165, 124] on link "S Sender" at bounding box center [124, 122] width 195 height 20
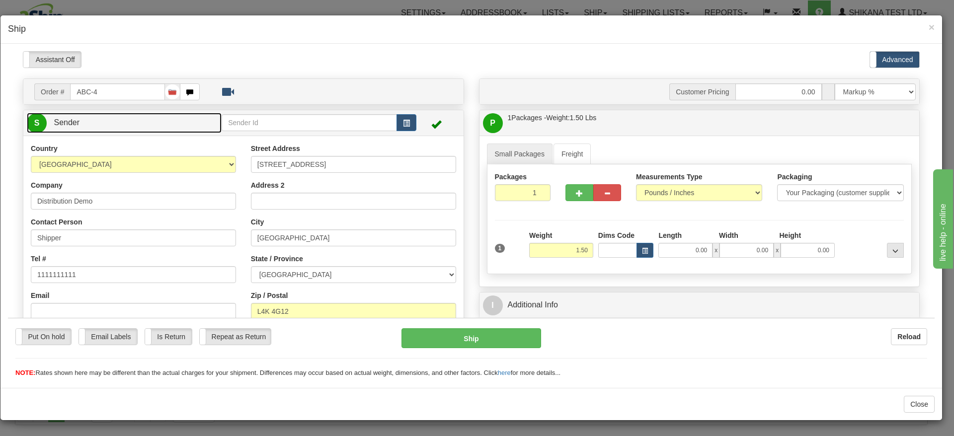
scroll to position [149, 0]
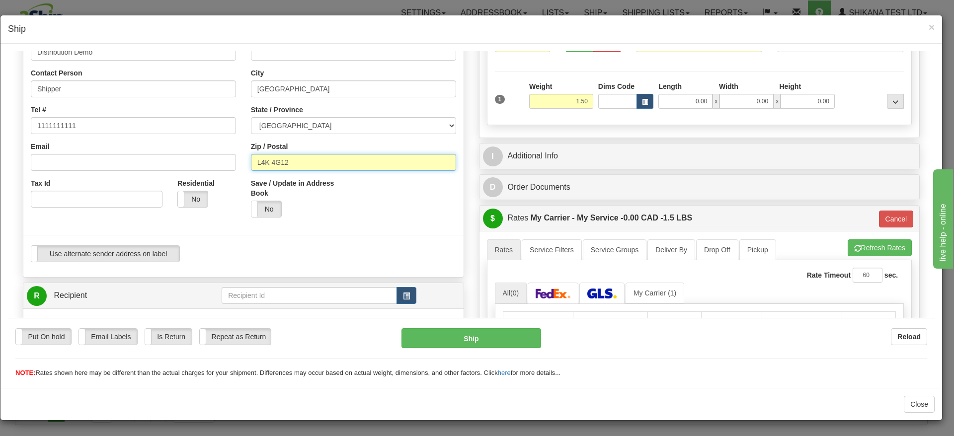
click at [313, 168] on input "L4K 4G12" at bounding box center [353, 162] width 205 height 17
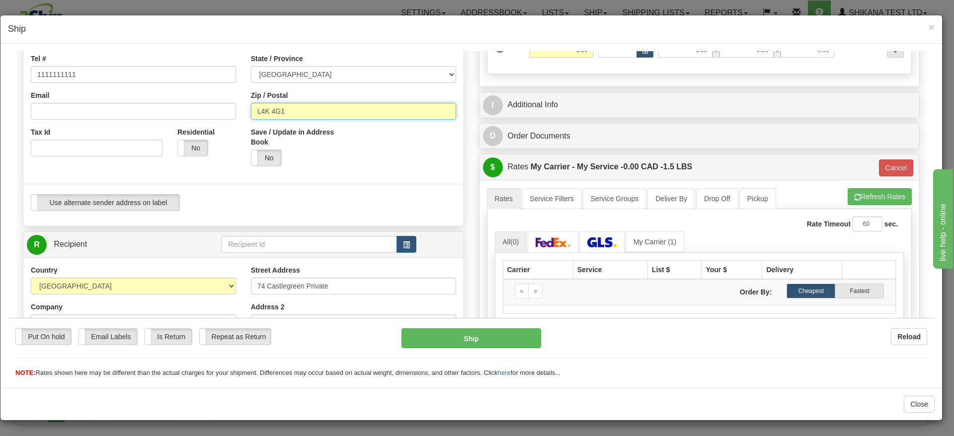
scroll to position [224, 0]
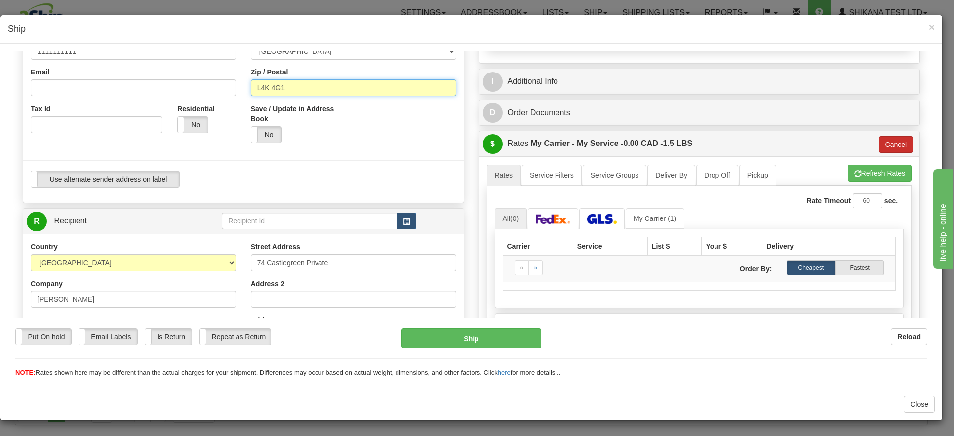
type input "L4K 4G1"
click at [879, 143] on button "Cancel" at bounding box center [896, 144] width 35 height 17
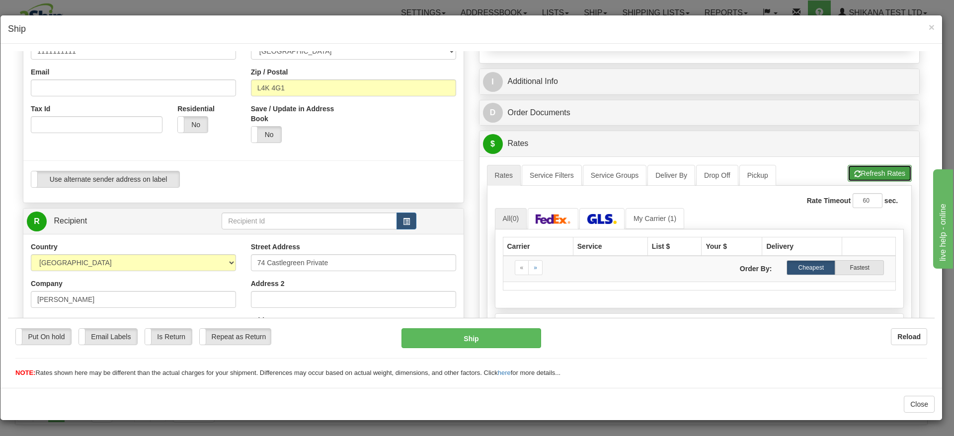
click at [869, 165] on button "Refresh Rates" at bounding box center [879, 172] width 64 height 17
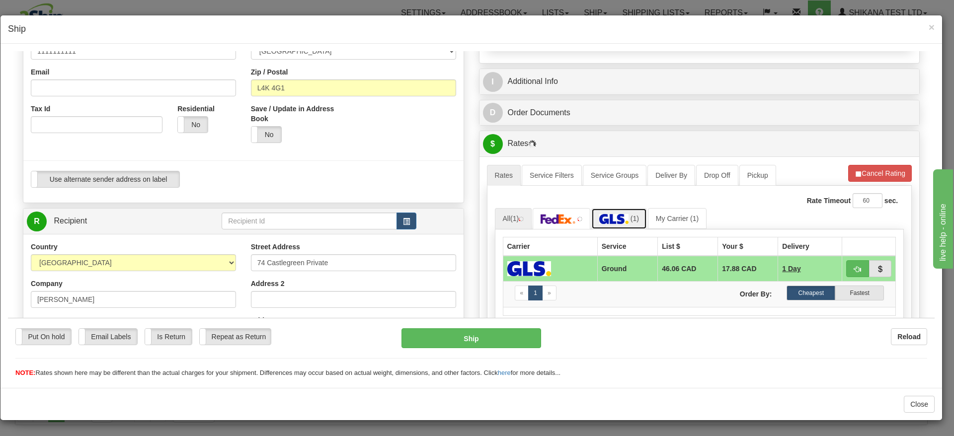
click at [630, 218] on span "(1)" at bounding box center [634, 218] width 8 height 8
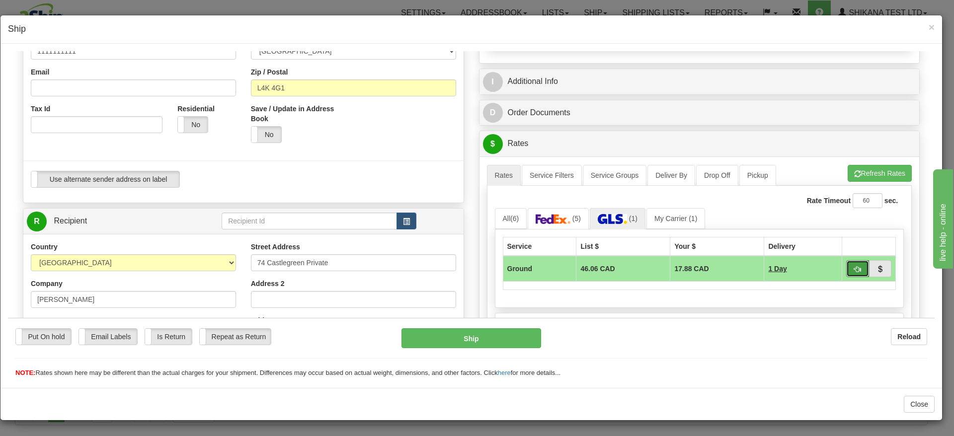
click at [854, 267] on span "button" at bounding box center [857, 269] width 7 height 6
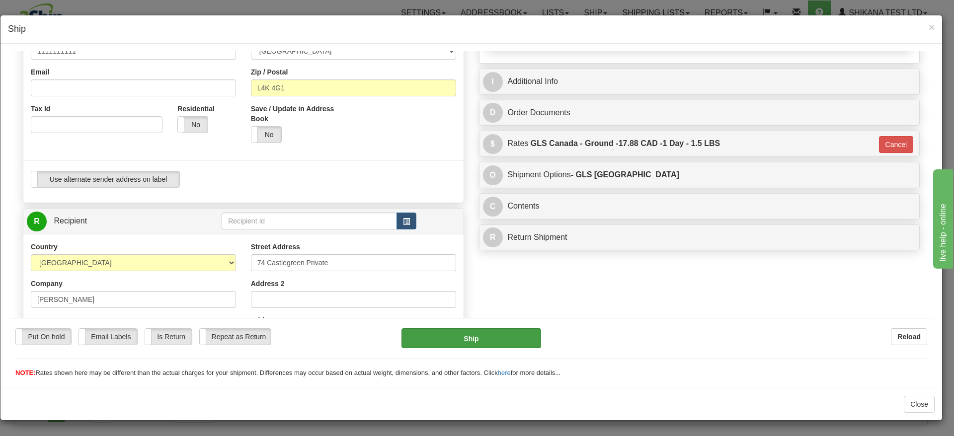
drag, startPoint x: 39, startPoint y: 336, endPoint x: 454, endPoint y: 333, distance: 414.8
click at [41, 336] on label "Put On hold" at bounding box center [43, 336] width 55 height 16
click at [455, 333] on button "Hold" at bounding box center [471, 338] width 140 height 20
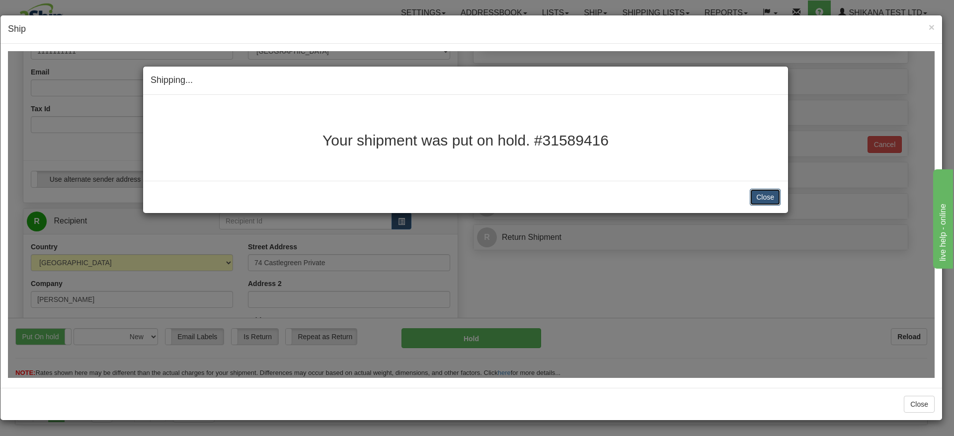
click at [767, 195] on button "Close" at bounding box center [765, 196] width 31 height 17
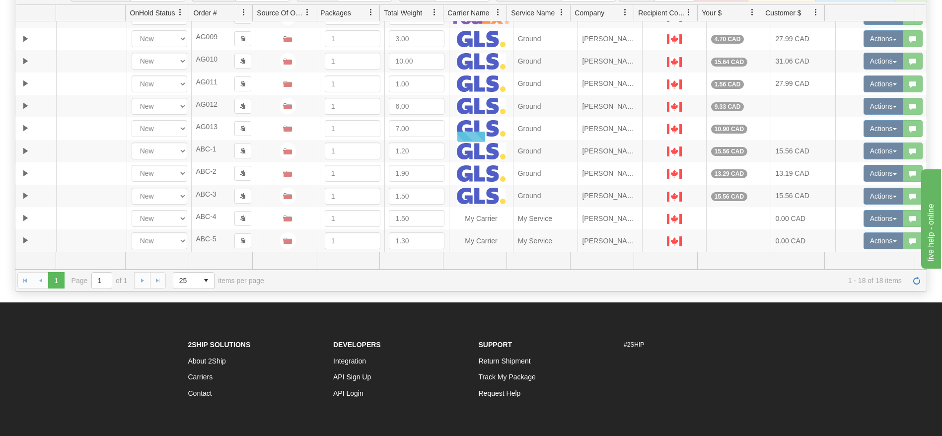
scroll to position [0, 0]
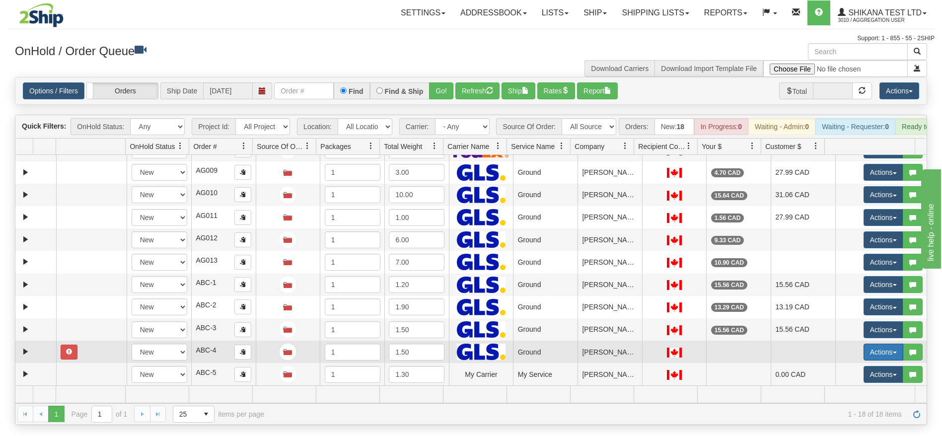
click at [870, 361] on button "Actions" at bounding box center [884, 352] width 40 height 17
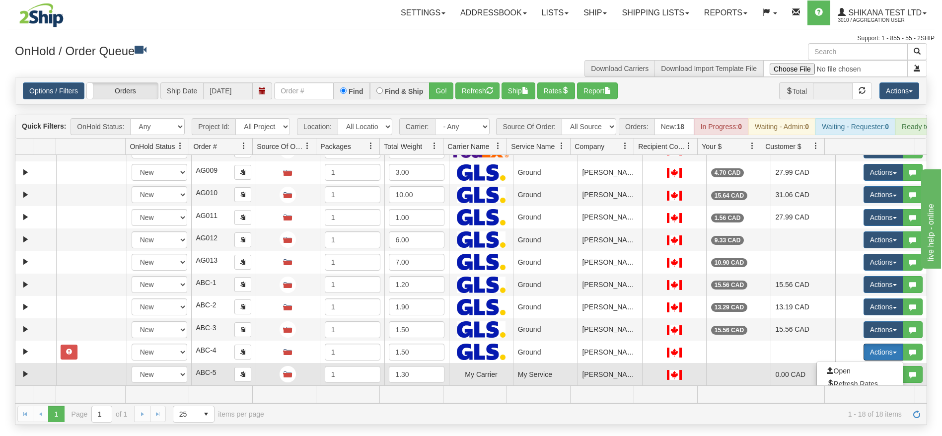
drag, startPoint x: 847, startPoint y: 392, endPoint x: 694, endPoint y: 381, distance: 153.0
click at [847, 388] on span "Refresh Rates" at bounding box center [852, 384] width 51 height 8
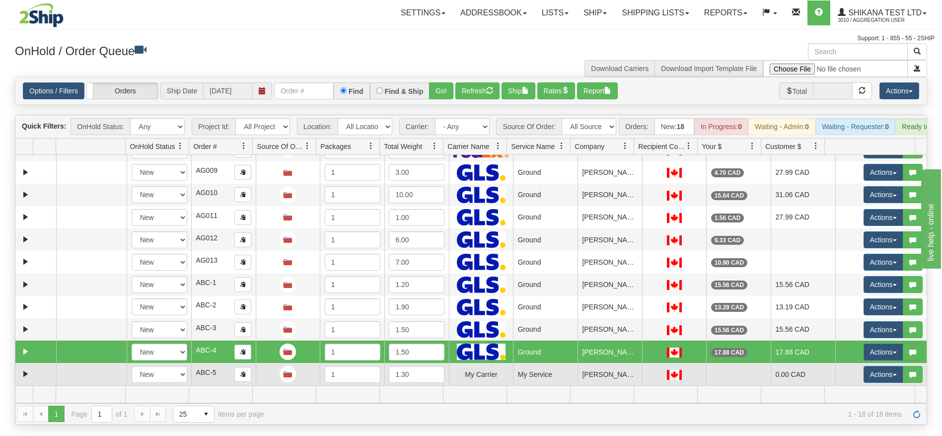
click at [558, 385] on td "My Service" at bounding box center [545, 374] width 65 height 22
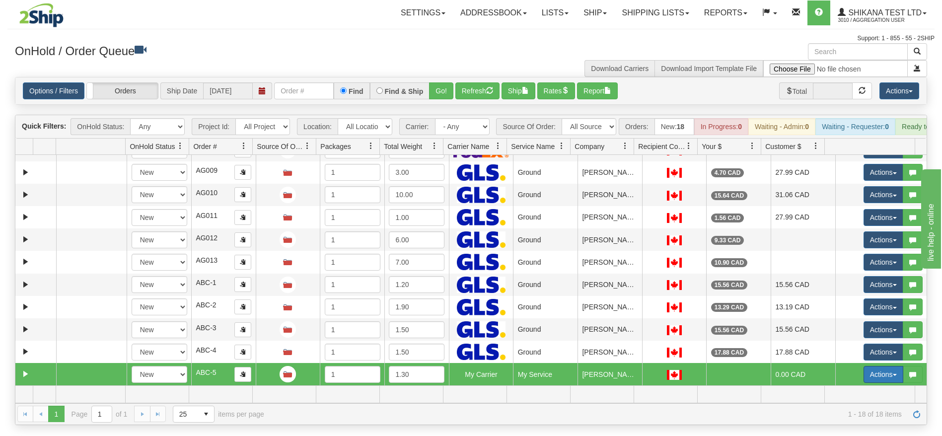
click at [864, 383] on button "Actions" at bounding box center [884, 374] width 40 height 17
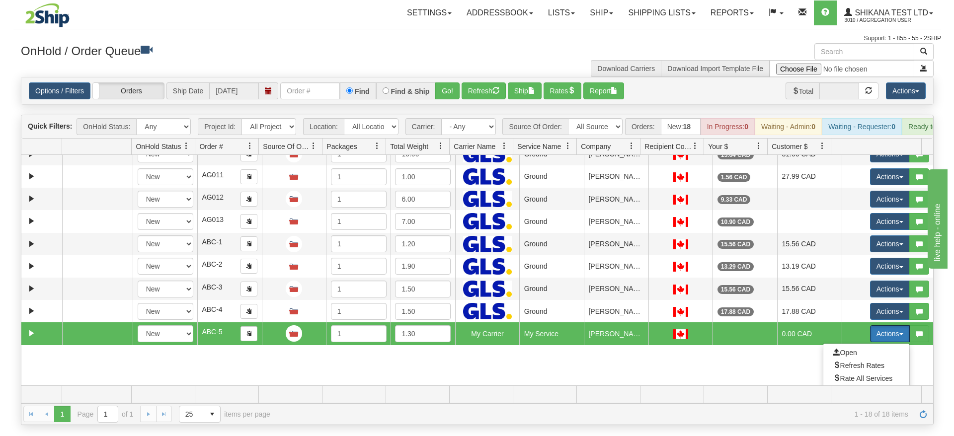
scroll to position [248, 0]
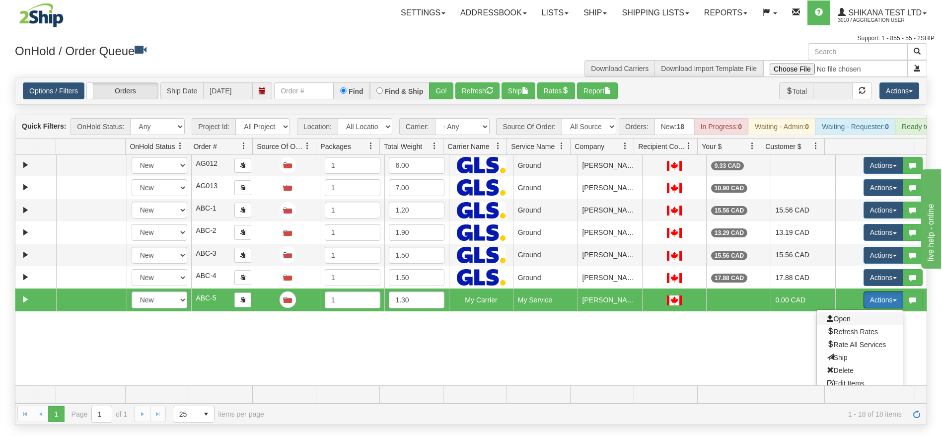
click at [827, 323] on span "Open" at bounding box center [839, 319] width 24 height 8
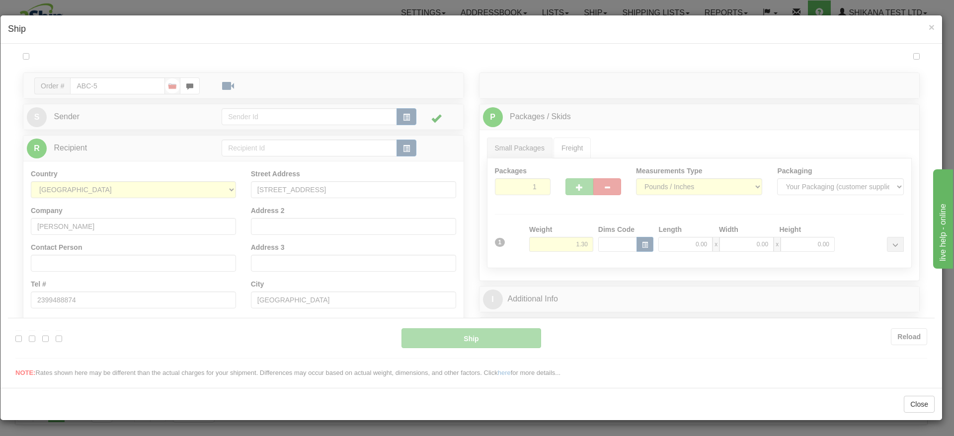
scroll to position [0, 0]
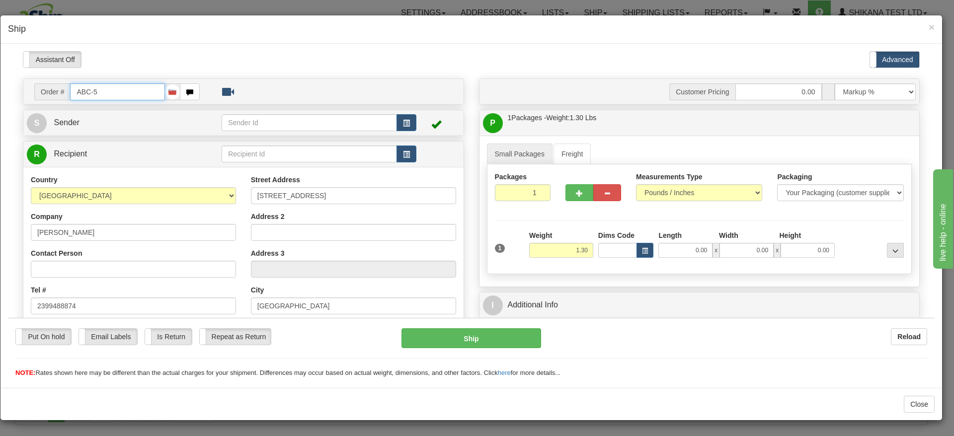
type input "00"
type input "23:00"
type input "16:00"
drag, startPoint x: 95, startPoint y: 230, endPoint x: 0, endPoint y: 215, distance: 96.0
click at [8, 215] on html "Please wait... Attention! Ok Add to Bidding... Preview Custom Documents Preview…" at bounding box center [471, 214] width 926 height 327
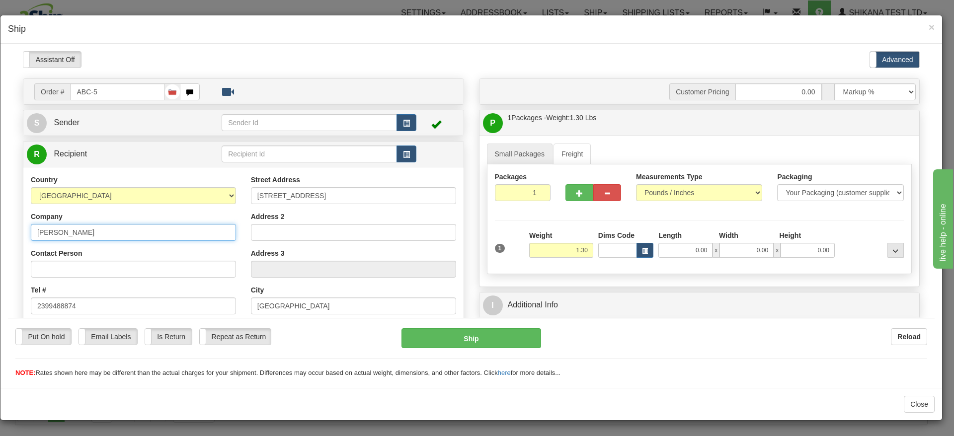
drag, startPoint x: 77, startPoint y: 232, endPoint x: 0, endPoint y: 222, distance: 78.1
click at [8, 222] on html "Please wait... Attention! Ok Add to Bidding... Preview Custom Documents Preview…" at bounding box center [471, 214] width 926 height 327
type input "[PERSON_NAME]"
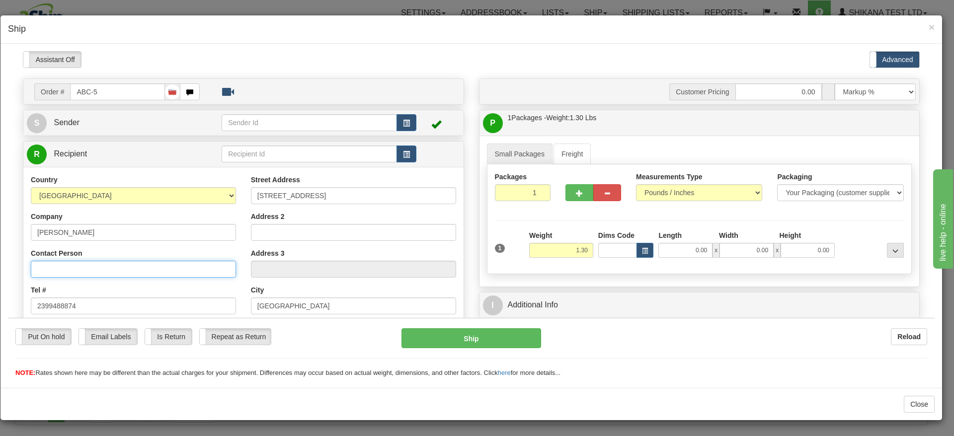
click at [75, 270] on input "Contact Person" at bounding box center [133, 268] width 205 height 17
paste input "[PERSON_NAME]"
type input "[PERSON_NAME]"
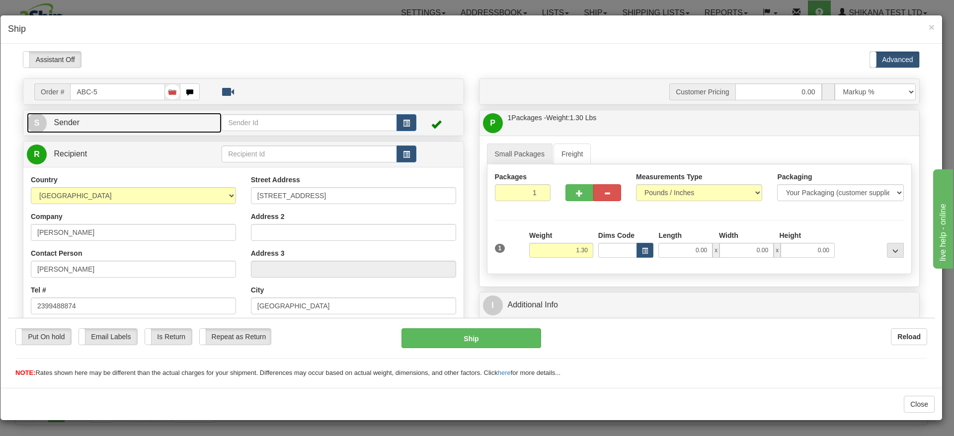
click at [115, 119] on link "S Sender" at bounding box center [124, 122] width 195 height 20
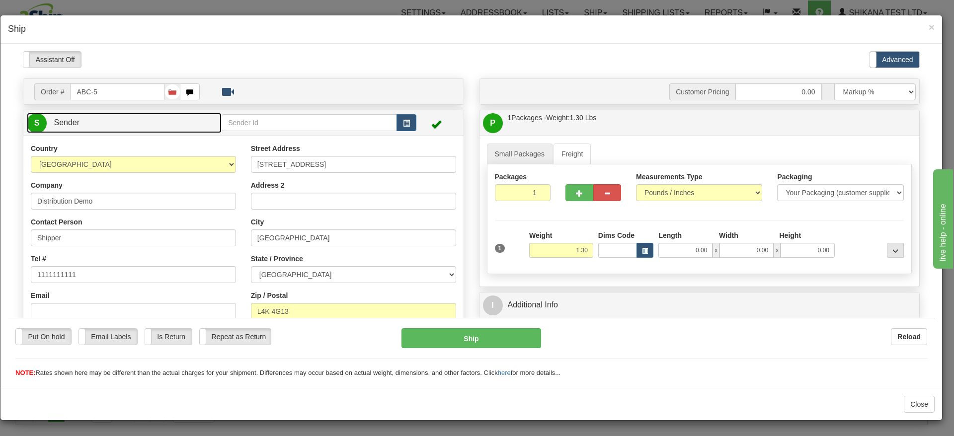
scroll to position [149, 0]
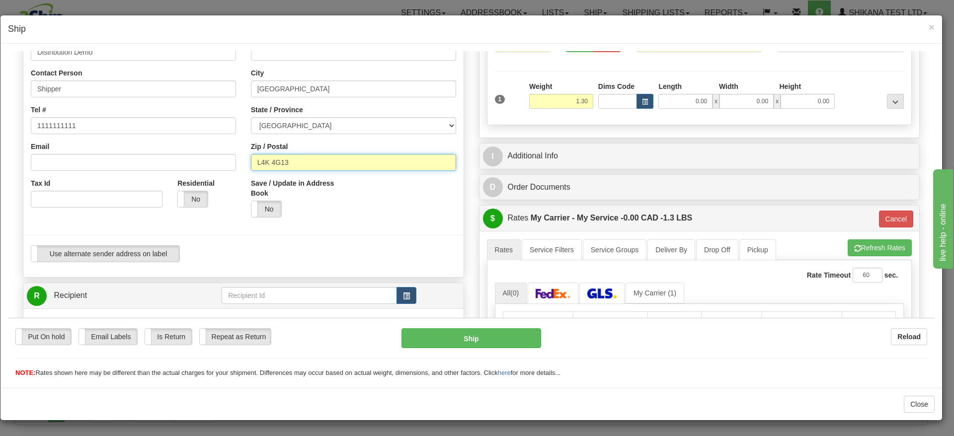
click at [315, 166] on input "L4K 4G13" at bounding box center [353, 162] width 205 height 17
type input "L4K 4G1"
click at [884, 219] on button "Cancel" at bounding box center [896, 218] width 35 height 17
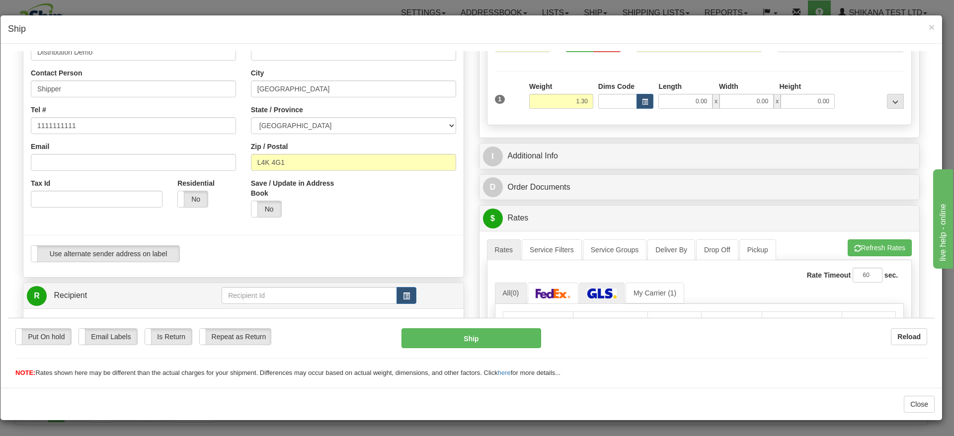
scroll to position [224, 0]
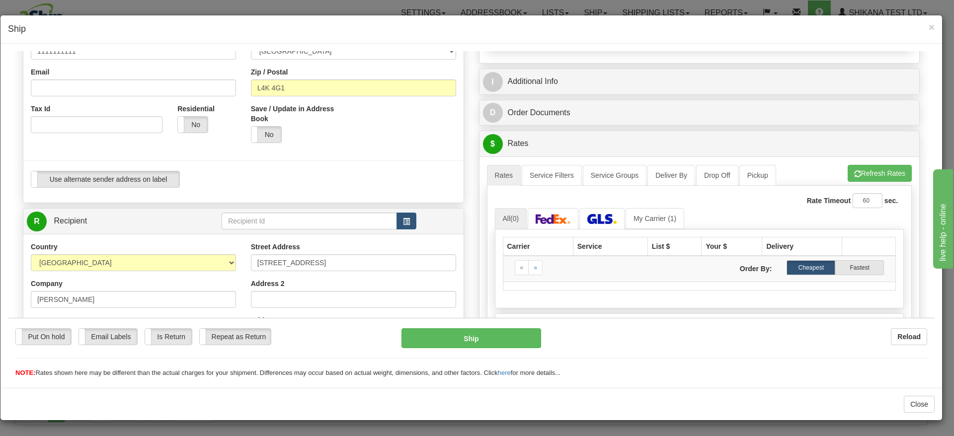
click at [889, 161] on div "A change has been made which could impact your rate estimate. To ensure the est…" at bounding box center [699, 263] width 440 height 215
click at [872, 171] on button "Refresh Rates" at bounding box center [879, 172] width 64 height 17
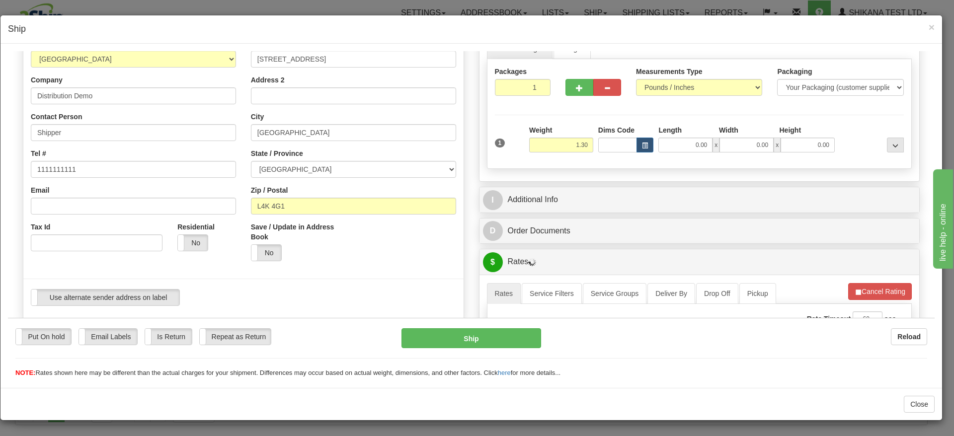
scroll to position [0, 0]
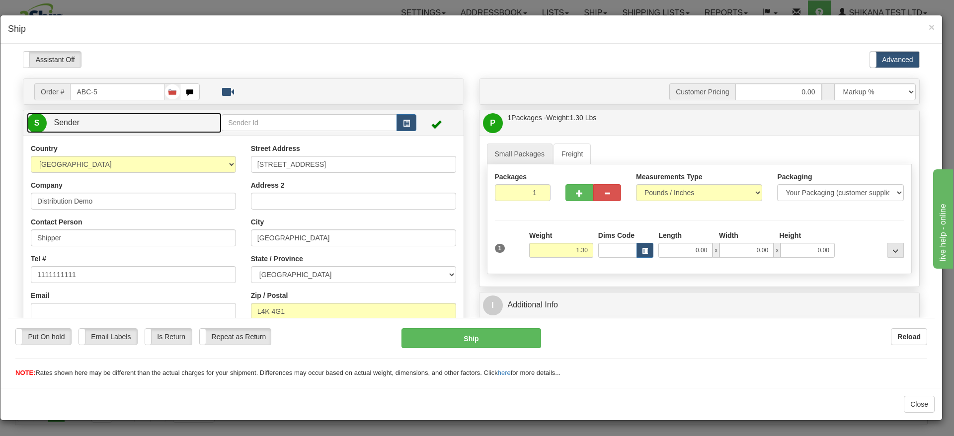
click at [119, 118] on link "S Sender" at bounding box center [124, 122] width 195 height 20
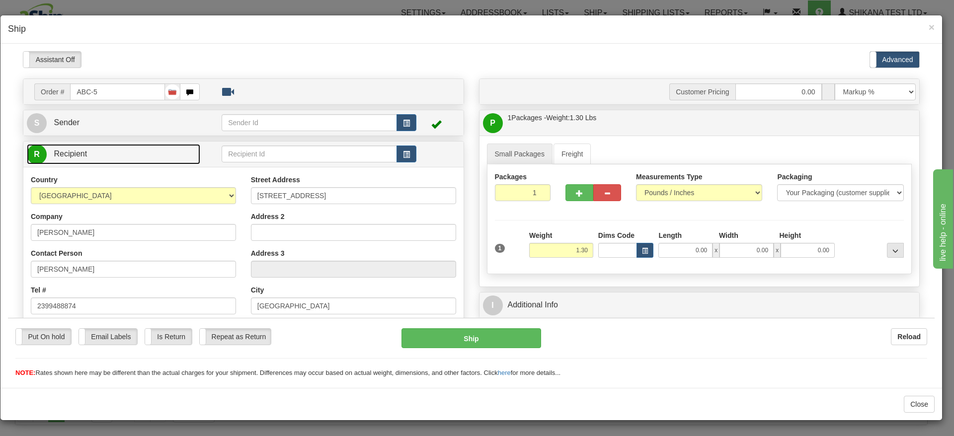
click at [118, 155] on link "R Recipient" at bounding box center [113, 154] width 173 height 20
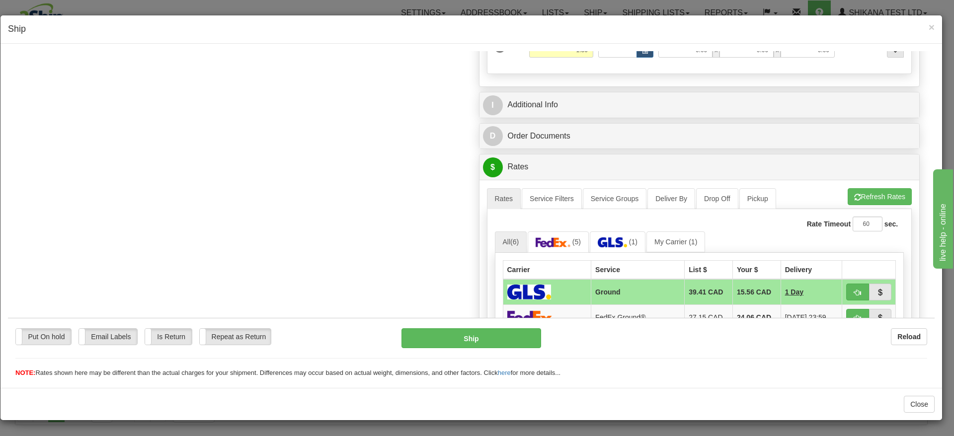
scroll to position [224, 0]
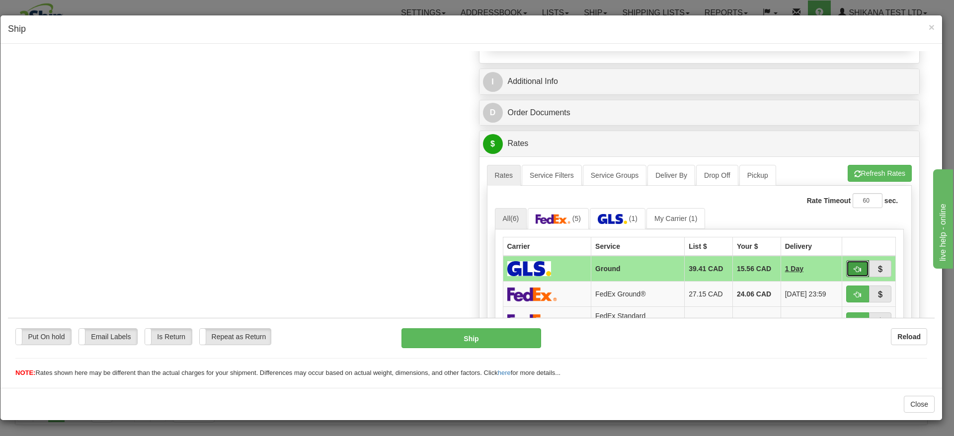
drag, startPoint x: 844, startPoint y: 271, endPoint x: 92, endPoint y: 344, distance: 755.2
click at [854, 271] on span "button" at bounding box center [857, 269] width 7 height 6
type input "1"
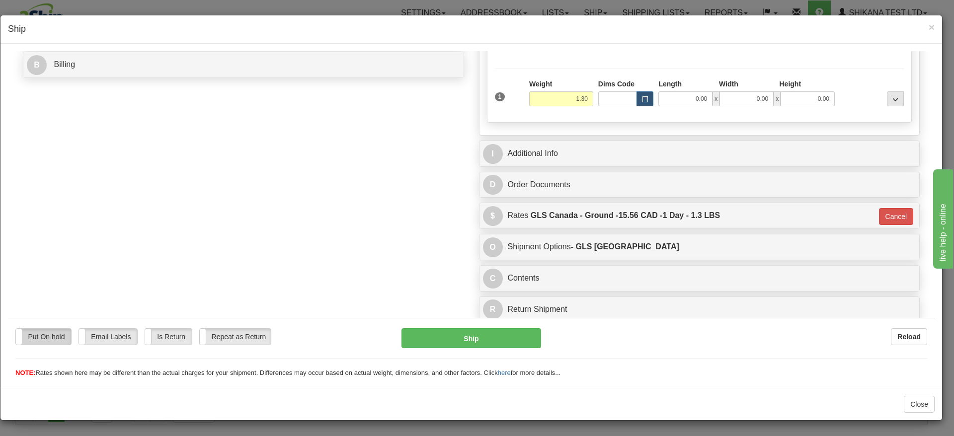
scroll to position [152, 0]
click at [60, 339] on label "Put On hold" at bounding box center [43, 336] width 55 height 16
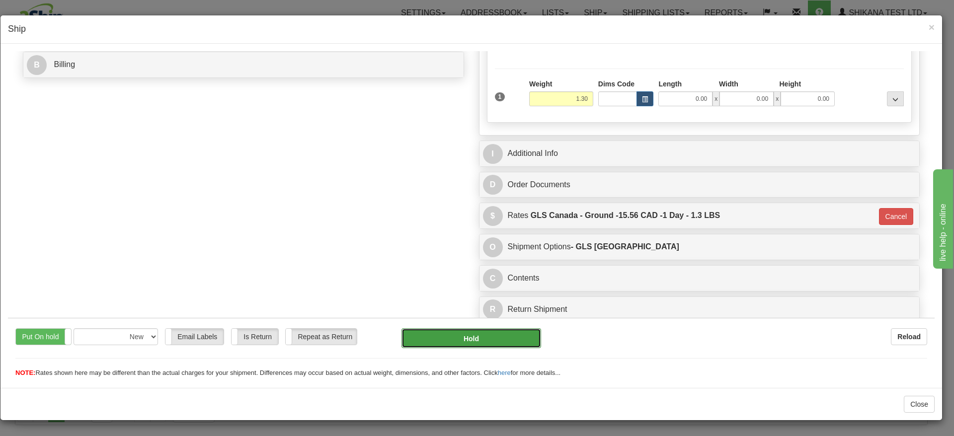
click at [446, 333] on button "Hold" at bounding box center [471, 338] width 140 height 20
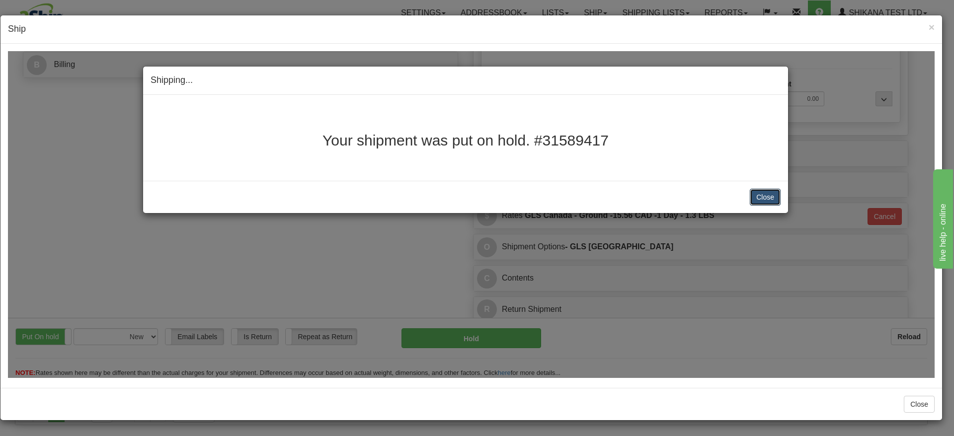
drag, startPoint x: 772, startPoint y: 197, endPoint x: 780, endPoint y: 203, distance: 10.1
click at [774, 199] on button "Close" at bounding box center [765, 196] width 31 height 17
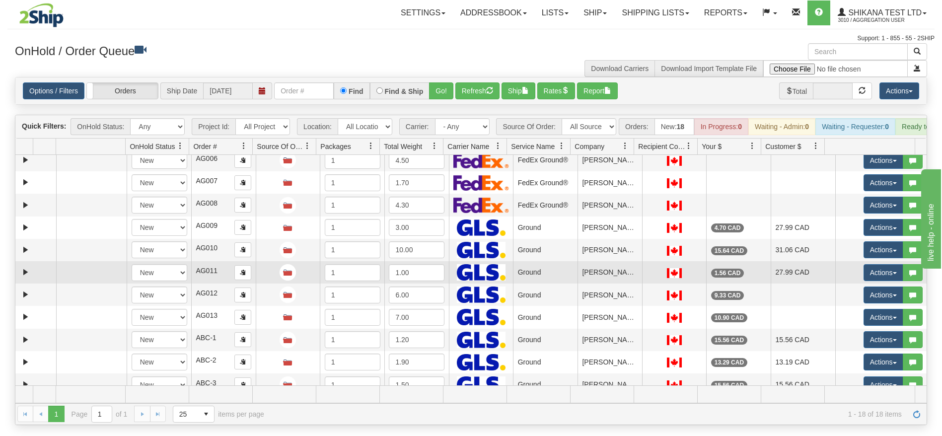
scroll to position [173, 0]
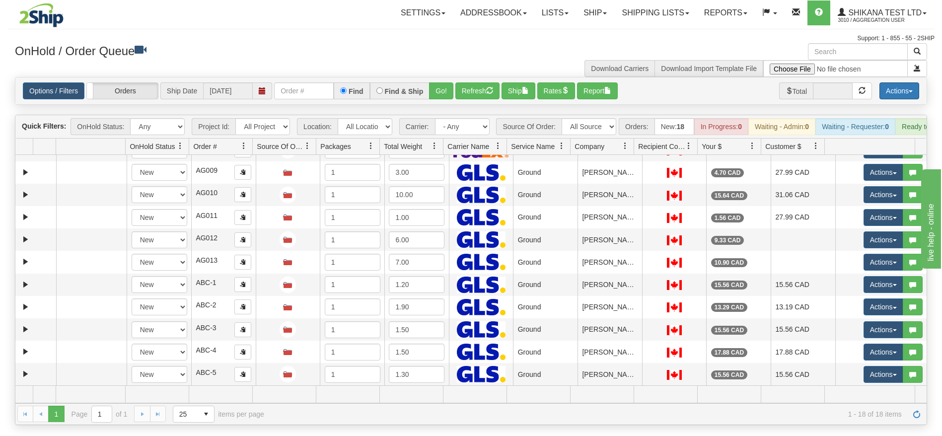
click at [885, 90] on button "Actions" at bounding box center [900, 90] width 40 height 17
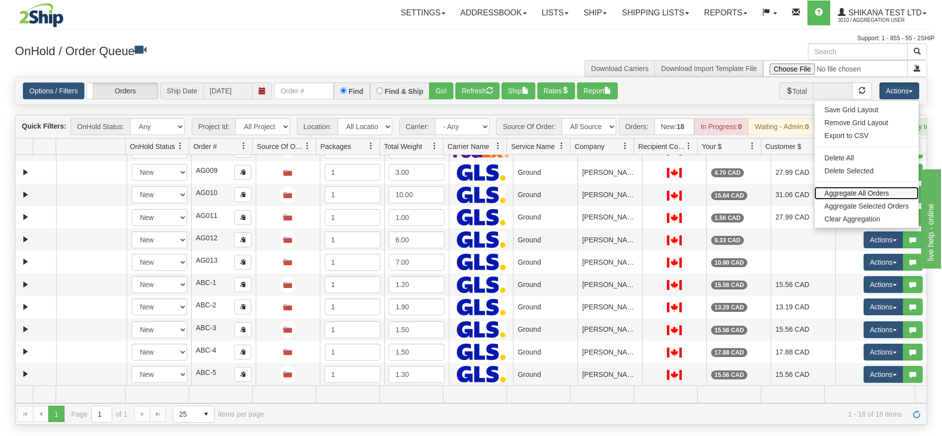
click at [855, 191] on link "Aggregate All Orders" at bounding box center [867, 193] width 104 height 13
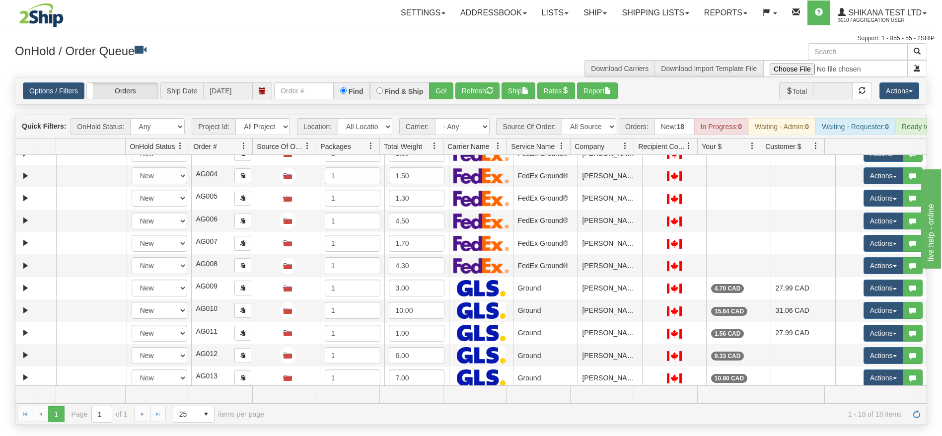
scroll to position [149, 0]
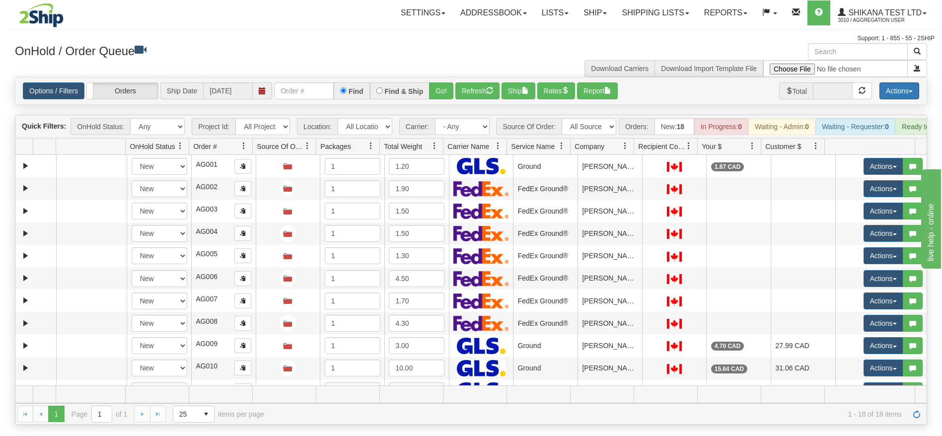
click at [898, 86] on button "Actions" at bounding box center [900, 90] width 40 height 17
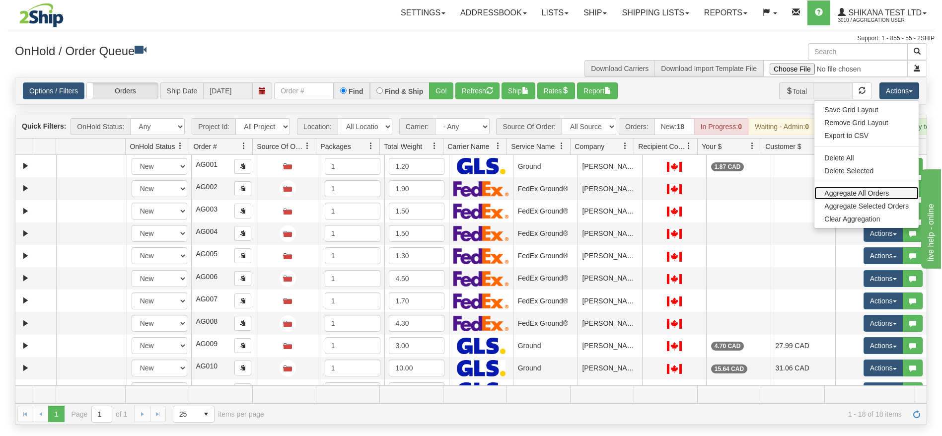
click at [877, 189] on link "Aggregate All Orders" at bounding box center [867, 193] width 104 height 13
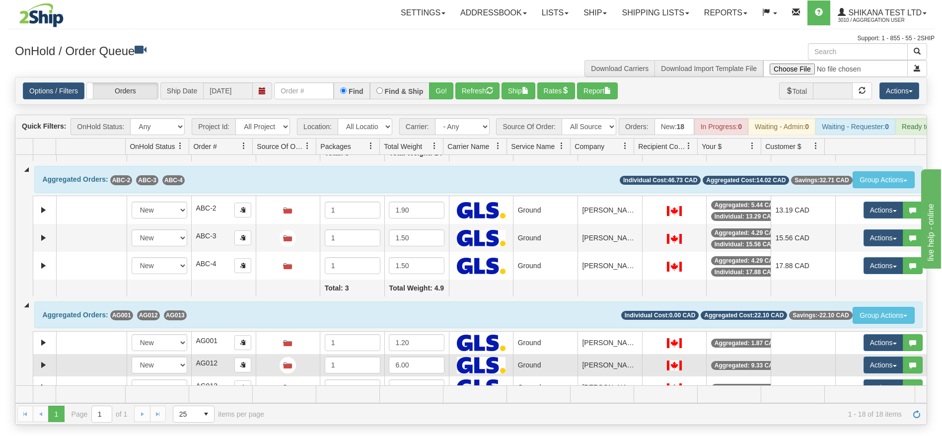
scroll to position [384, 0]
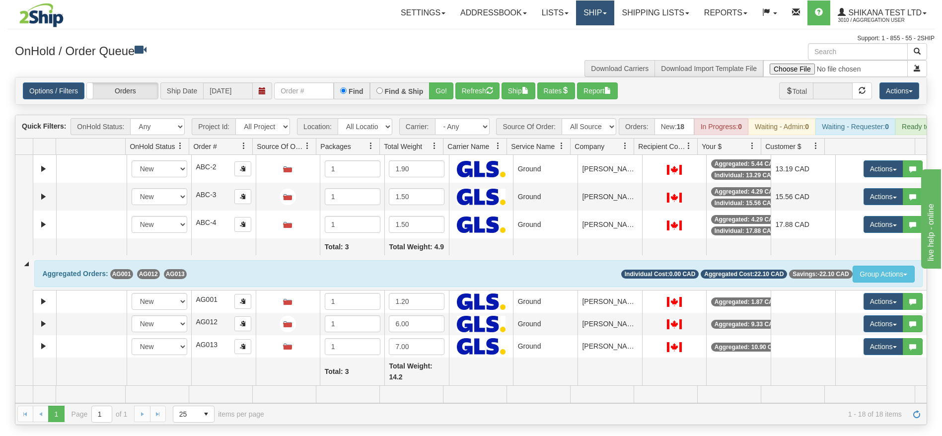
click at [590, 5] on link "Ship" at bounding box center [595, 12] width 38 height 25
click at [556, 33] on span "Ship Screen" at bounding box center [554, 35] width 38 height 8
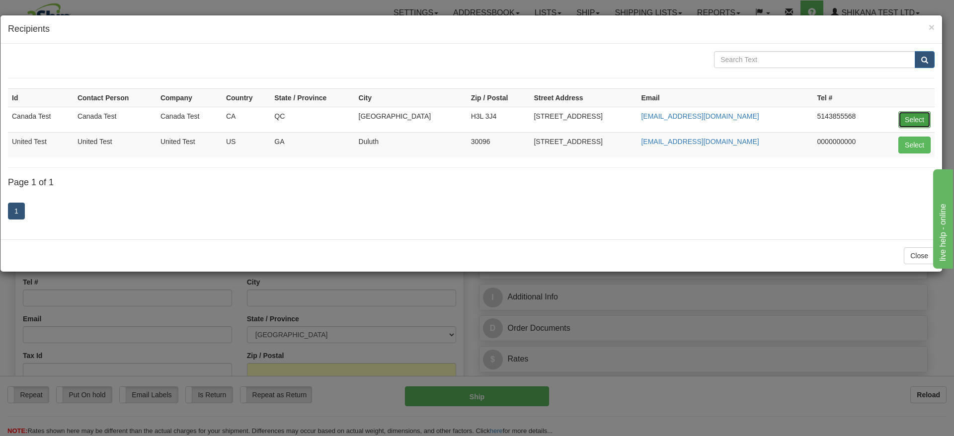
click at [908, 119] on button "Select" at bounding box center [914, 119] width 32 height 17
type input "Canada Test"
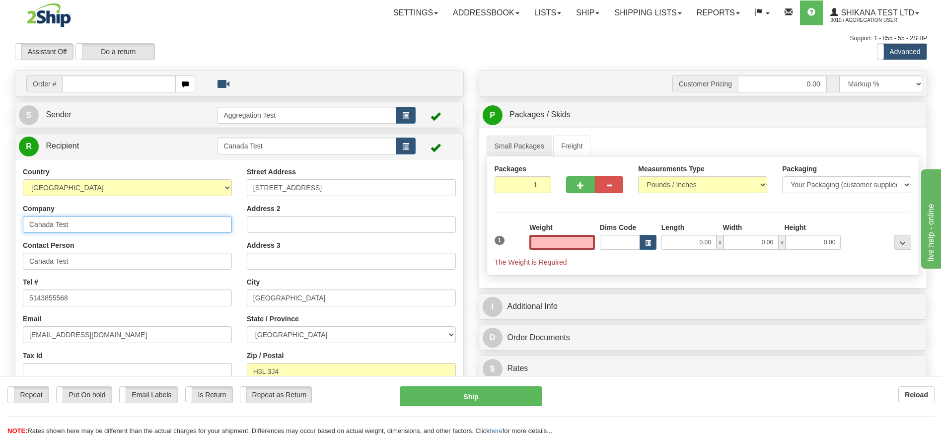
type input "0.00"
click at [0, 224] on div "Toggle navigation Settings Shipping Preferences Fields Preferences New" at bounding box center [471, 280] width 942 height 560
type input "[PERSON_NAME]"
drag, startPoint x: 113, startPoint y: 222, endPoint x: 0, endPoint y: 221, distance: 112.8
click at [0, 221] on div "Toggle navigation Settings Shipping Preferences Fields Preferences New" at bounding box center [471, 280] width 942 height 560
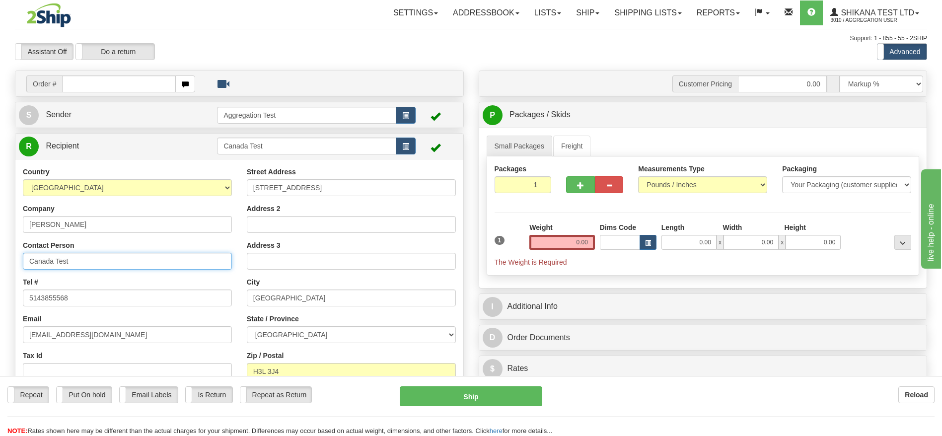
drag, startPoint x: 86, startPoint y: 256, endPoint x: 0, endPoint y: 256, distance: 85.9
click at [0, 256] on div "Toggle navigation Settings Shipping Preferences Fields Preferences New" at bounding box center [471, 280] width 942 height 560
paste input "[PERSON_NAME]"
type input "[PERSON_NAME]"
drag, startPoint x: 566, startPoint y: 241, endPoint x: 610, endPoint y: 240, distance: 43.7
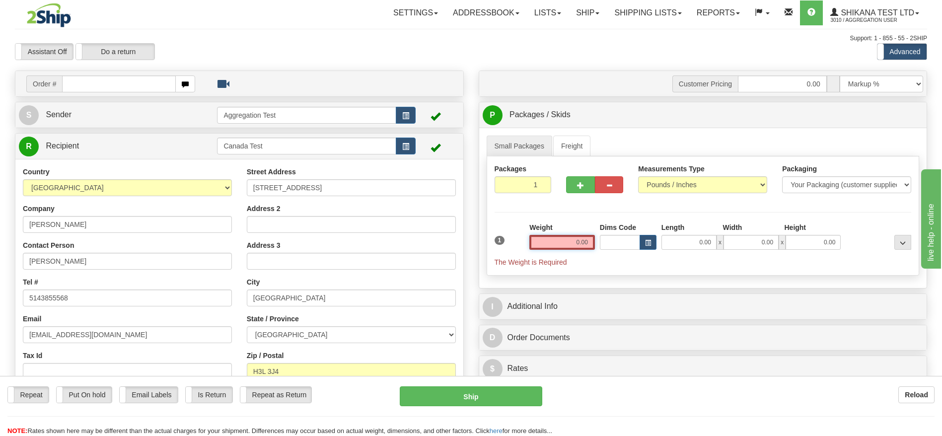
click at [610, 240] on div "1 Weight 0.00 Dims Code 0.00" at bounding box center [703, 245] width 422 height 45
click at [434, 49] on div "Assistant On Assistant Off Do a return Do a return Previous Next Standard Advan…" at bounding box center [470, 51] width 927 height 17
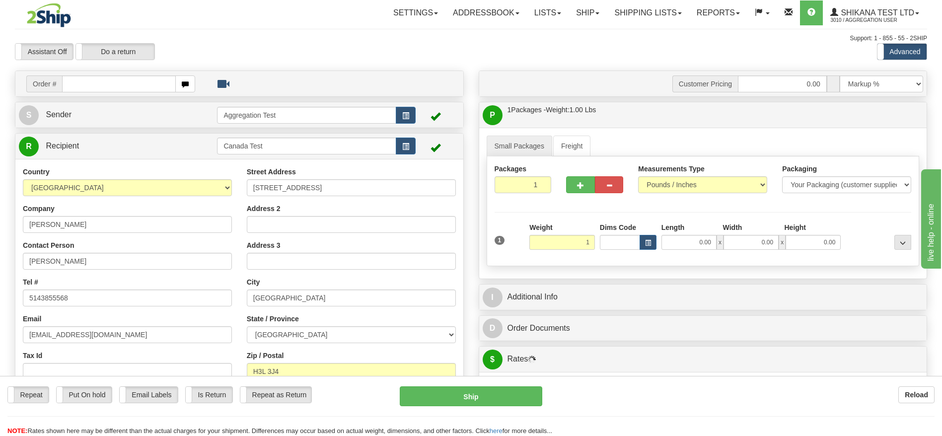
type input "1.00"
click at [66, 150] on link "R Recipient" at bounding box center [107, 146] width 176 height 20
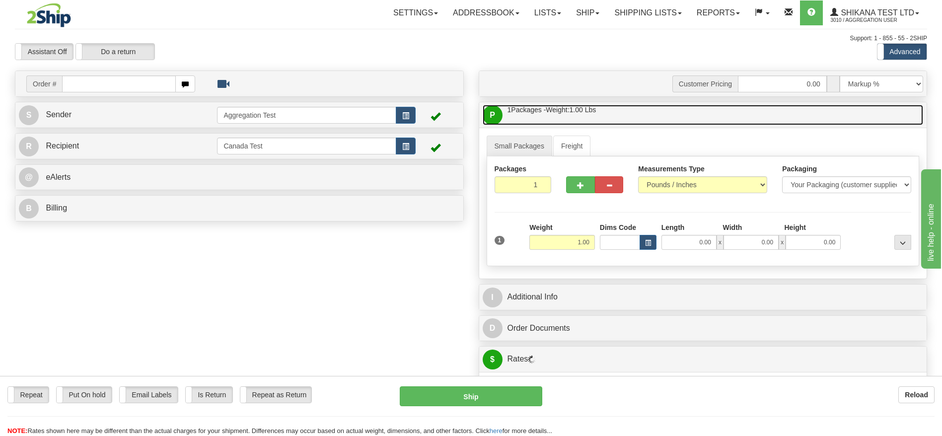
click at [566, 110] on span "Weight: 1.00 Lbs" at bounding box center [571, 110] width 50 height 8
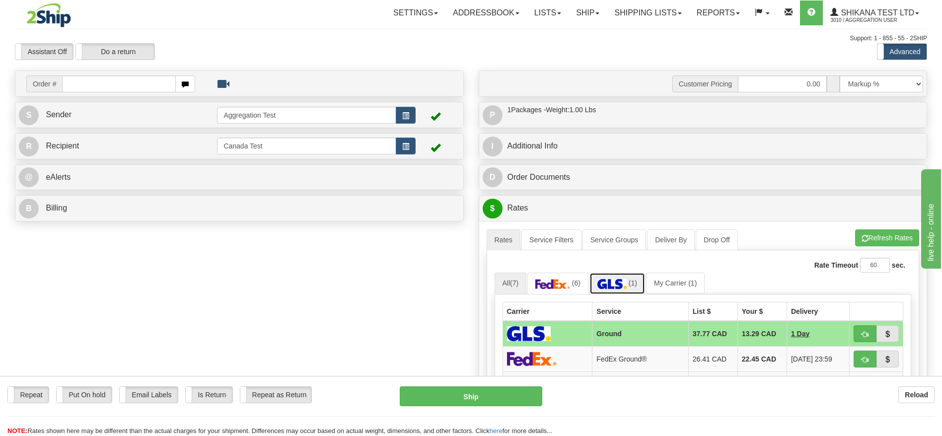
click at [630, 288] on link "(1)" at bounding box center [618, 283] width 56 height 21
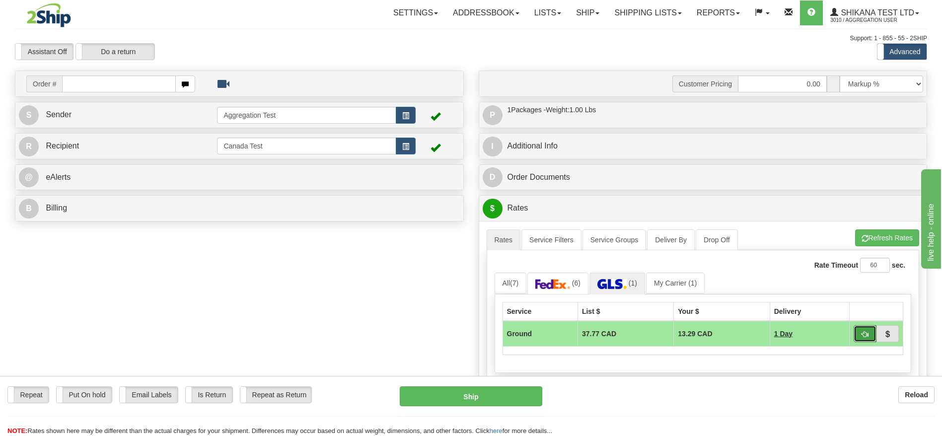
click at [870, 329] on button "button" at bounding box center [865, 333] width 23 height 17
type input "1"
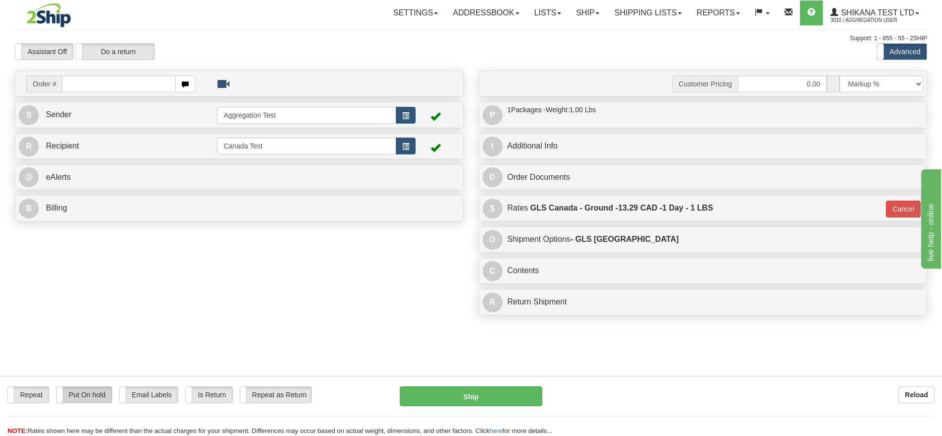
drag, startPoint x: 100, startPoint y: 395, endPoint x: 333, endPoint y: 407, distance: 233.3
click at [101, 395] on label "Put On hold" at bounding box center [84, 395] width 55 height 16
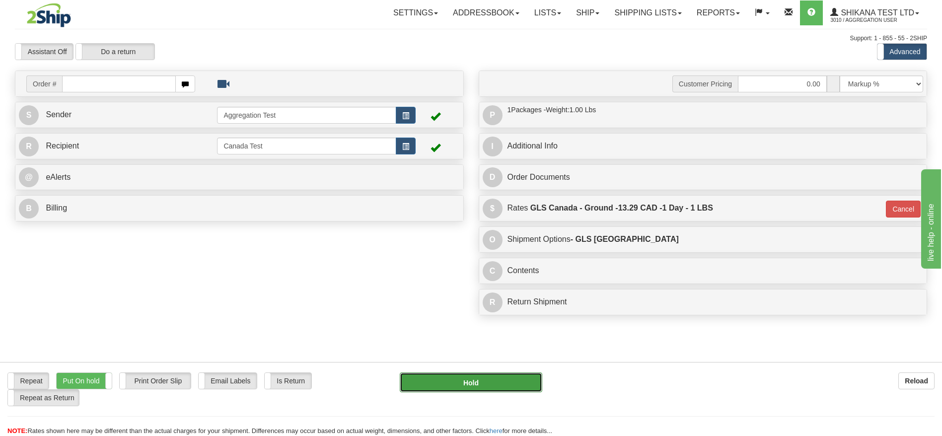
click at [503, 383] on button "Hold" at bounding box center [471, 383] width 142 height 20
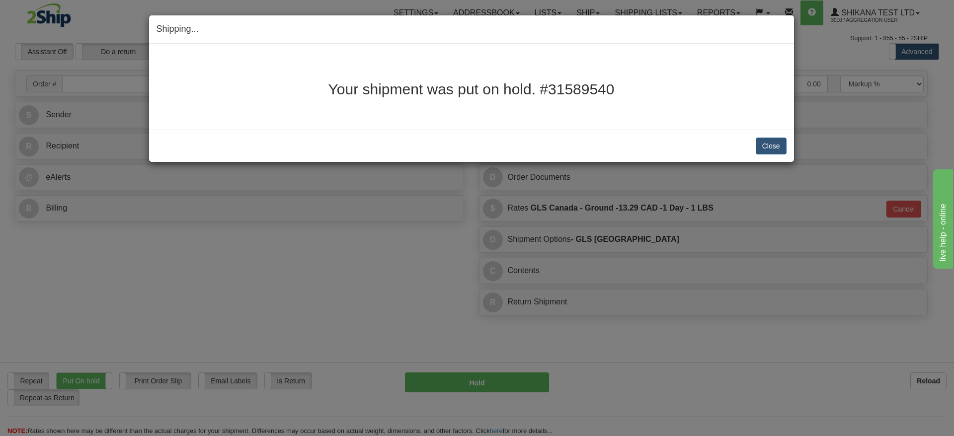
drag, startPoint x: 549, startPoint y: 91, endPoint x: 649, endPoint y: 84, distance: 100.1
click at [649, 84] on h2 "Your shipment was put on hold. #31589540" at bounding box center [471, 89] width 630 height 16
copy h2 "31589540"
click at [759, 148] on button "Close" at bounding box center [771, 146] width 31 height 17
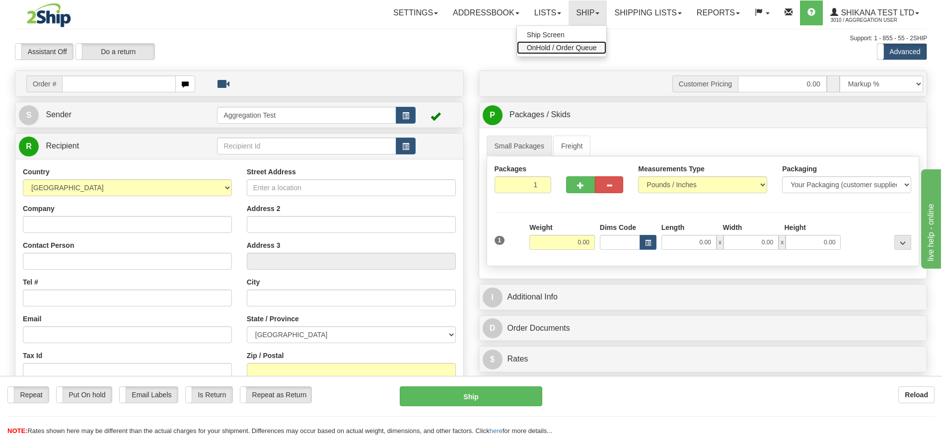
click at [572, 49] on span "OnHold / Order Queue" at bounding box center [562, 48] width 70 height 8
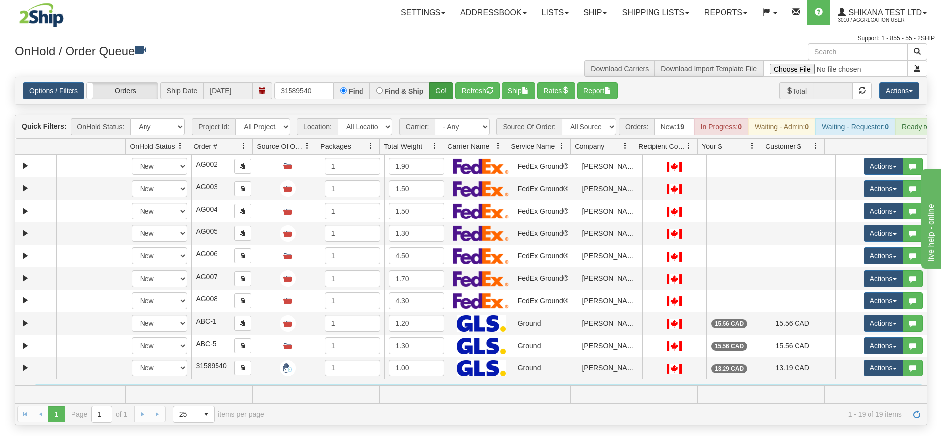
type input "31589540"
click at [441, 86] on button "Go!" at bounding box center [441, 90] width 24 height 17
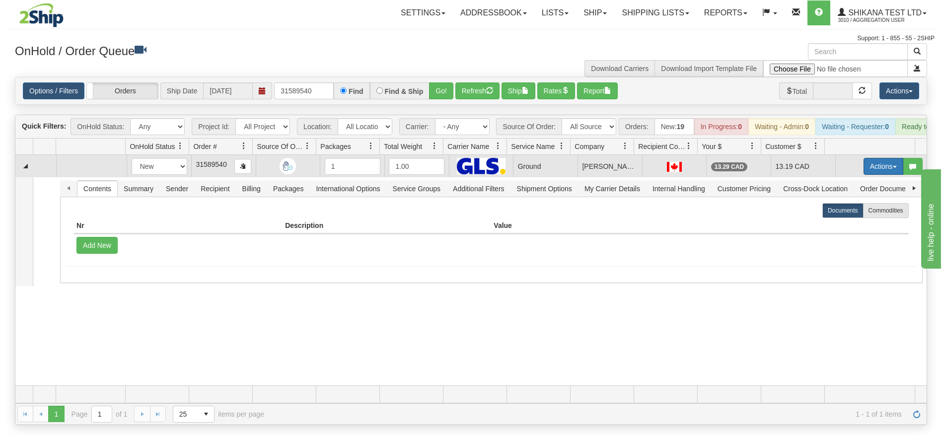
click at [864, 175] on button "Actions" at bounding box center [884, 166] width 40 height 17
click at [842, 241] on span "Delete" at bounding box center [840, 237] width 27 height 8
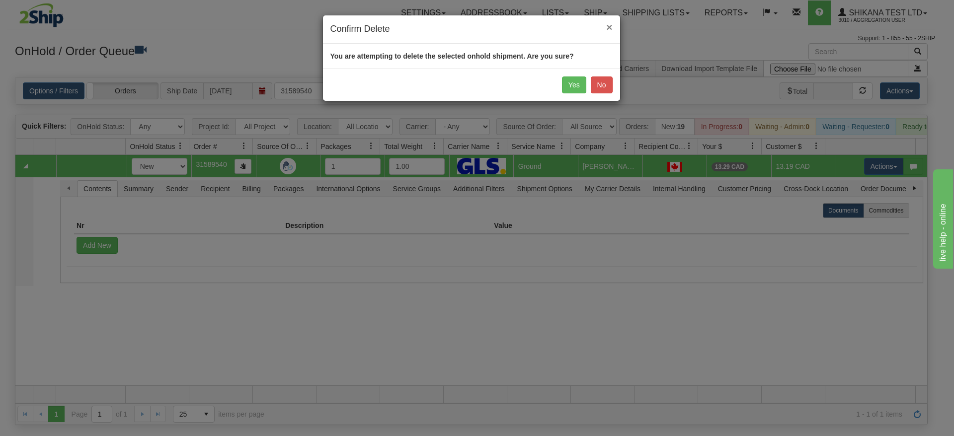
click at [610, 23] on span "×" at bounding box center [609, 26] width 6 height 11
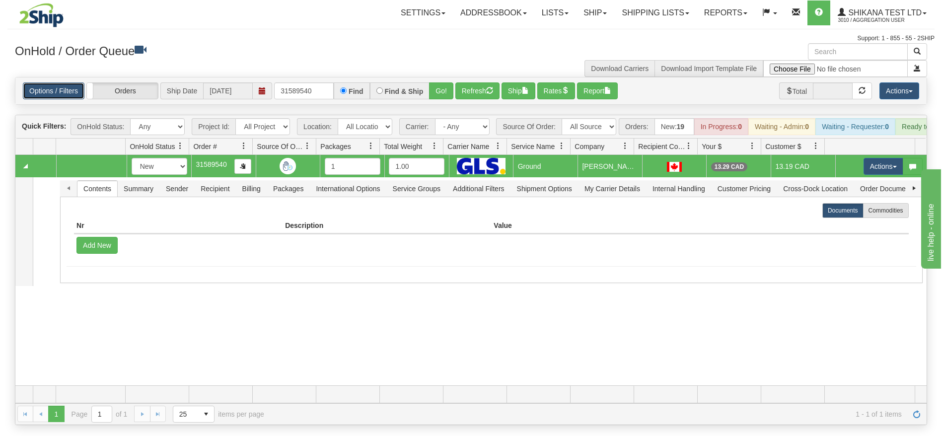
click at [67, 92] on link "Options / Filters" at bounding box center [54, 90] width 62 height 17
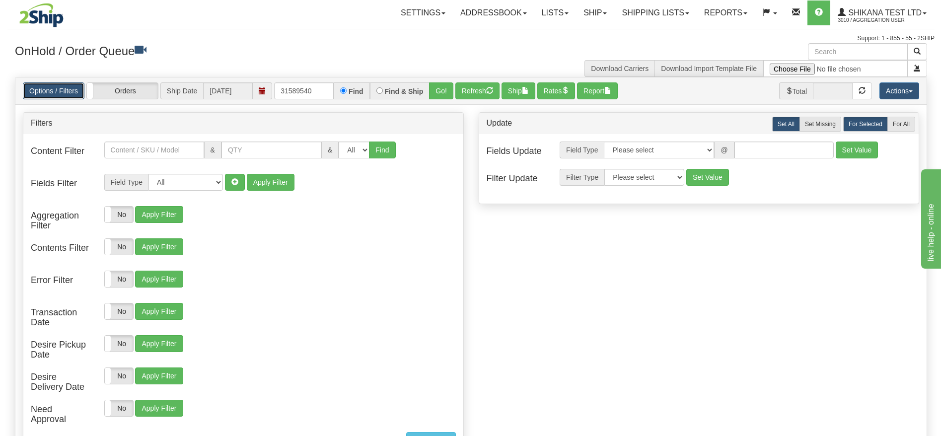
click at [46, 87] on link "Options / Filters" at bounding box center [54, 90] width 62 height 17
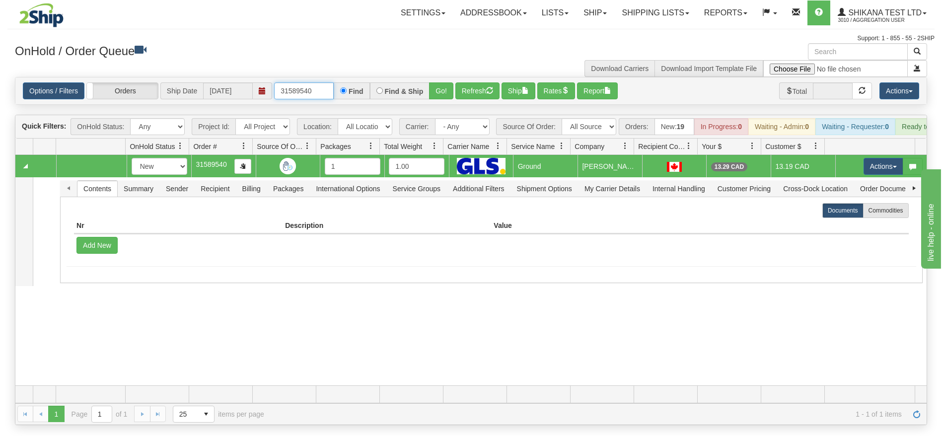
click at [250, 98] on div "Options / Filters Group Shipments Orders Ship Date [DATE] 31589540 Find Find & …" at bounding box center [471, 90] width 897 height 17
click at [918, 418] on link "Refresh" at bounding box center [917, 414] width 16 height 16
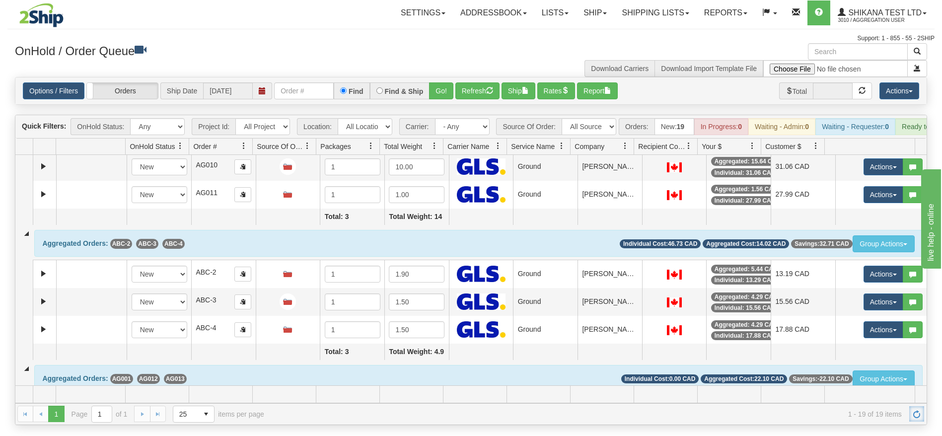
scroll to position [182, 0]
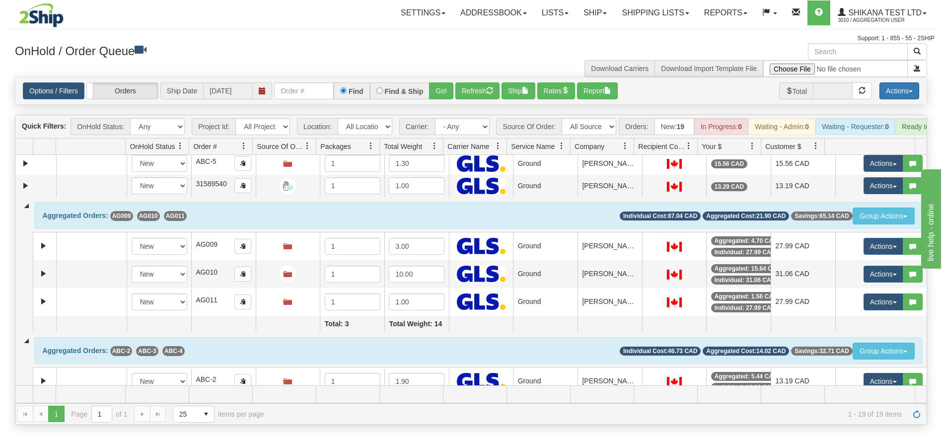
click at [893, 91] on button "Actions" at bounding box center [900, 90] width 40 height 17
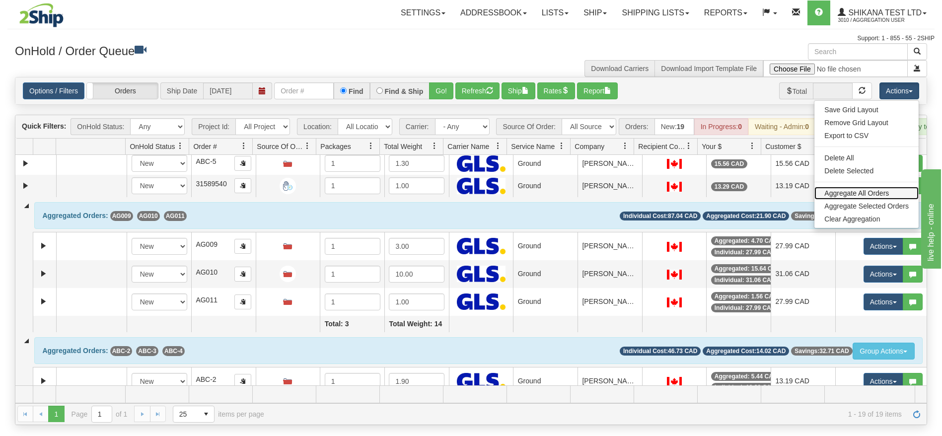
click at [875, 190] on link "Aggregate All Orders" at bounding box center [867, 193] width 104 height 13
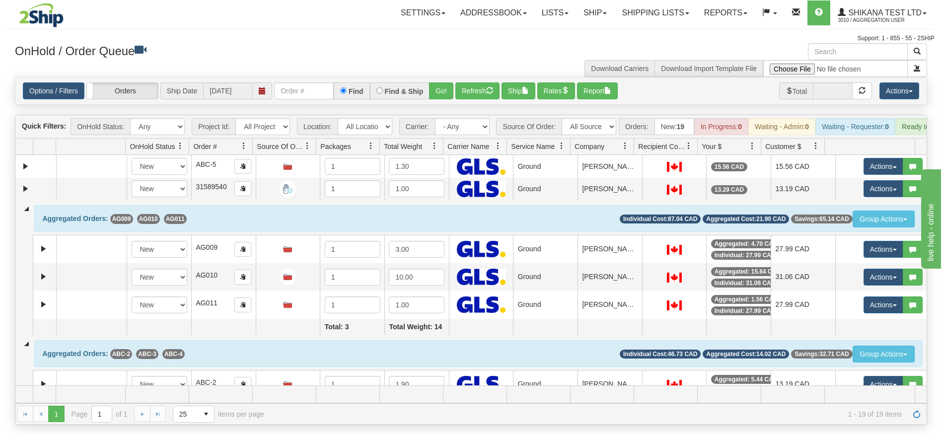
scroll to position [108, 0]
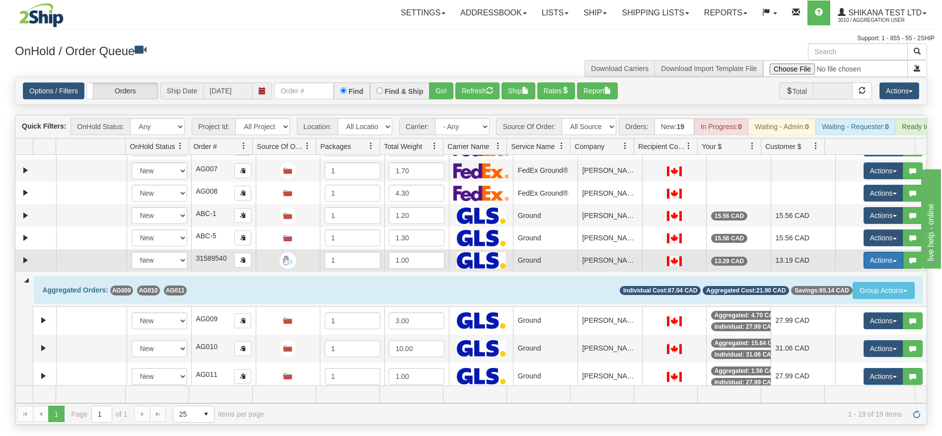
click at [868, 269] on button "Actions" at bounding box center [884, 260] width 40 height 17
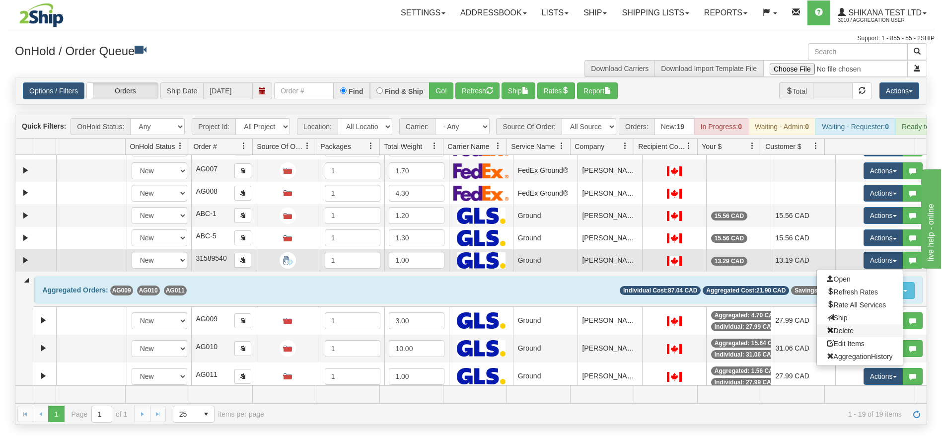
click at [846, 337] on link "Delete" at bounding box center [860, 330] width 86 height 13
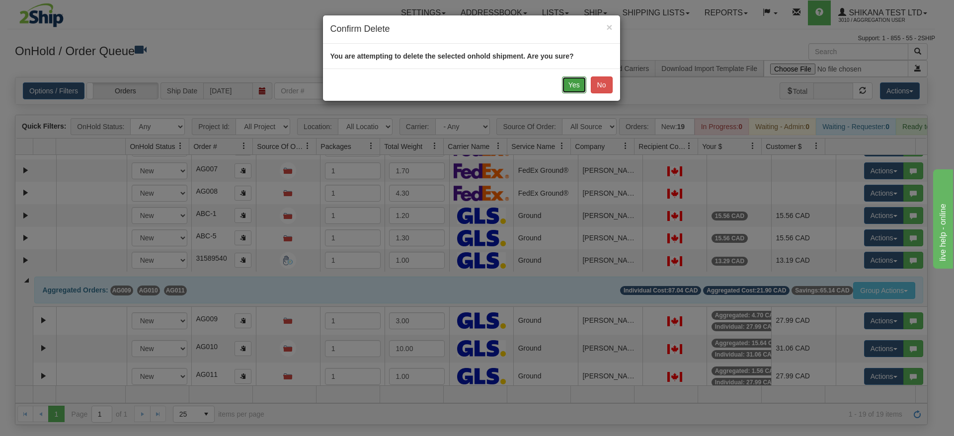
click at [570, 81] on button "Yes" at bounding box center [574, 85] width 24 height 17
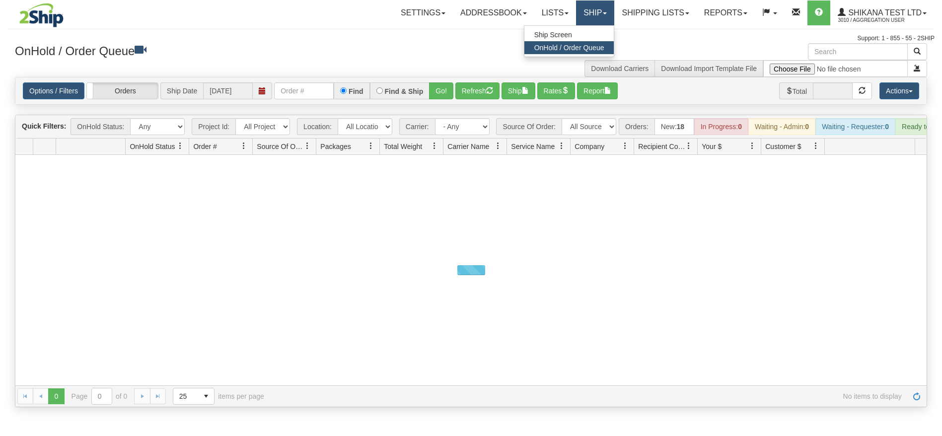
click at [608, 18] on link "Ship" at bounding box center [595, 12] width 38 height 25
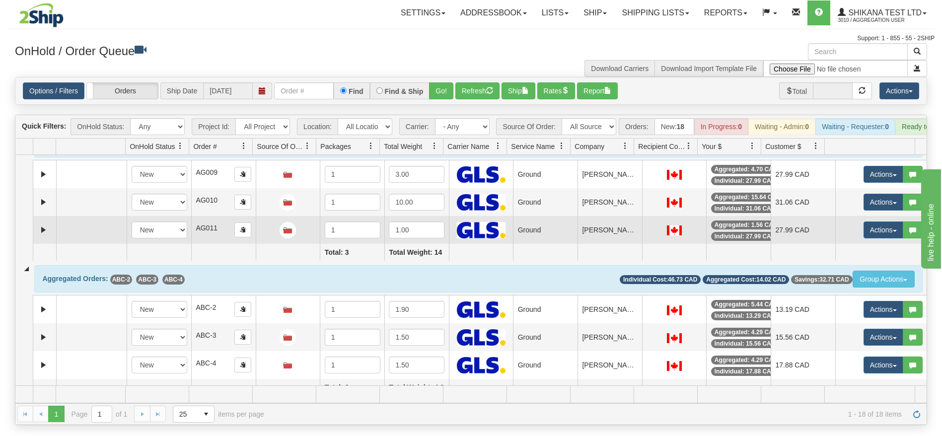
scroll to position [298, 0]
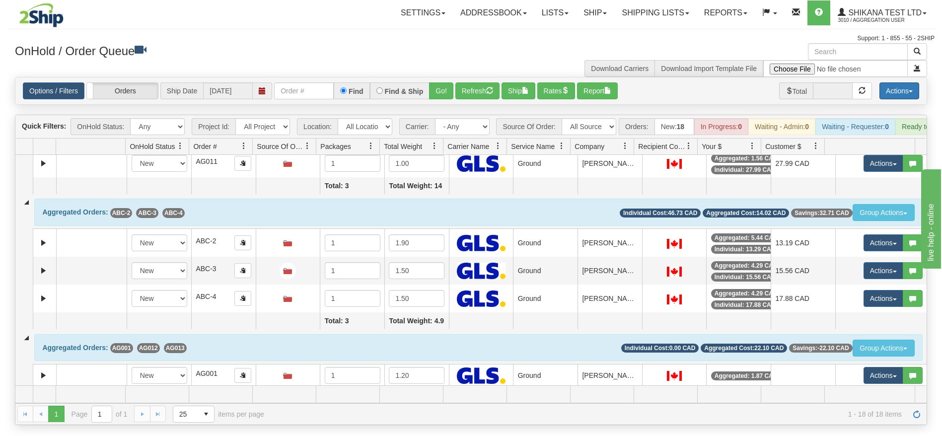
click at [894, 82] on button "Actions" at bounding box center [900, 90] width 40 height 17
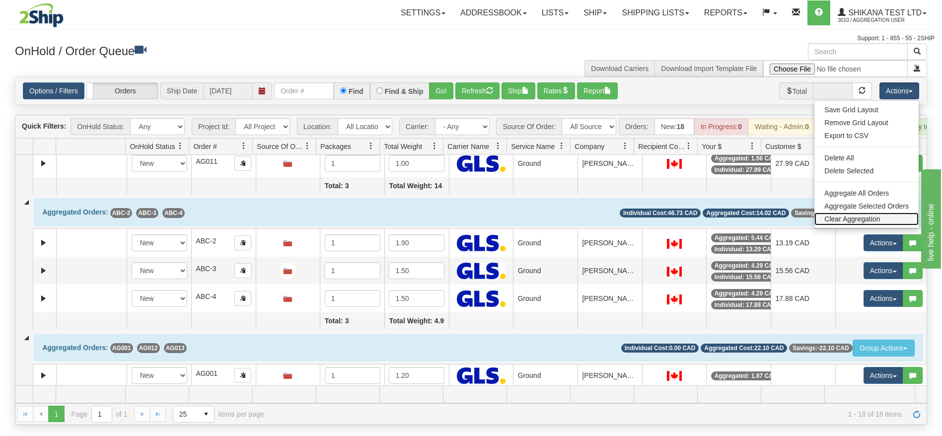
click at [870, 215] on link "Clear Aggregation" at bounding box center [867, 219] width 104 height 13
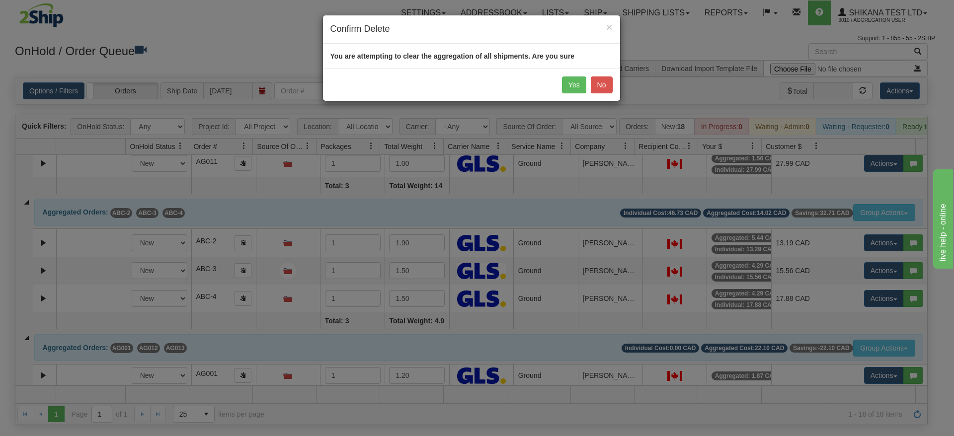
click at [572, 76] on div "Yes No" at bounding box center [471, 85] width 297 height 32
click at [572, 79] on button "Yes" at bounding box center [574, 85] width 24 height 17
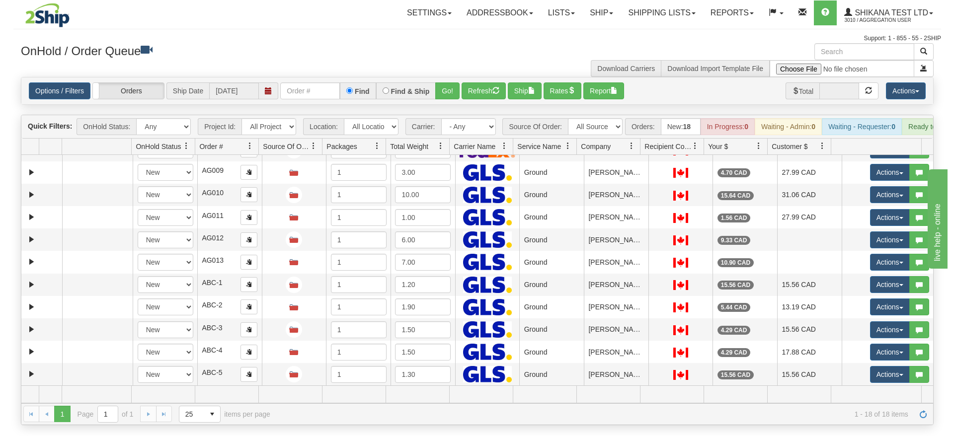
scroll to position [173, 0]
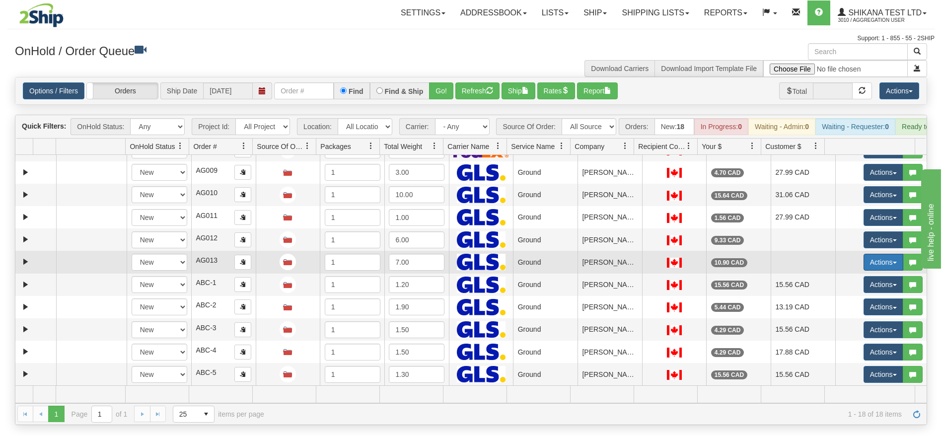
click at [864, 271] on button "Actions" at bounding box center [884, 262] width 40 height 17
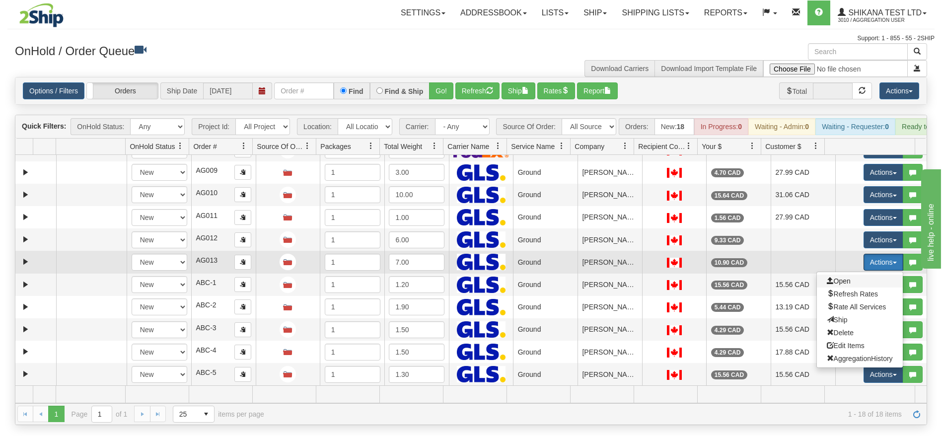
click at [857, 286] on ul "Open Refresh Rates Rate All Services Ship Delete Edit Items AggregationHistory" at bounding box center [860, 320] width 87 height 96
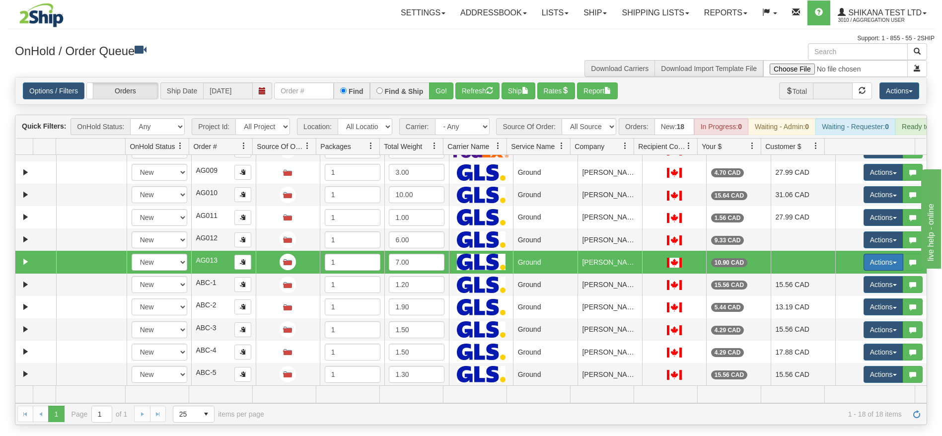
click at [864, 271] on button "Actions" at bounding box center [884, 262] width 40 height 17
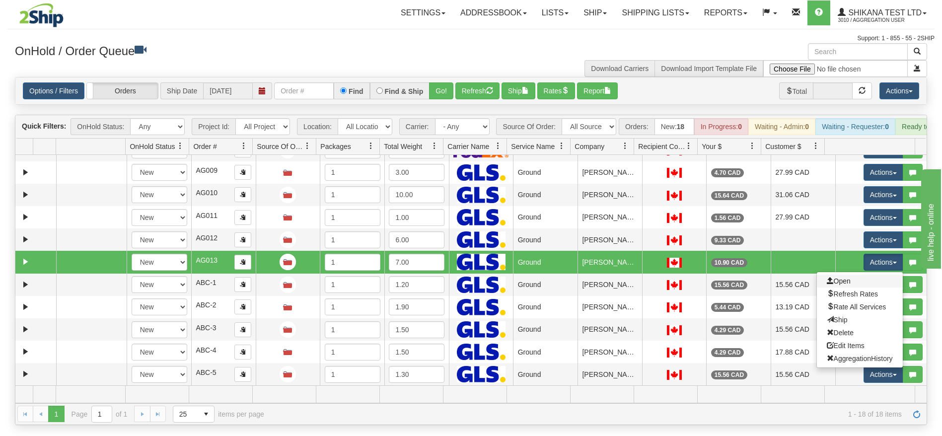
click at [849, 287] on link "Open" at bounding box center [860, 281] width 86 height 13
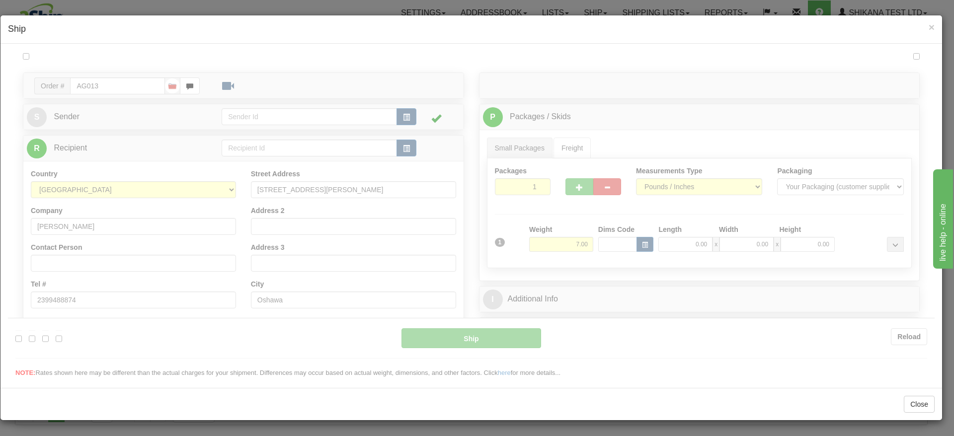
scroll to position [0, 0]
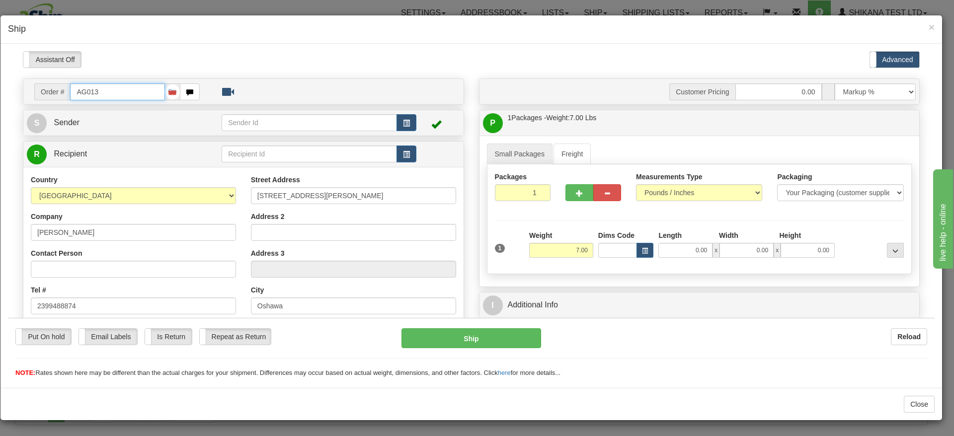
type input "1"
type input "23:00"
type input "16:00"
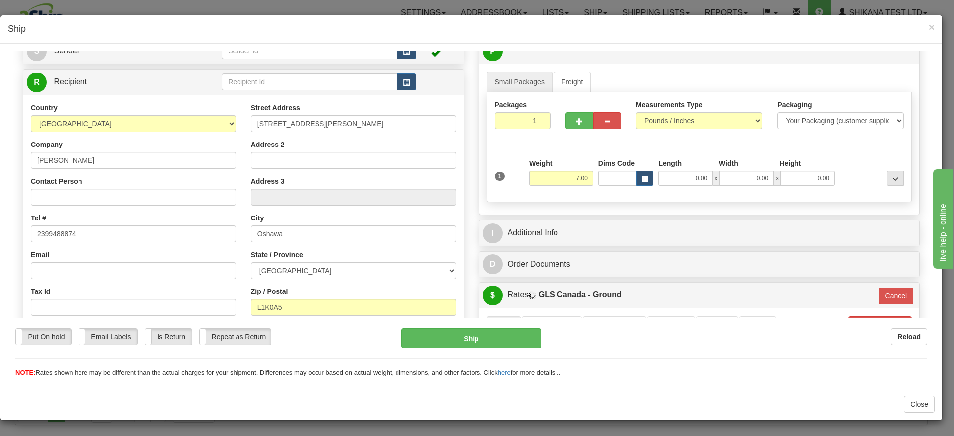
scroll to position [75, 0]
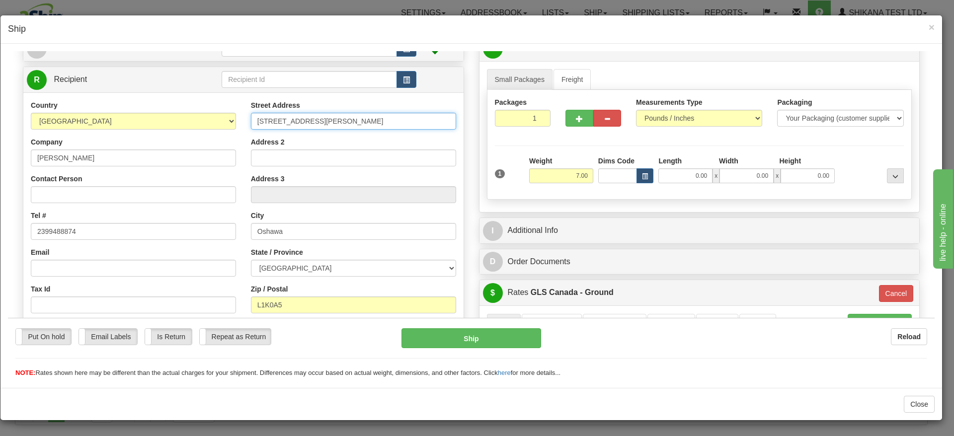
click at [209, 113] on div "Country AFGHANISTAN ALAND ISLANDS ALBANIA ALGERIA AMERICAN SAMOA ANDORRA ANGOLA…" at bounding box center [243, 233] width 440 height 267
click at [172, 224] on div "Country AFGHANISTAN ALAND ISLANDS ALBANIA ALGERIA AMERICAN SAMOA ANDORRA ANGOLA…" at bounding box center [243, 233] width 440 height 267
click at [923, 401] on button "Close" at bounding box center [919, 404] width 31 height 17
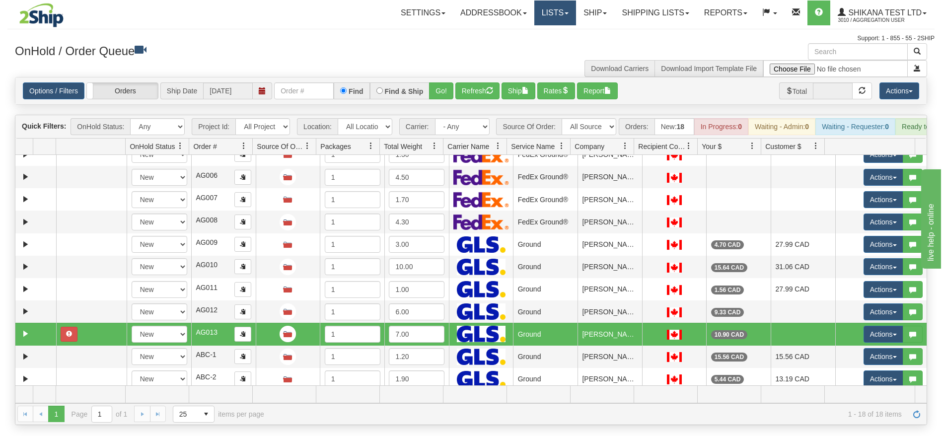
scroll to position [99, 0]
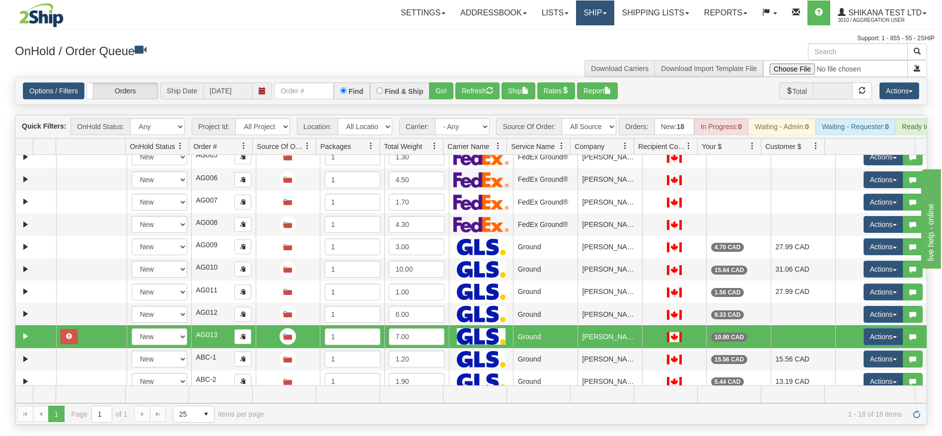
click at [593, 8] on link "Ship" at bounding box center [595, 12] width 38 height 25
click at [585, 36] on link "Ship Screen" at bounding box center [570, 34] width 90 height 13
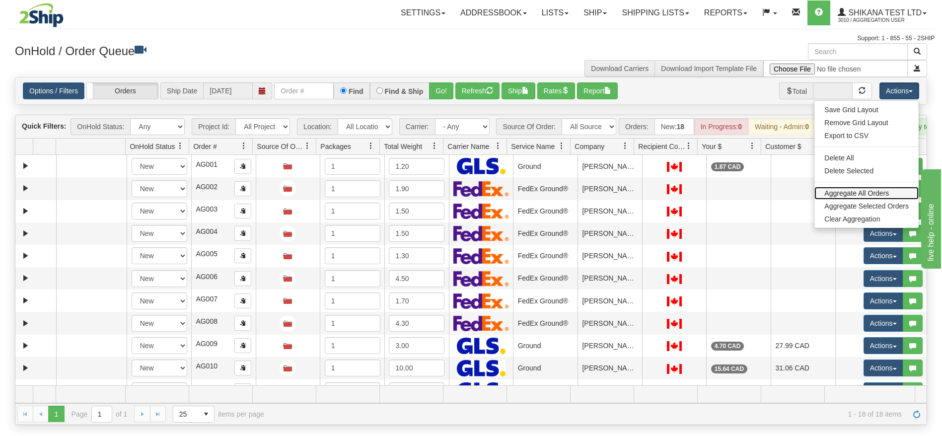
click at [859, 194] on link "Aggregate All Orders" at bounding box center [867, 193] width 104 height 13
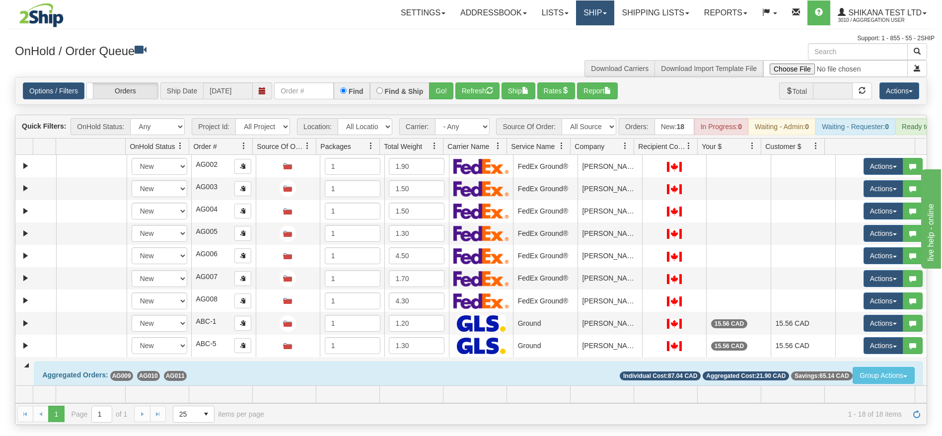
click at [578, 11] on link "Ship" at bounding box center [595, 12] width 38 height 25
click at [575, 38] on link "Ship Screen" at bounding box center [570, 34] width 90 height 13
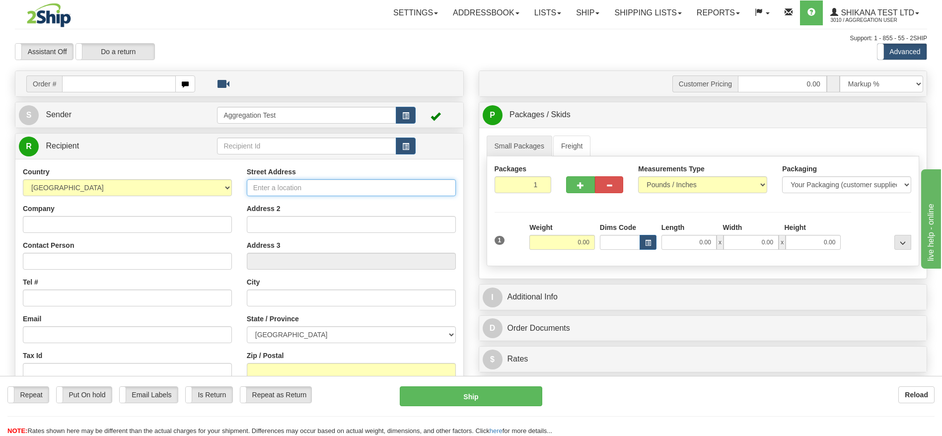
drag, startPoint x: 274, startPoint y: 187, endPoint x: 274, endPoint y: 168, distance: 18.9
click at [274, 187] on input "Street Address" at bounding box center [351, 187] width 209 height 17
paste input "[STREET_ADDRESS][PERSON_NAME]"
type input "[STREET_ADDRESS][PERSON_NAME]"
click at [301, 299] on input "text" at bounding box center [351, 298] width 209 height 17
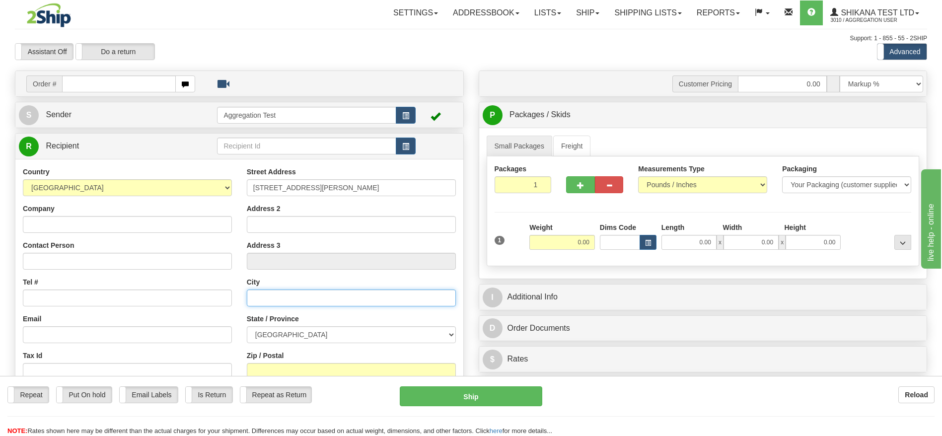
paste input "Oshawa"
type input "Oshawa"
click at [294, 332] on select "[GEOGRAPHIC_DATA] [GEOGRAPHIC_DATA] [GEOGRAPHIC_DATA] [GEOGRAPHIC_DATA] [GEOGRA…" at bounding box center [351, 334] width 209 height 17
select select "ON"
click at [247, 326] on select "[GEOGRAPHIC_DATA] [GEOGRAPHIC_DATA] [GEOGRAPHIC_DATA] [GEOGRAPHIC_DATA] [GEOGRA…" at bounding box center [351, 334] width 209 height 17
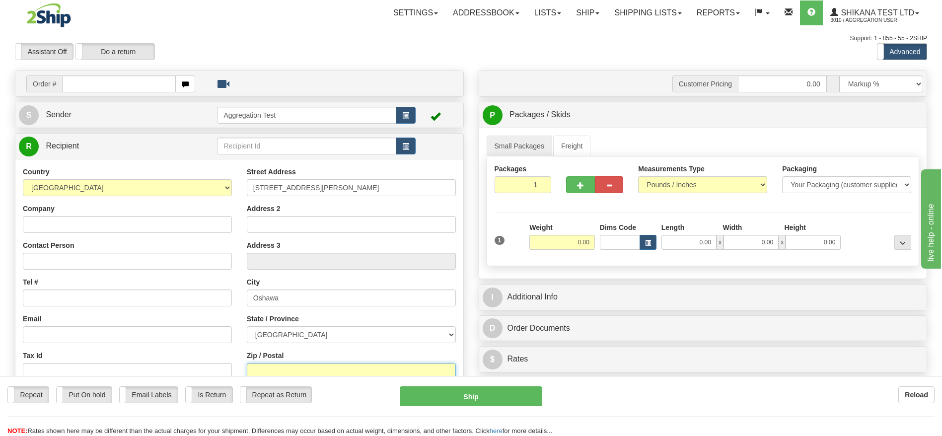
click at [259, 364] on input "Zip / Postal" at bounding box center [351, 371] width 209 height 17
paste input "L1K 0A5"
type input "L1K 0A5"
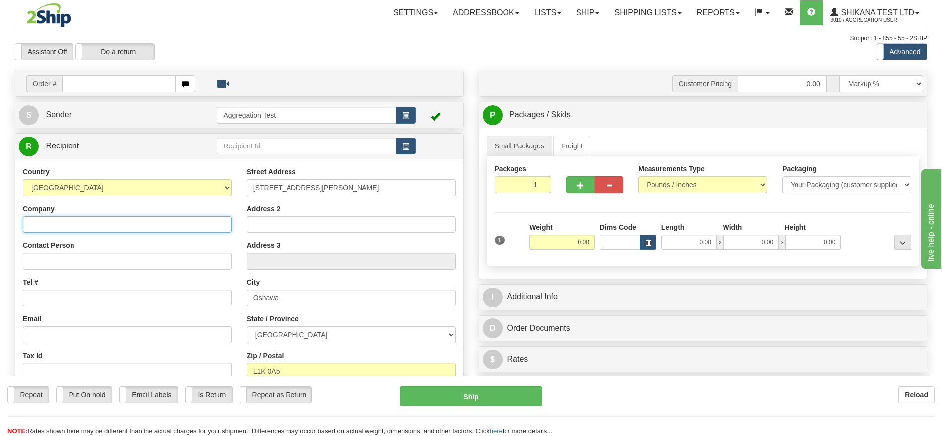
click at [97, 221] on input "Company" at bounding box center [127, 224] width 209 height 17
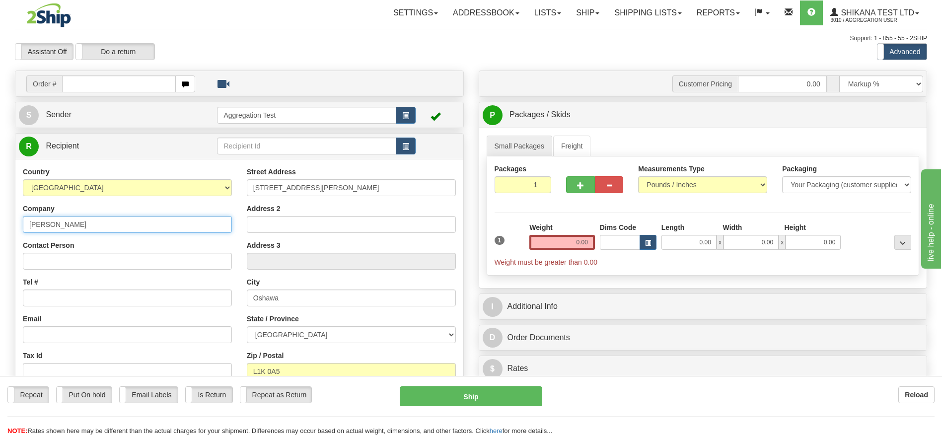
type input "[PERSON_NAME]"
drag, startPoint x: 111, startPoint y: 233, endPoint x: 12, endPoint y: 225, distance: 99.7
click at [12, 225] on div "Create a label for the return Create Pickup Without Label Order # S Sender" at bounding box center [239, 290] width 464 height 439
copy div "Contact Person"
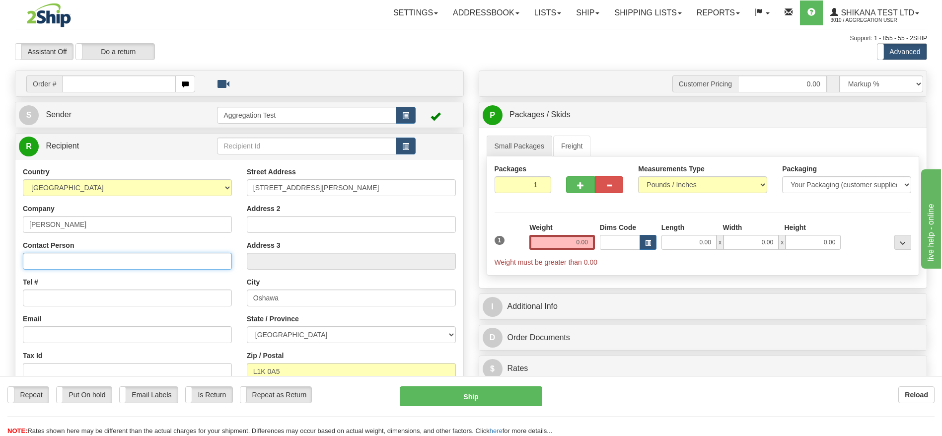
click at [56, 259] on input "Contact Person" at bounding box center [127, 261] width 209 height 17
paste input "[PERSON_NAME] Contact Person"
type input "[PERSON_NAME] Contact Person"
click at [51, 299] on input "Tel #" at bounding box center [127, 298] width 209 height 17
click at [61, 263] on input "[PERSON_NAME] Contact Person" at bounding box center [127, 261] width 209 height 17
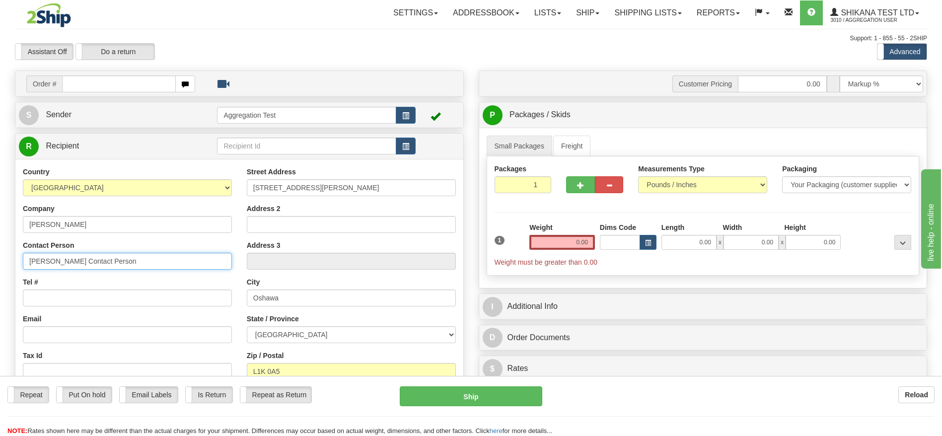
click at [61, 263] on input "[PERSON_NAME] Contact Person" at bounding box center [127, 261] width 209 height 17
paste input "text"
drag, startPoint x: 140, startPoint y: 255, endPoint x: 0, endPoint y: 270, distance: 140.9
click at [0, 270] on div "Toggle navigation Settings Shipping Preferences Fields Preferences New" at bounding box center [471, 280] width 942 height 560
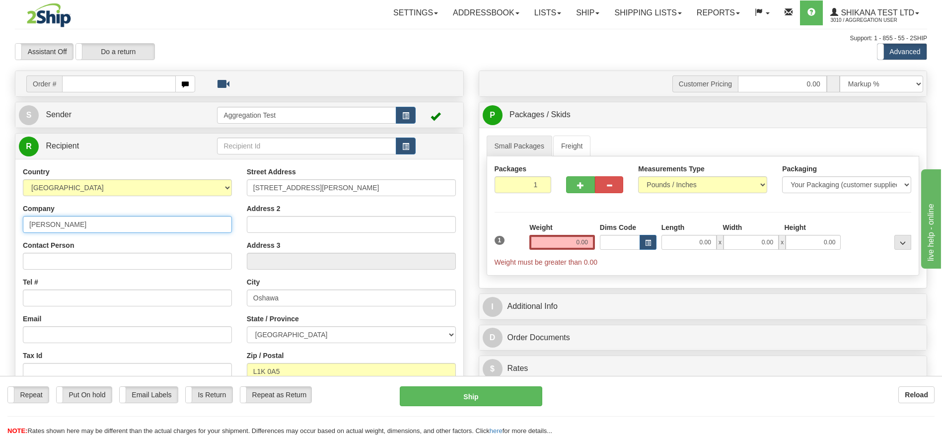
click at [0, 227] on div "Toggle navigation Settings Shipping Preferences Fields Preferences New" at bounding box center [471, 280] width 942 height 560
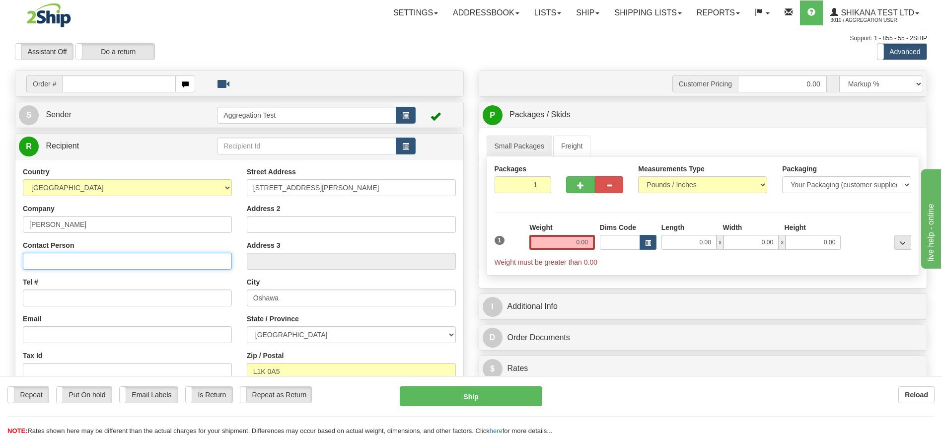
click at [74, 259] on input "Contact Person" at bounding box center [127, 261] width 209 height 17
paste input "[PERSON_NAME]"
type input "[PERSON_NAME]"
drag, startPoint x: 602, startPoint y: 242, endPoint x: 613, endPoint y: 244, distance: 10.5
click at [613, 244] on div "1 Weight 0.00 Dims Code 0.00" at bounding box center [703, 245] width 422 height 45
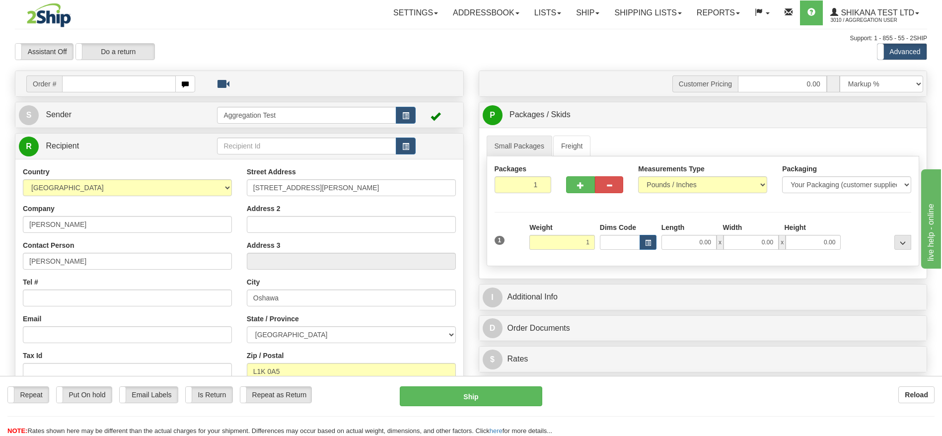
click at [533, 38] on div "Support: 1 - 855 - 55 - 2SHIP" at bounding box center [471, 38] width 913 height 8
type input "1.00"
click at [121, 286] on div "Tel #" at bounding box center [127, 291] width 209 height 29
click at [120, 296] on input "Tel #" at bounding box center [127, 298] width 209 height 17
type input "1111111111"
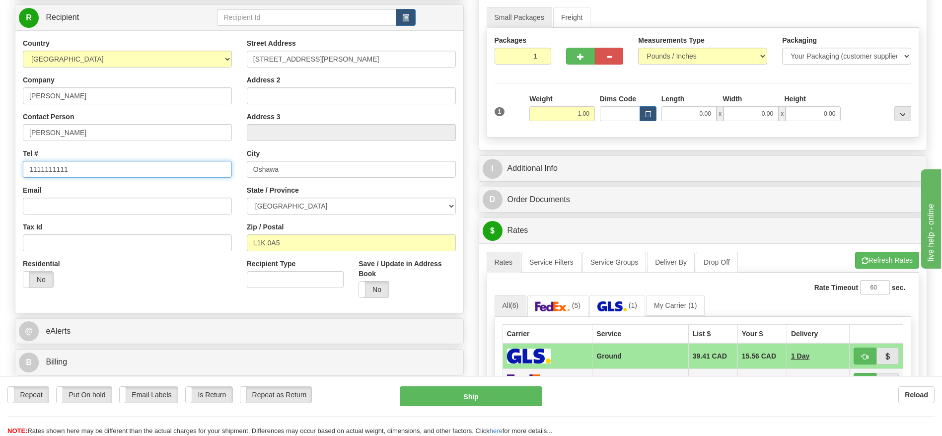
scroll to position [224, 0]
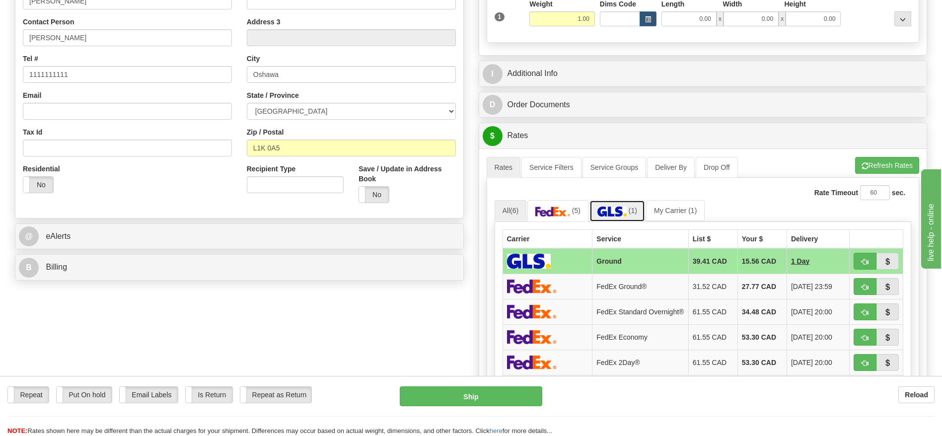
click at [597, 215] on link "(1)" at bounding box center [618, 210] width 56 height 21
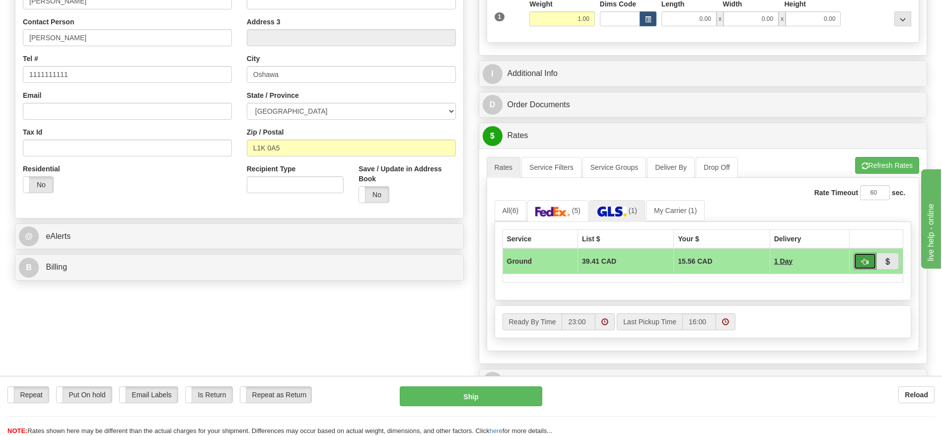
click at [865, 261] on span "button" at bounding box center [865, 262] width 7 height 6
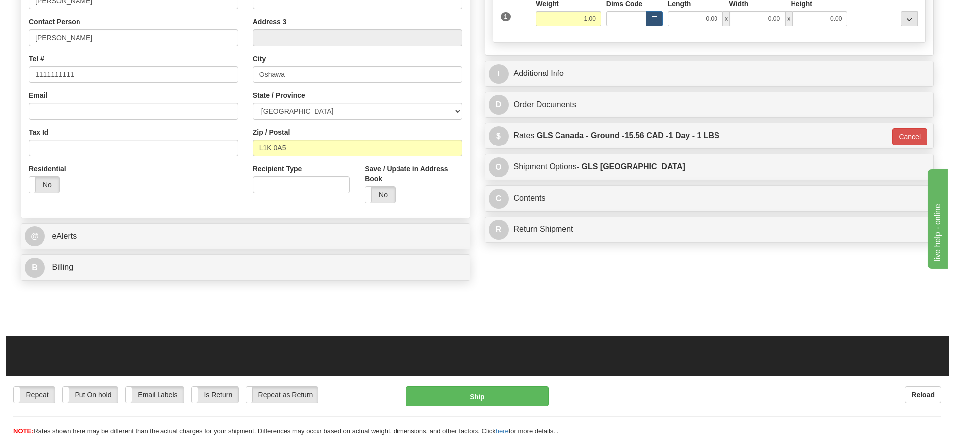
scroll to position [0, 0]
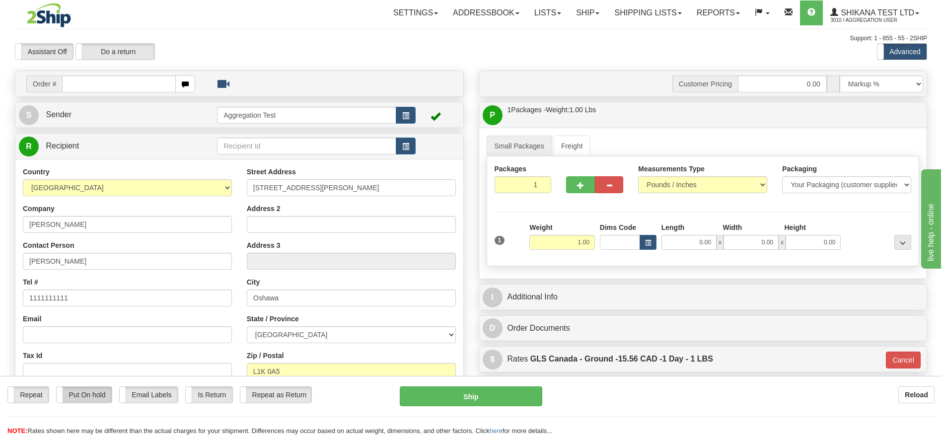
drag, startPoint x: 108, startPoint y: 396, endPoint x: 446, endPoint y: 396, distance: 337.8
click at [107, 395] on label "Put On hold" at bounding box center [84, 395] width 55 height 16
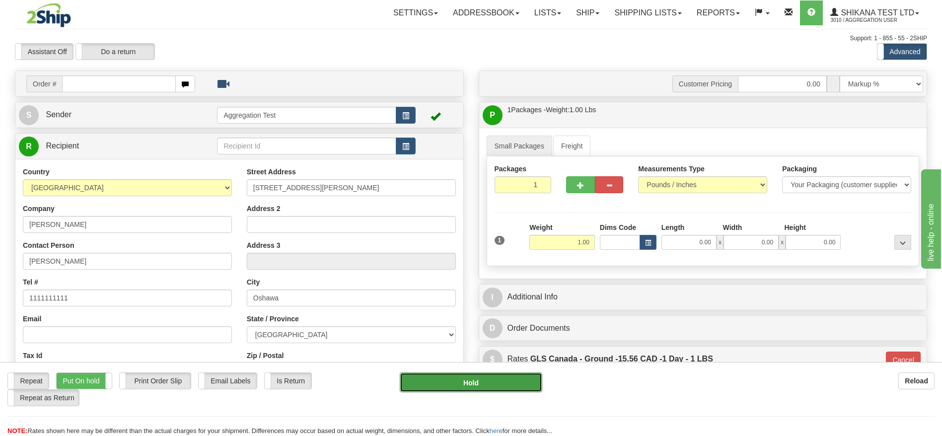
click at [454, 381] on button "Hold" at bounding box center [471, 383] width 142 height 20
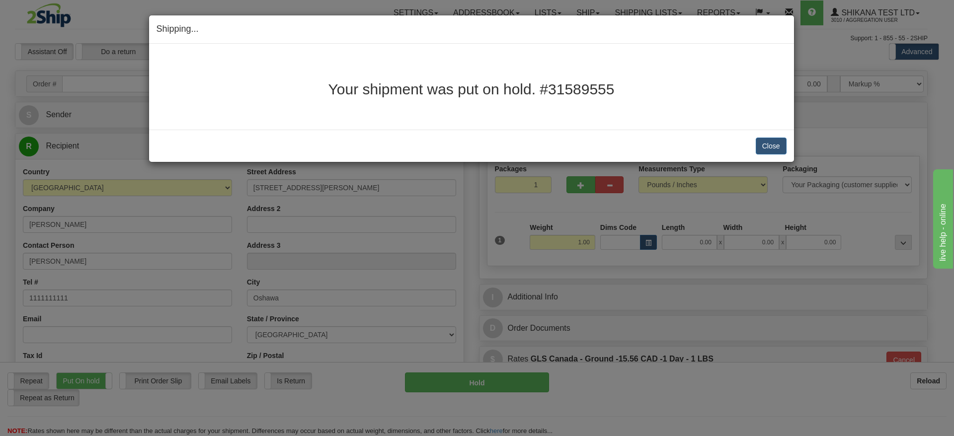
drag, startPoint x: 547, startPoint y: 83, endPoint x: 656, endPoint y: 86, distance: 108.8
click at [656, 86] on h2 "Your shipment was put on hold. #31589555" at bounding box center [471, 89] width 630 height 16
copy h2 "31589555"
click at [772, 147] on button "Close" at bounding box center [771, 146] width 31 height 17
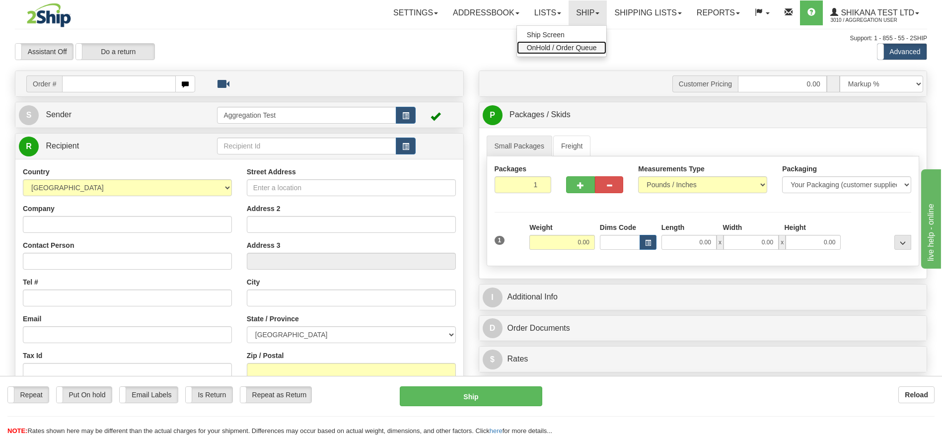
click at [567, 44] on span "OnHold / Order Queue" at bounding box center [562, 48] width 70 height 8
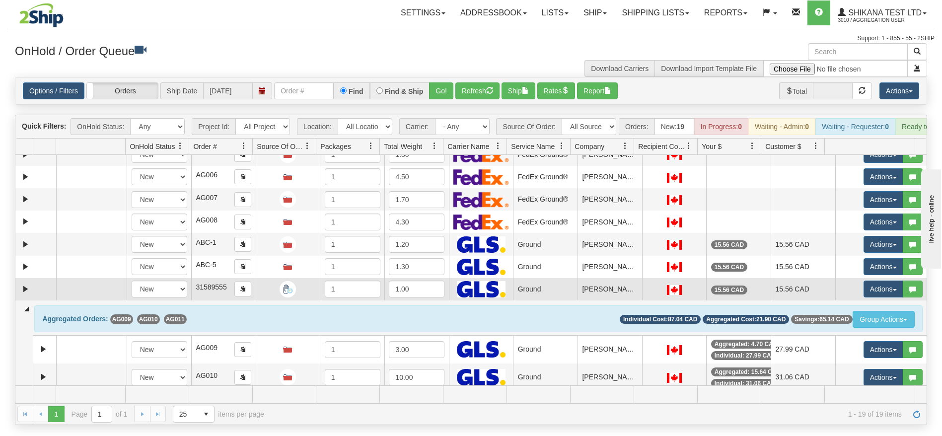
scroll to position [75, 0]
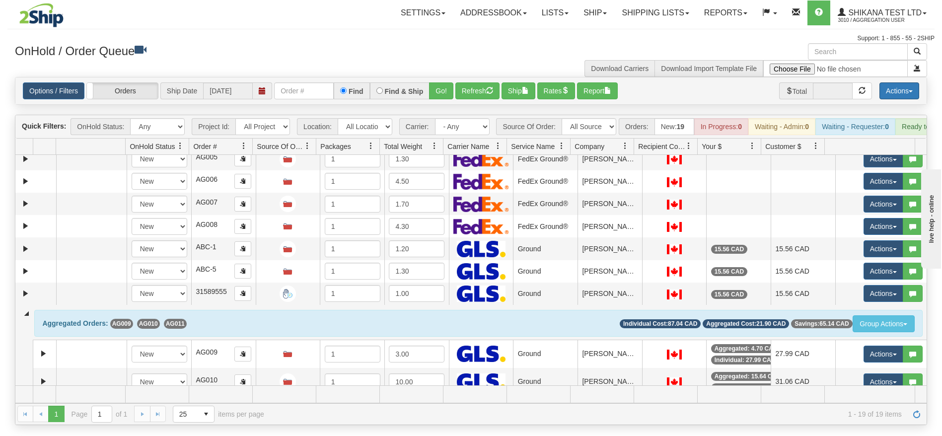
click at [908, 88] on button "Actions" at bounding box center [900, 90] width 40 height 17
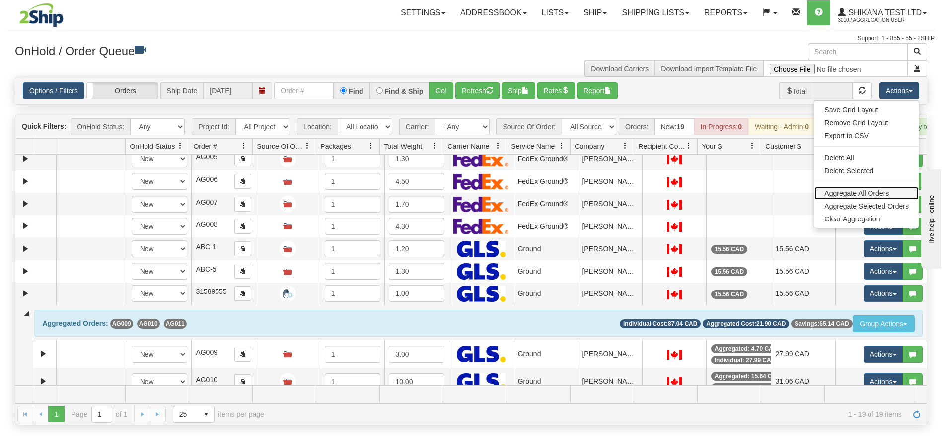
click at [861, 190] on link "Aggregate All Orders" at bounding box center [867, 193] width 104 height 13
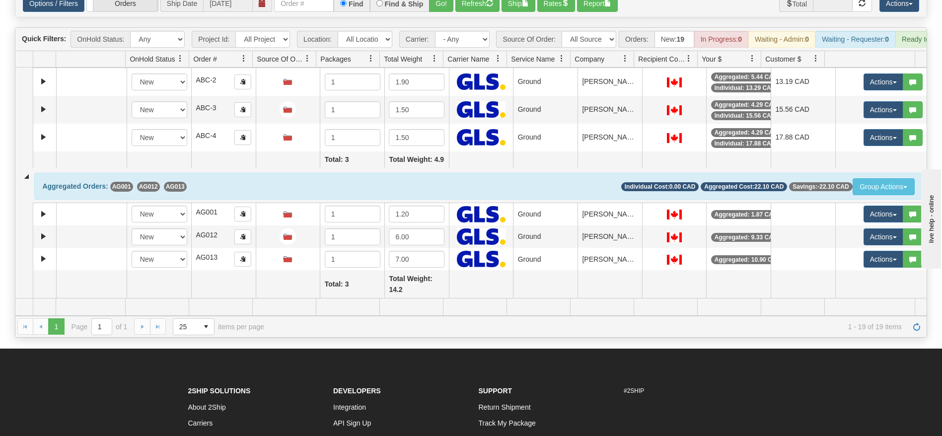
scroll to position [0, 0]
